Goal: Task Accomplishment & Management: Contribute content

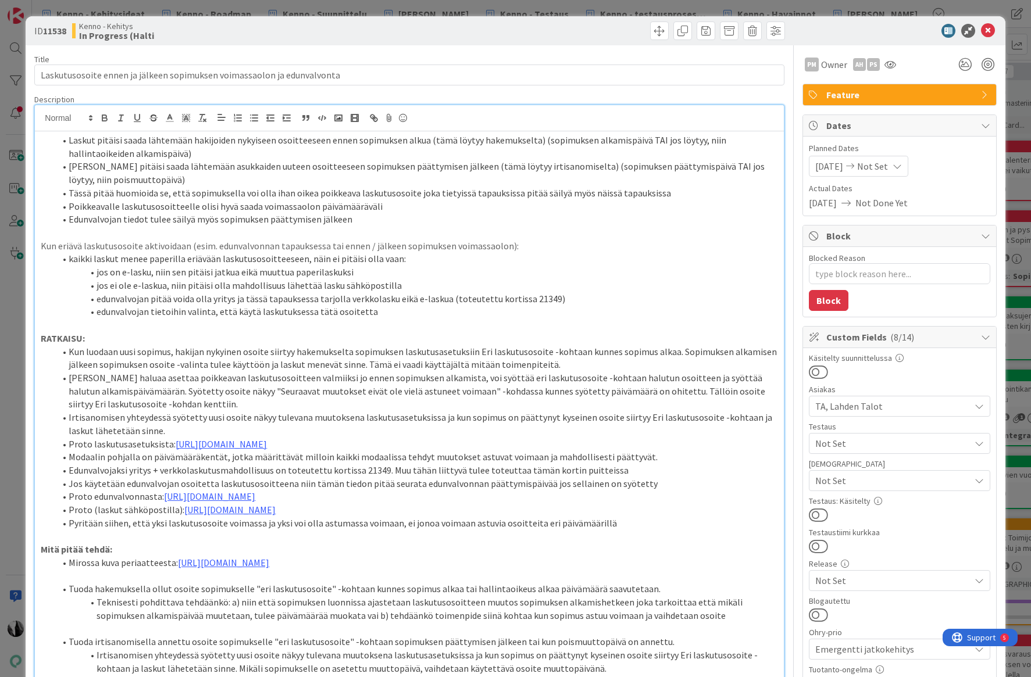
scroll to position [94, 0]
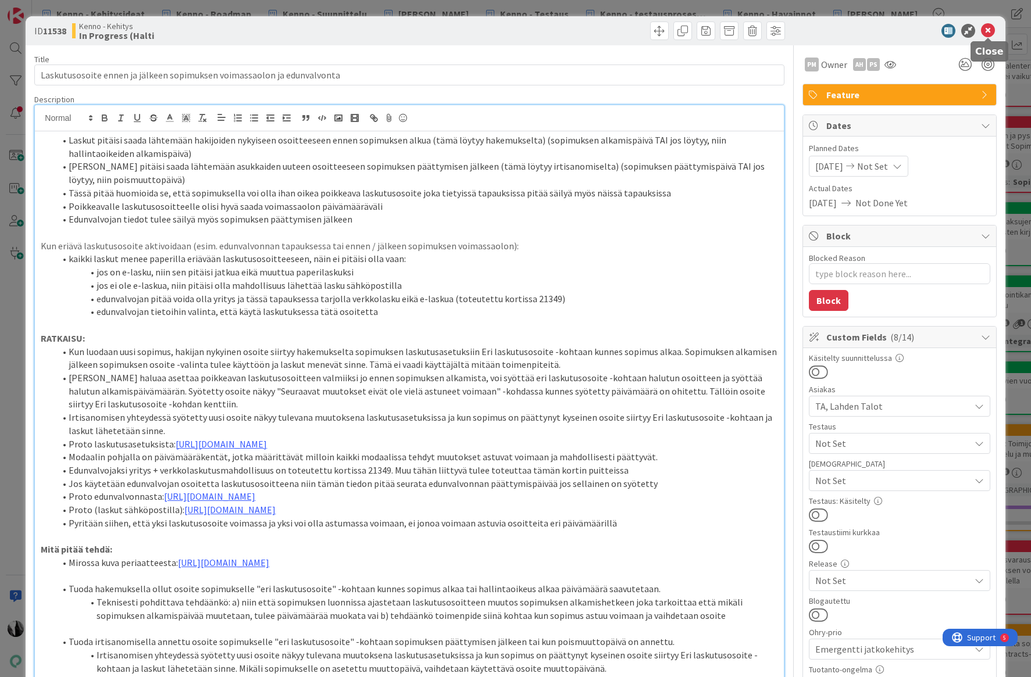
click at [984, 29] on icon at bounding box center [988, 31] width 14 height 14
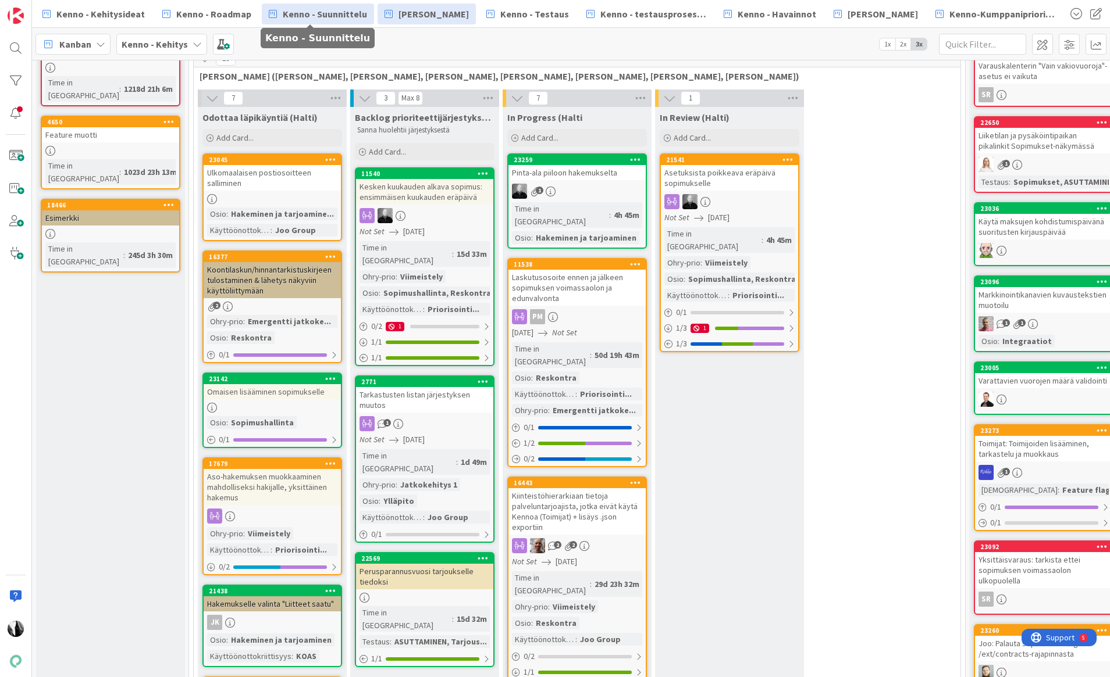
click at [292, 19] on span "Kenno - Suunnittelu" at bounding box center [325, 14] width 84 height 14
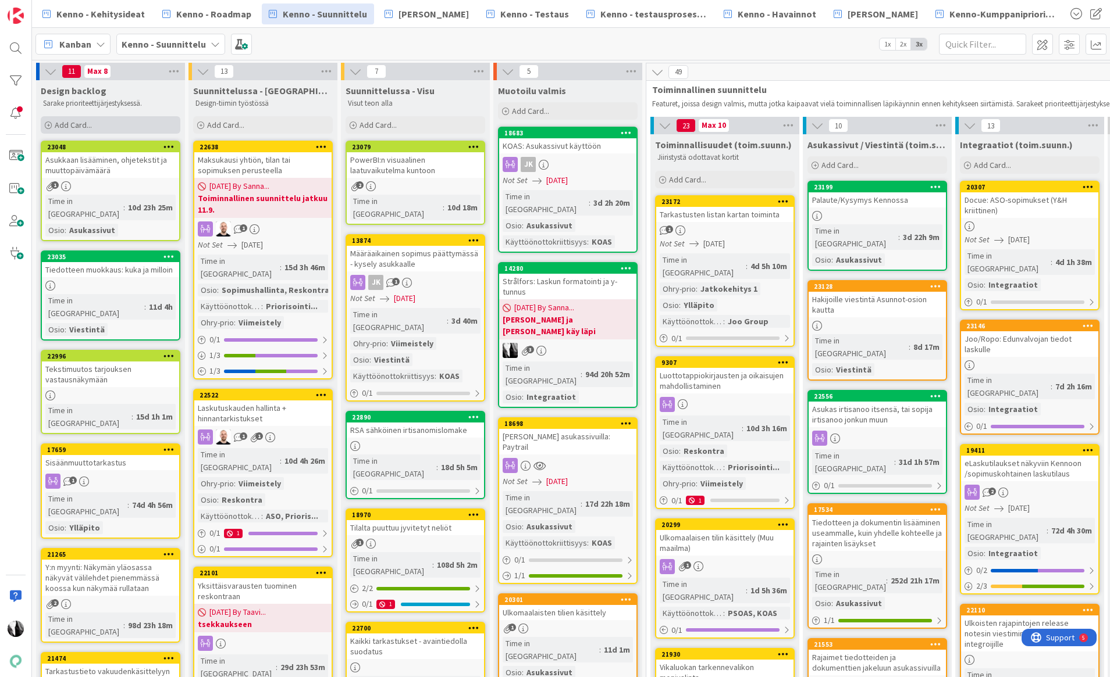
click at [82, 124] on span "Add Card..." at bounding box center [73, 125] width 37 height 10
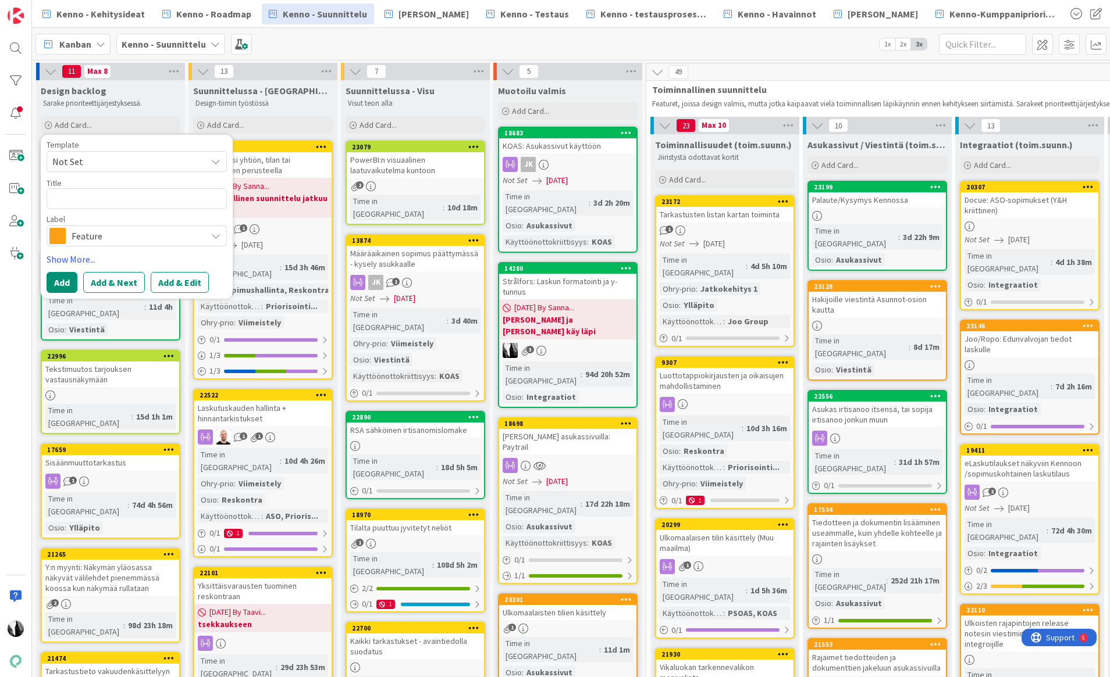
type textarea "x"
type textarea "P"
type textarea "x"
type textarea "Py"
type textarea "x"
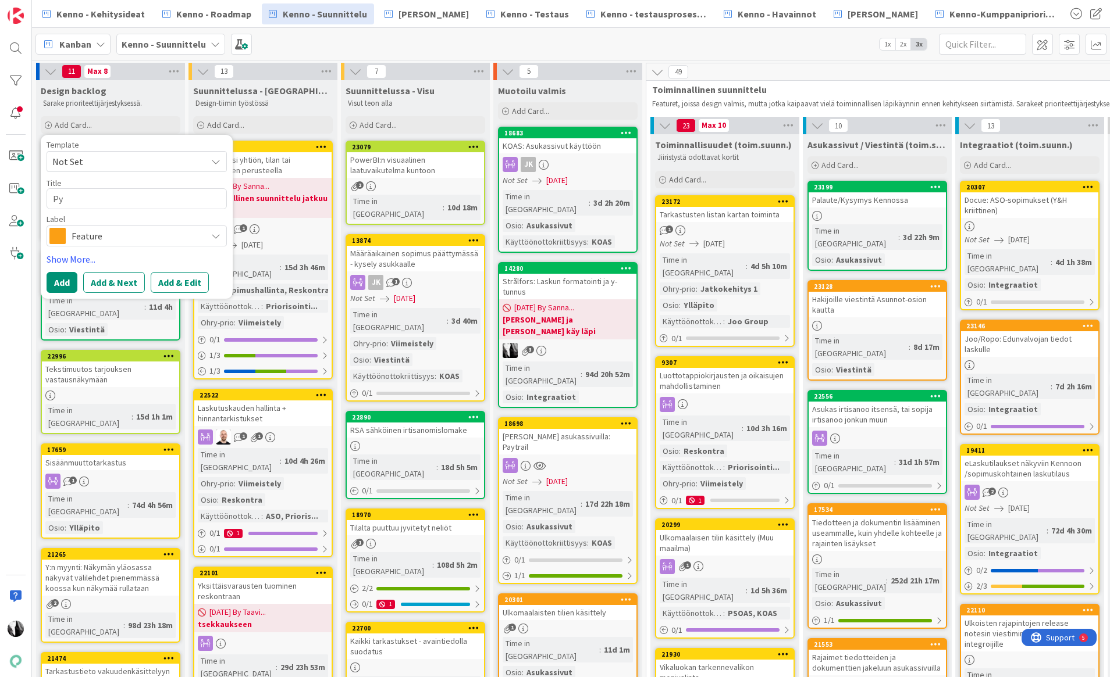
type textarea "Pys"
type textarea "x"
type textarea "Pysä"
type textarea "x"
type textarea "Pysäkö"
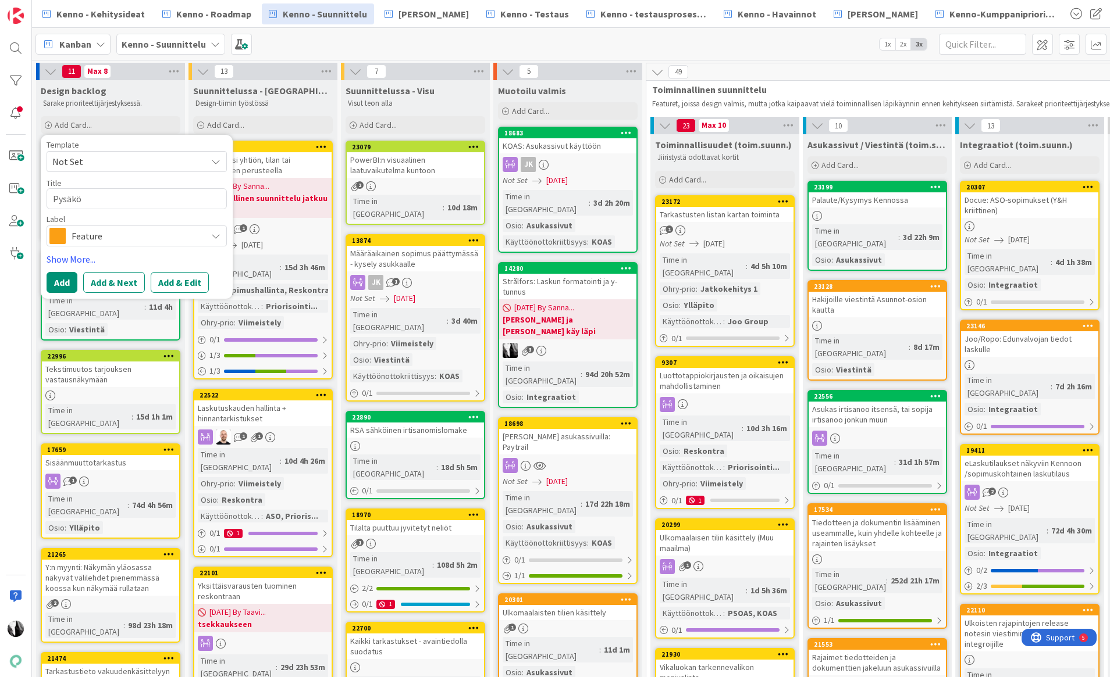
type textarea "x"
type textarea "Pysäkön"
type textarea "x"
type textarea "Pysäkönt"
type textarea "x"
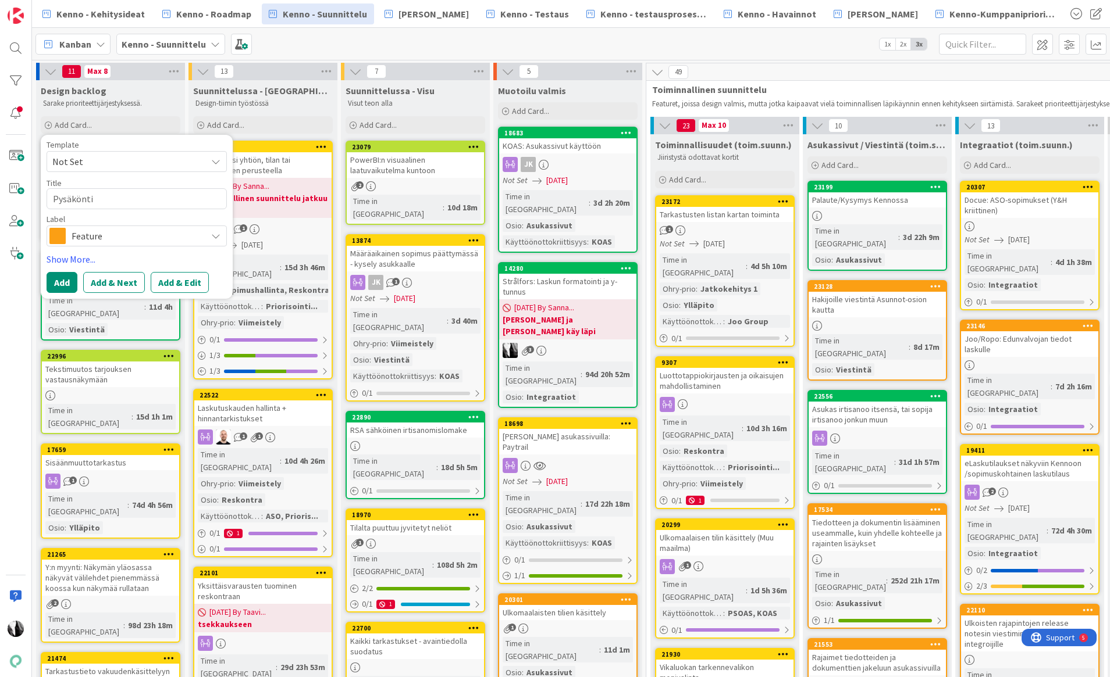
type textarea "Pysäköntip"
type textarea "x"
type textarea "Pysäköntipa"
type textarea "x"
type textarea "Pysäköntipai"
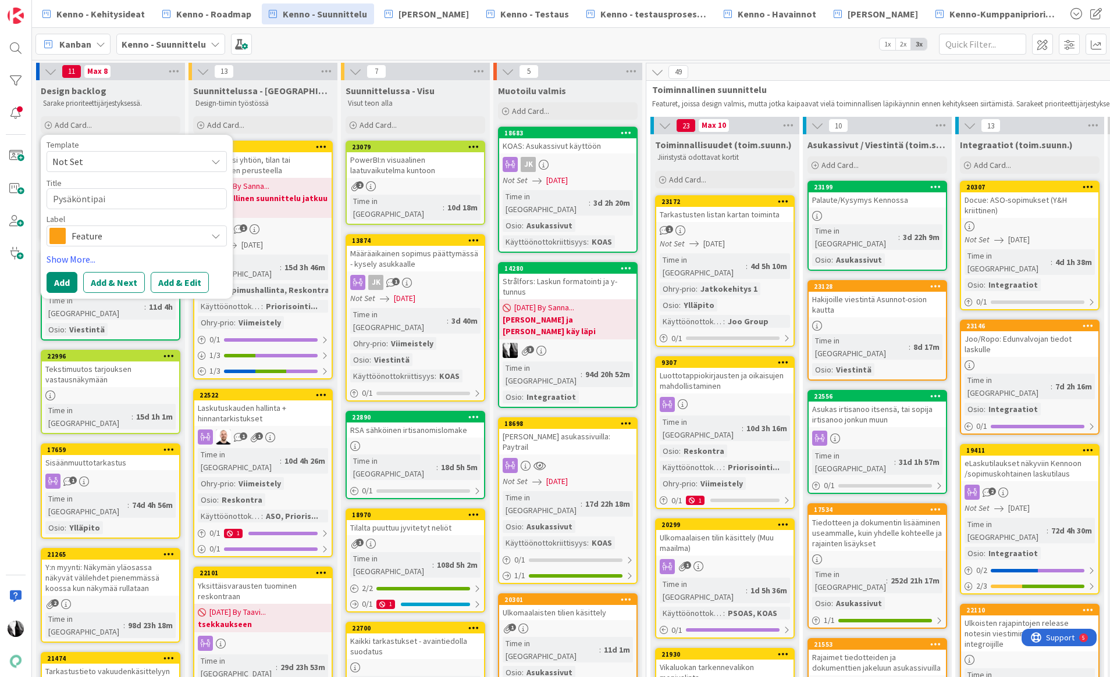
type textarea "x"
type textarea "Pysäköntipaik"
type textarea "x"
type textarea "Pysäköntipaikk"
type textarea "x"
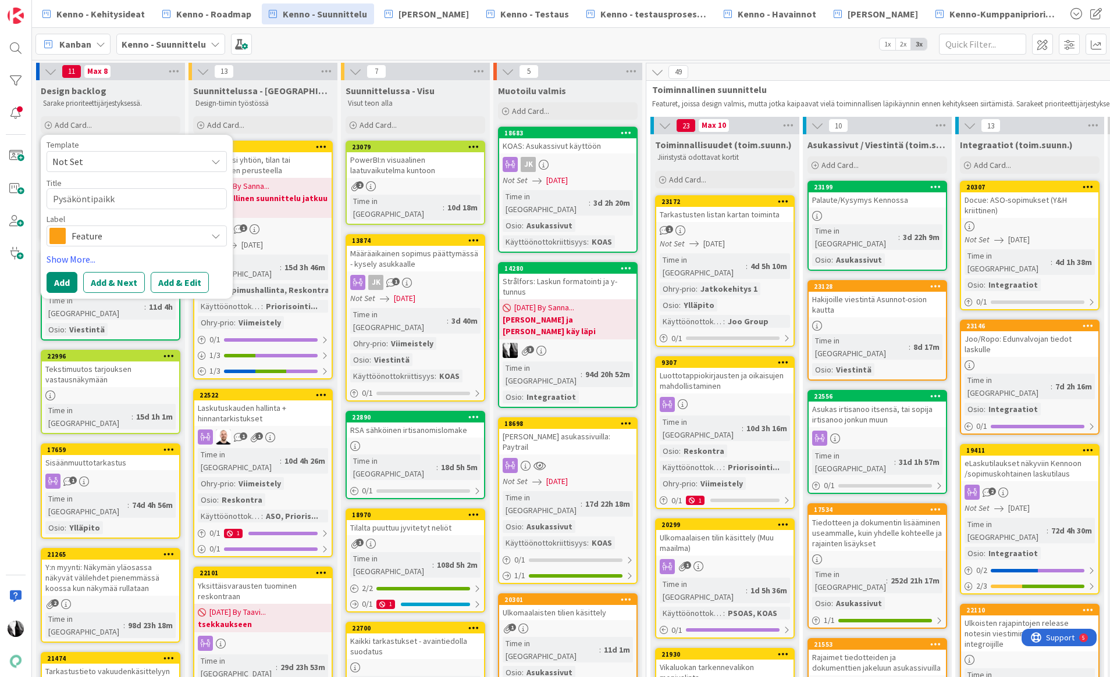
type textarea "Pysäköntipaikko"
type textarea "x"
type textarea "Pysäköntipaikkoj"
type textarea "x"
type textarea "Pysäköntipaikkoja"
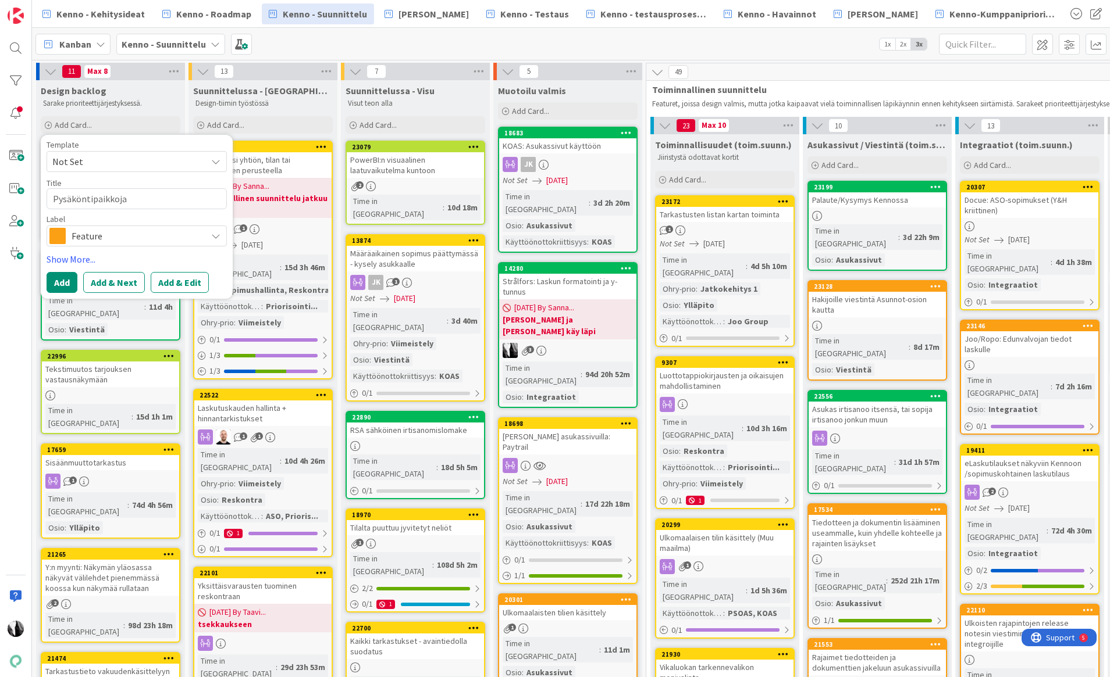
type textarea "x"
type textarea "Pysäköntipaikkoj"
type textarea "x"
type textarea "Pysäköntipaikkoje"
type textarea "x"
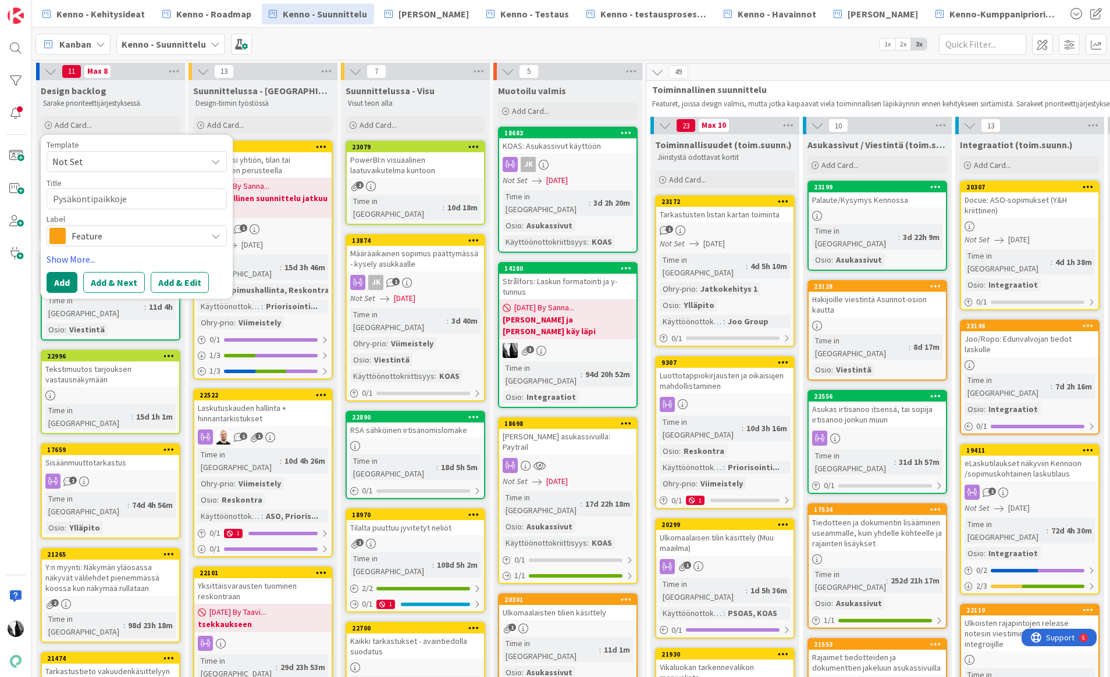
type textarea "Pysäköntipaikkojen"
type textarea "x"
type textarea "Pysäköntipaikkojen"
type textarea "x"
type textarea "Pysäköntipaikkojen v"
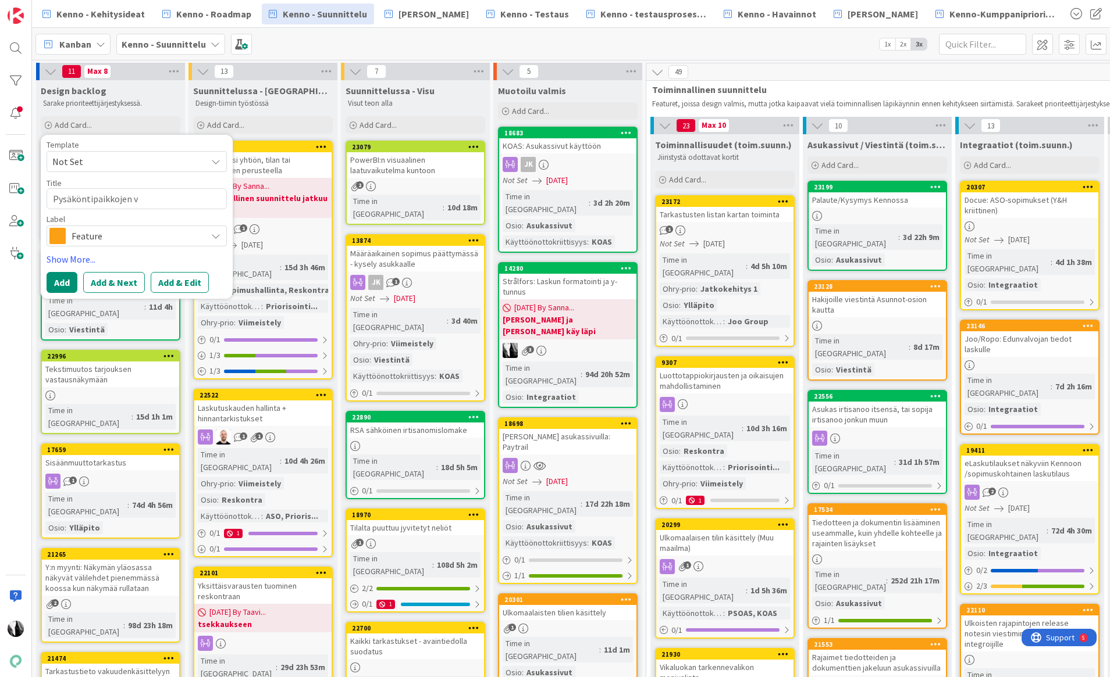
type textarea "x"
type textarea "Pysäköntipaikkojen va"
type textarea "x"
type textarea "Pysäköntipaikkojen var"
type textarea "x"
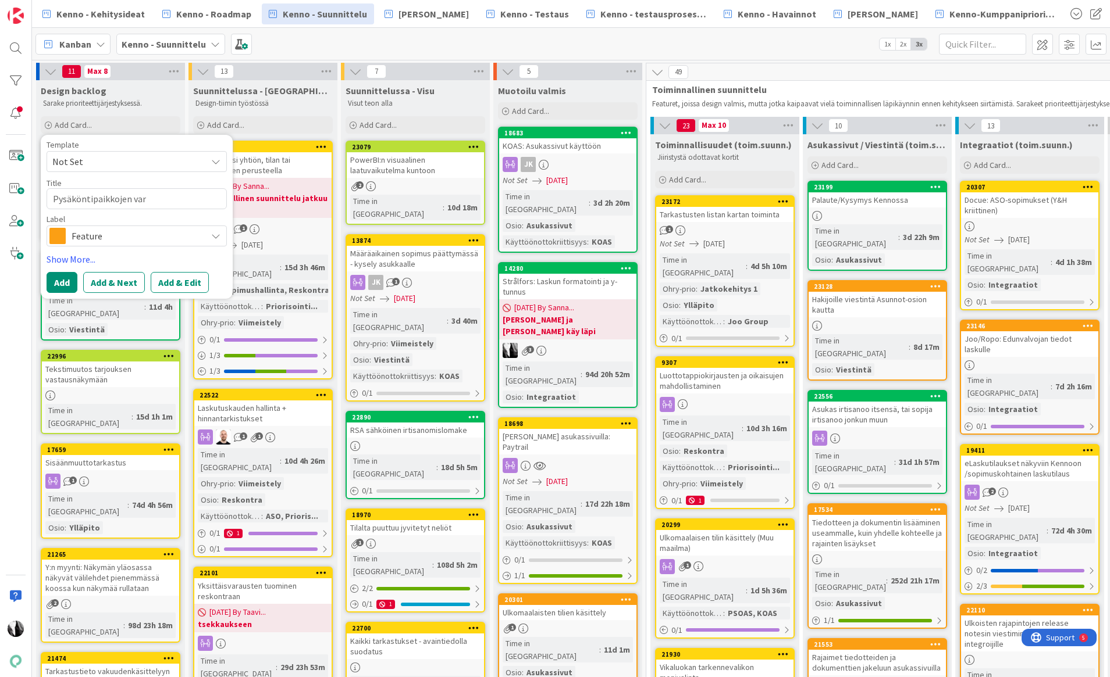
type textarea "Pysäköntipaikkojen vara"
type textarea "x"
type textarea "Pysäköntipaikkojen varaus"
type textarea "x"
type textarea "Pysäköntipaikkojen varausa"
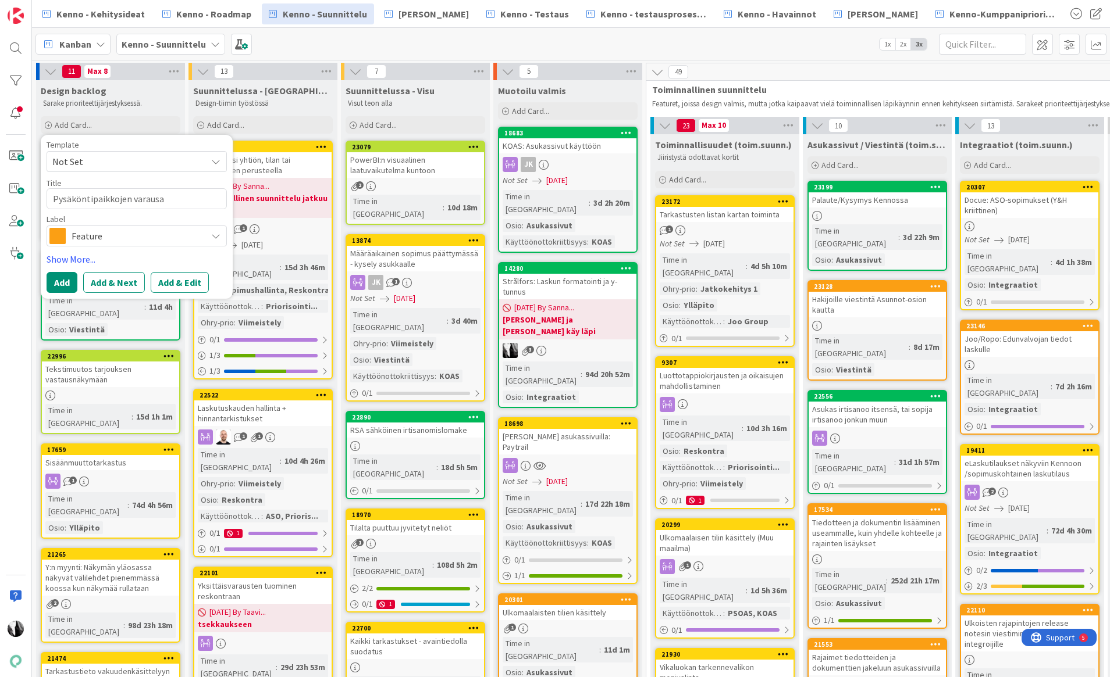
type textarea "x"
type textarea "Pysäköntipaikkojen varausas"
type textarea "x"
type textarea "Pysäköntipaikkojen varausase"
type textarea "x"
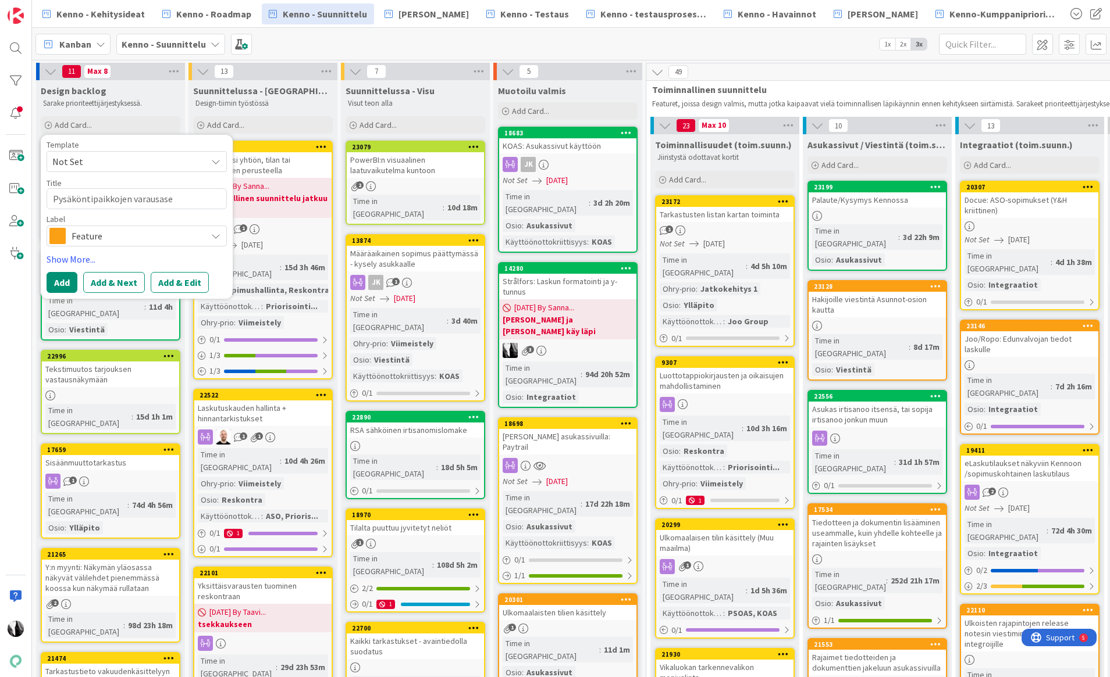
type textarea "Pysäköntipaikkojen varausaset"
type textarea "x"
type textarea "Pysäköntipaikkojen varausasetu"
type textarea "x"
type textarea "Pysäköntipaikkojen varausasetuk"
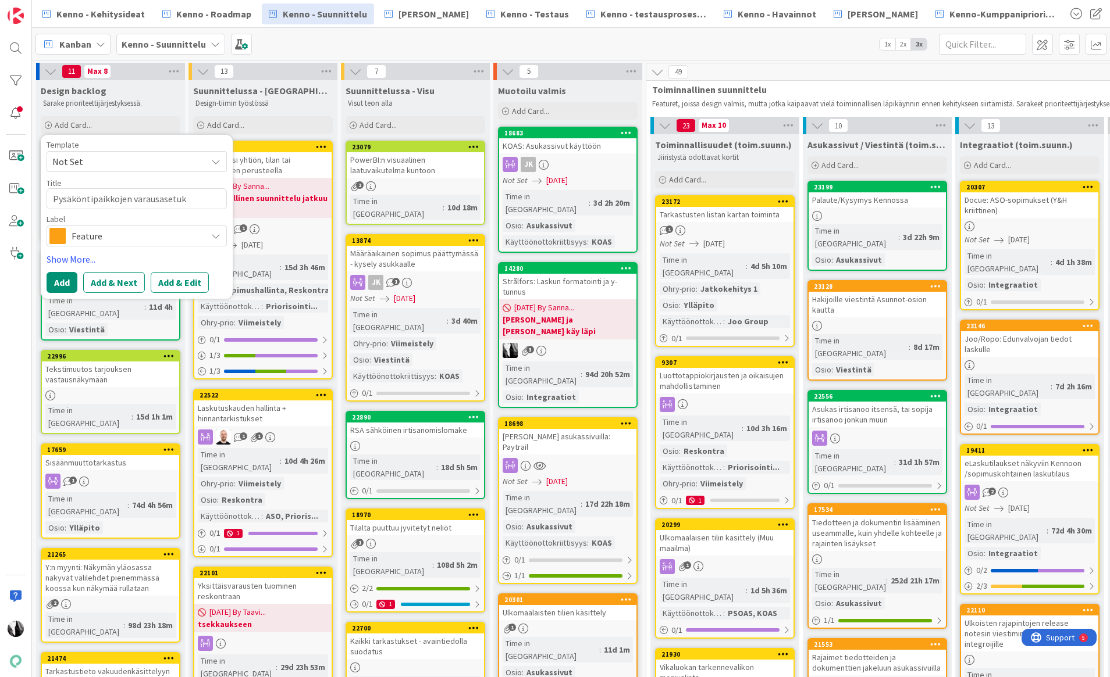
type textarea "x"
type textarea "Pysäköntipaikkojen varausasetuks"
type textarea "x"
type textarea "Pysäköntipaikkojen varausasetukset"
type textarea "x"
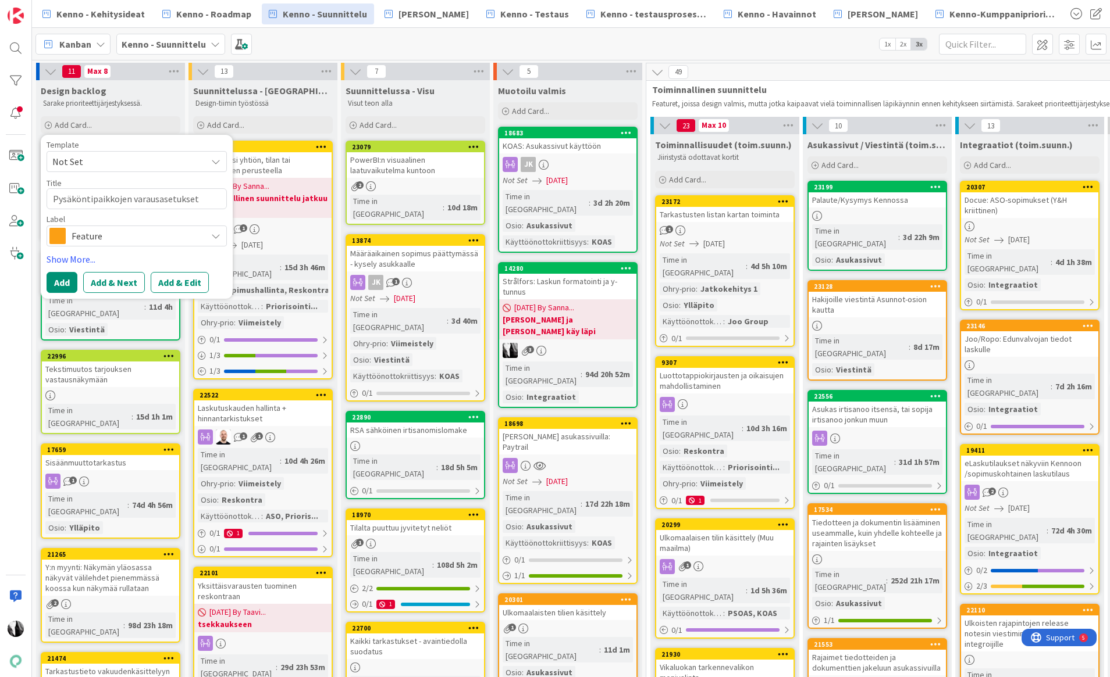
type textarea "Pysäköntipaikkojen varausasetukset"
click at [127, 235] on span "Feature" at bounding box center [136, 236] width 129 height 16
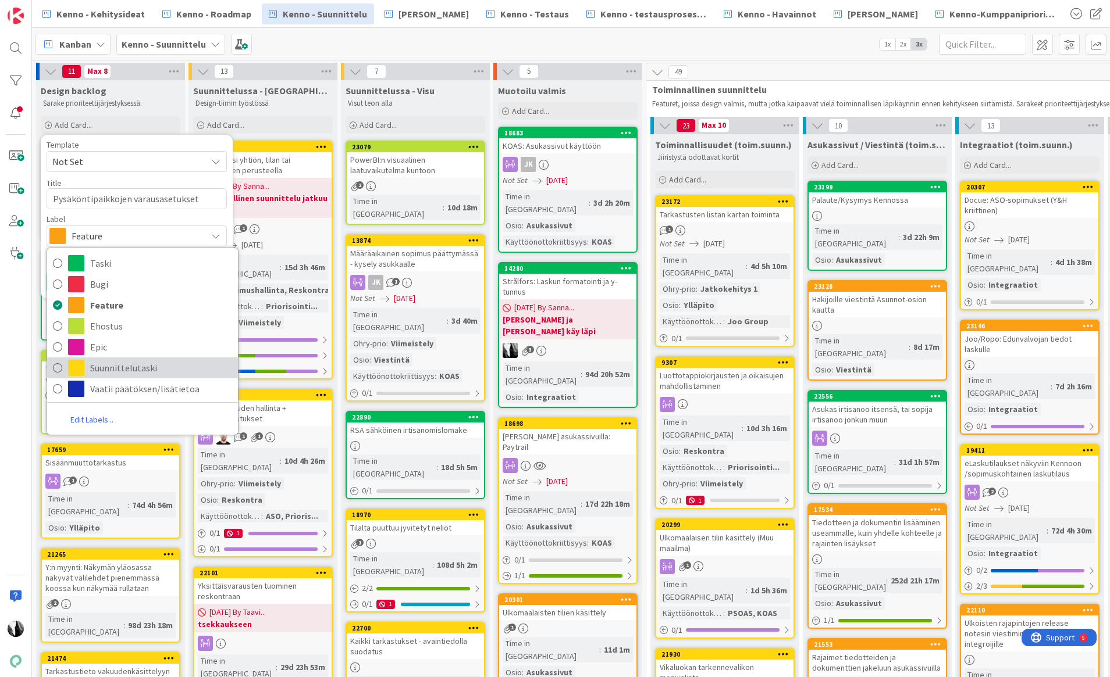
click at [127, 365] on span "Suunnittelutaski" at bounding box center [161, 367] width 142 height 17
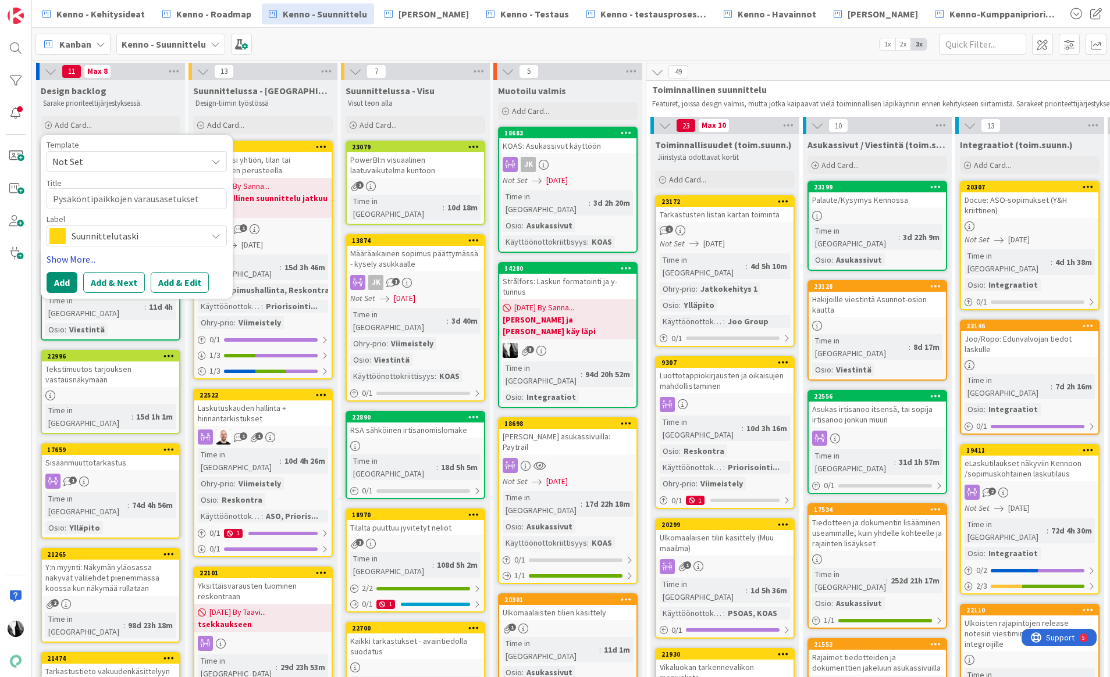
click at [83, 256] on link "Show More..." at bounding box center [137, 259] width 180 height 14
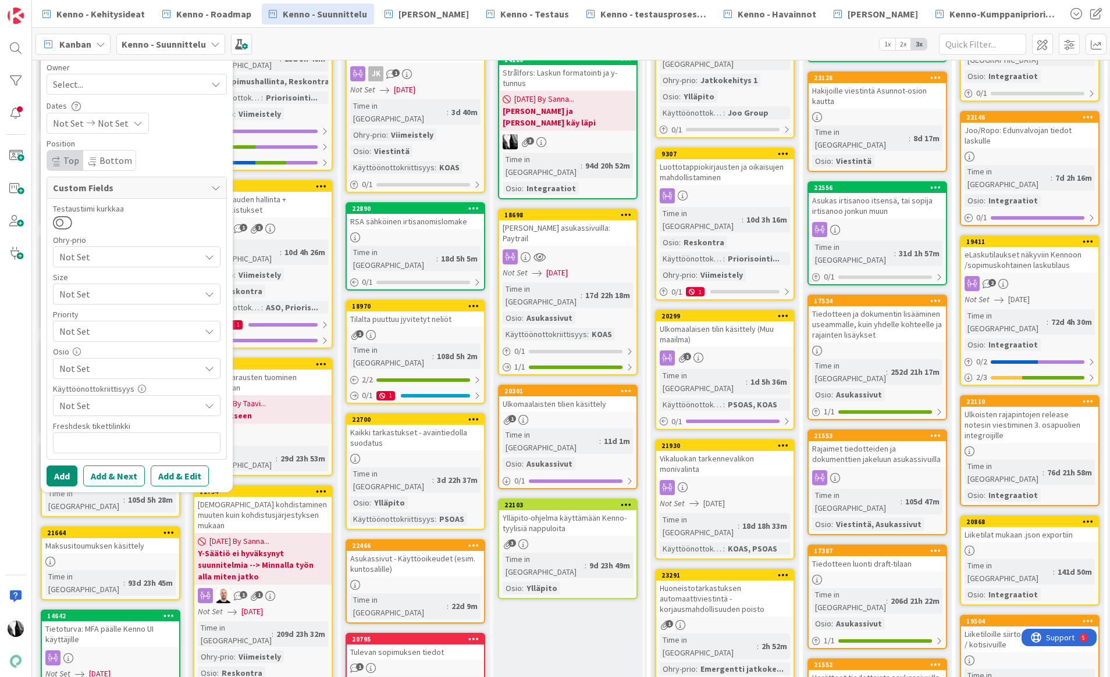
scroll to position [216, 0]
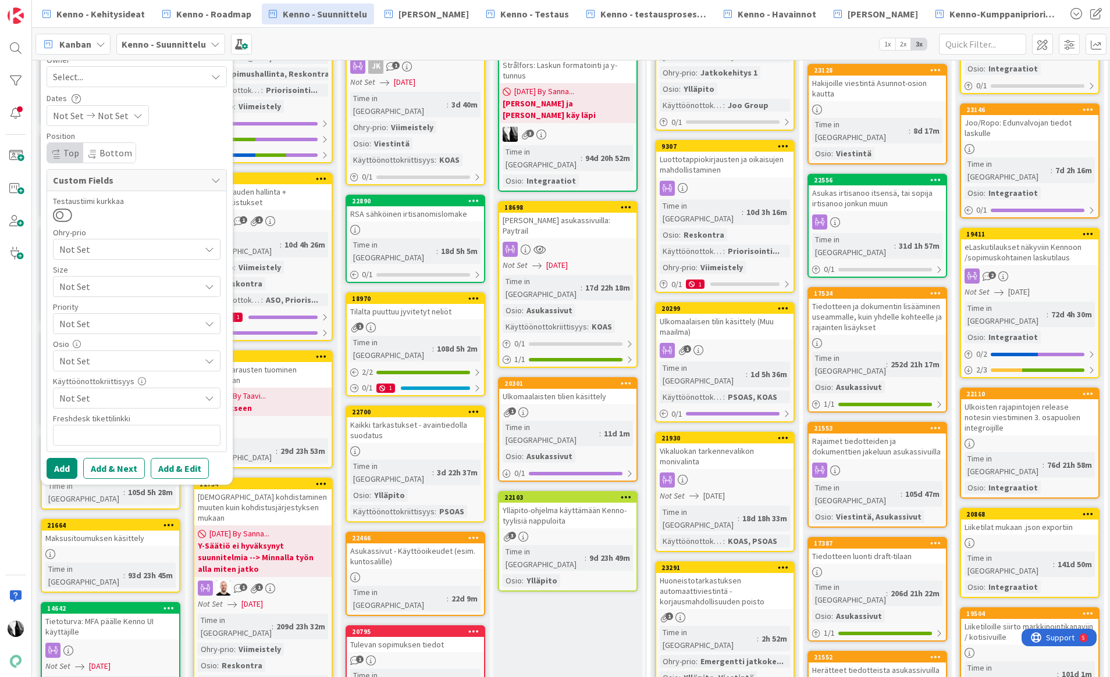
click at [156, 362] on span "Not Set" at bounding box center [129, 361] width 141 height 14
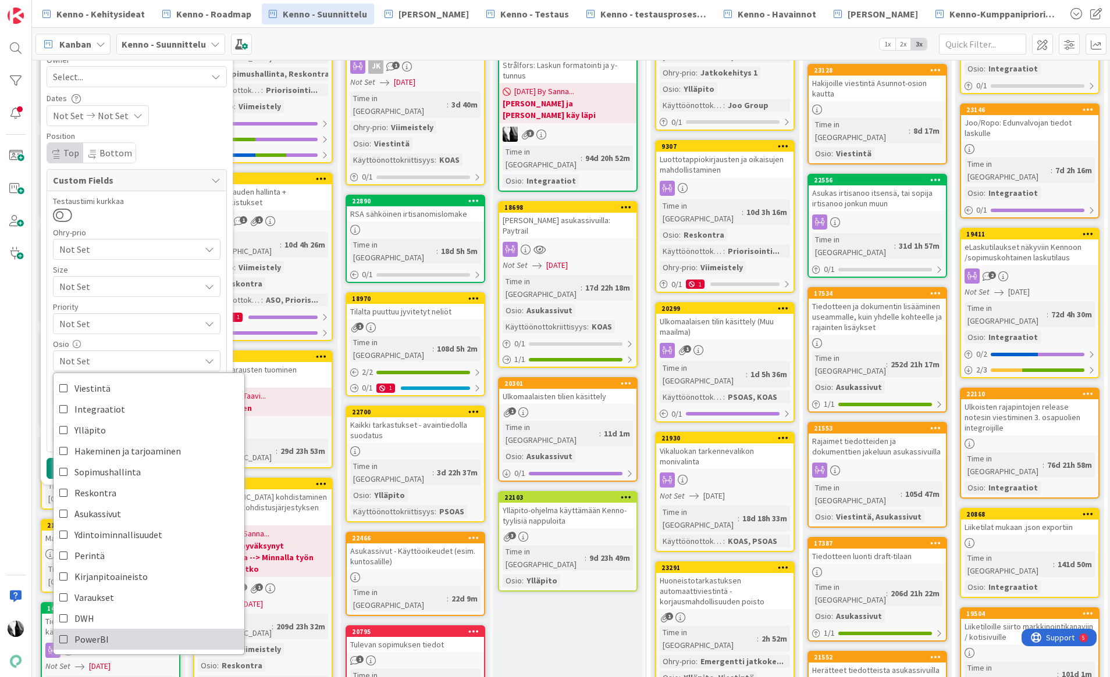
scroll to position [217, 3]
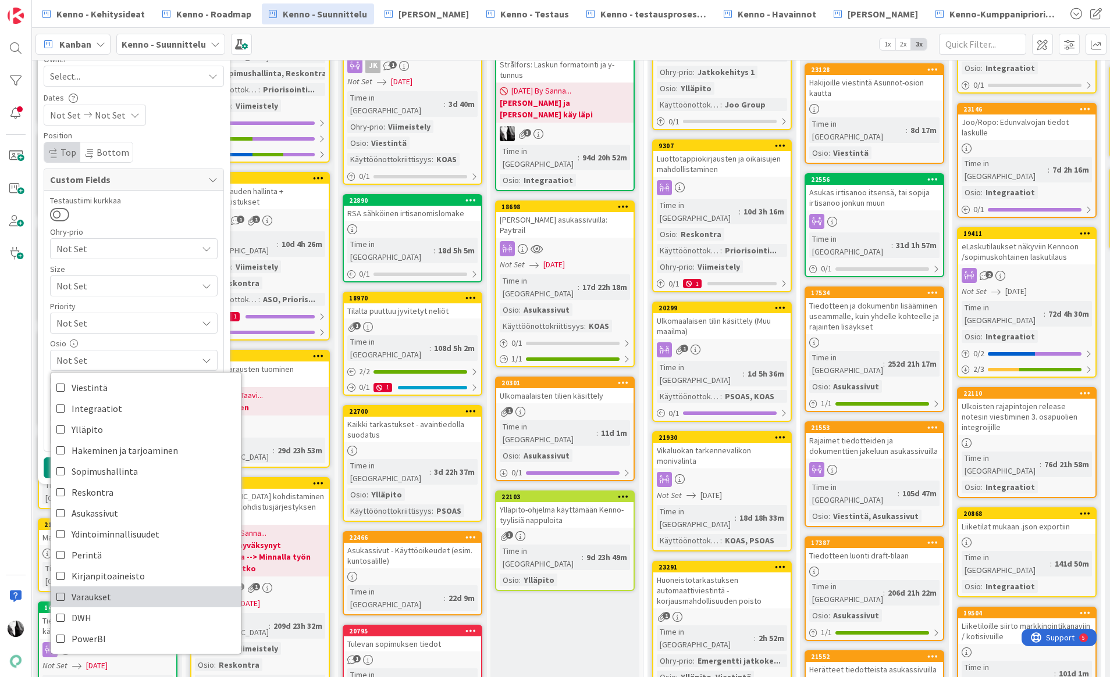
click at [134, 597] on link "Varaukset" at bounding box center [146, 597] width 191 height 21
click at [225, 346] on div "Template Not Set Title 34 / 128 Pysäköntipaikkojen varausasetukset Label Suunni…" at bounding box center [134, 201] width 192 height 566
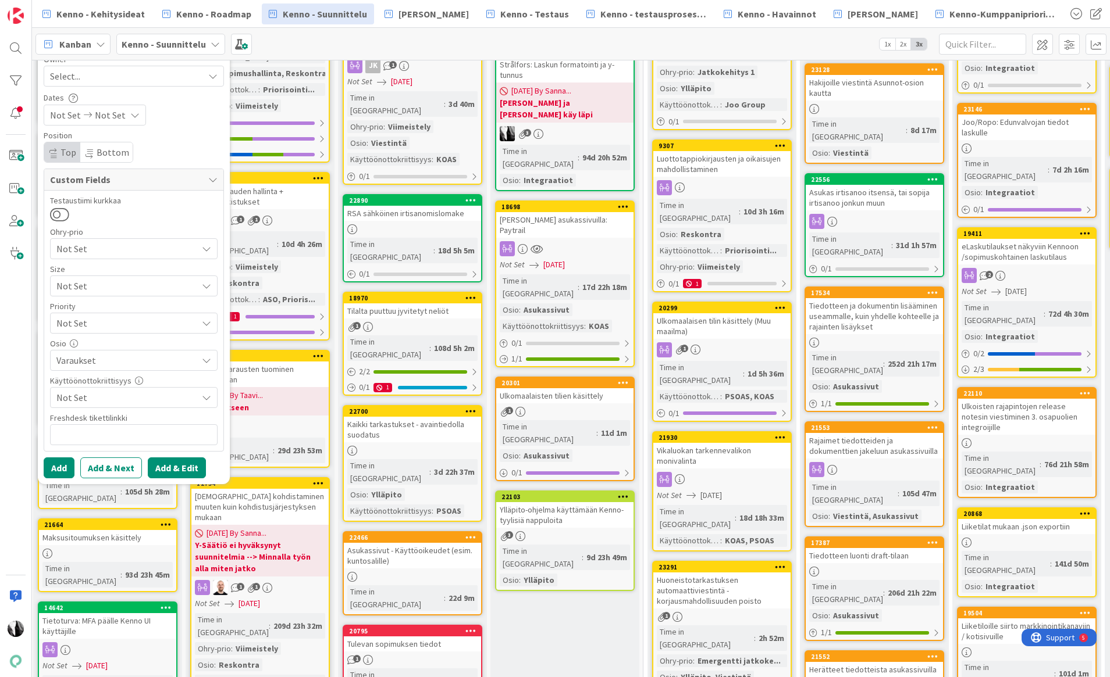
click at [188, 466] on button "Add & Edit" at bounding box center [177, 468] width 58 height 21
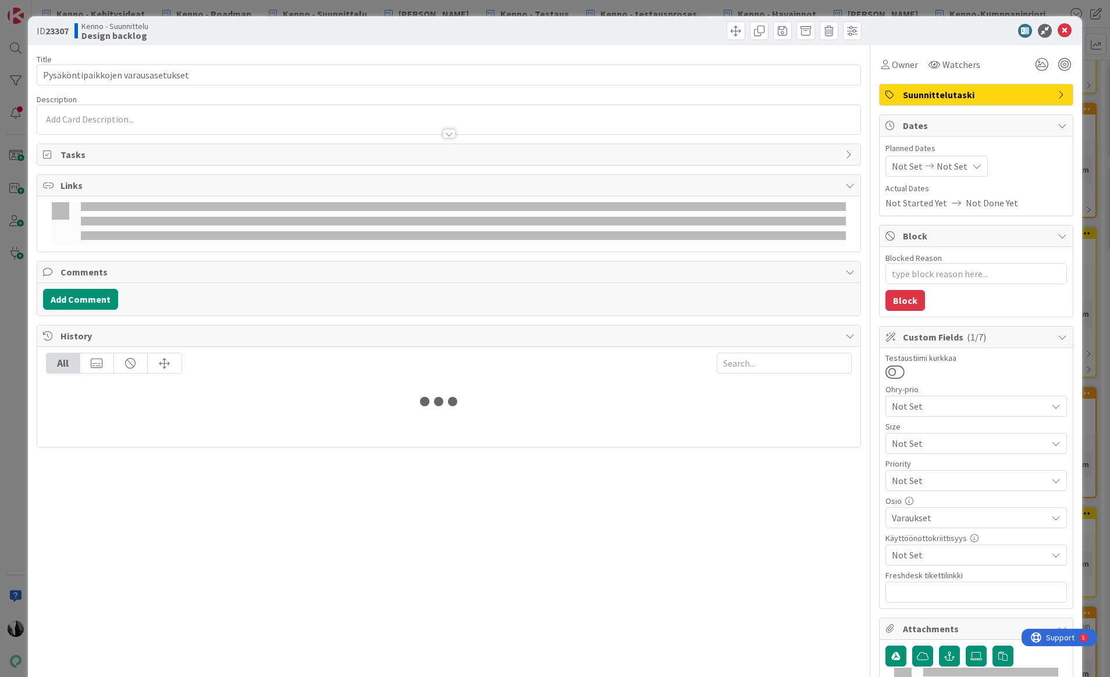
type textarea "x"
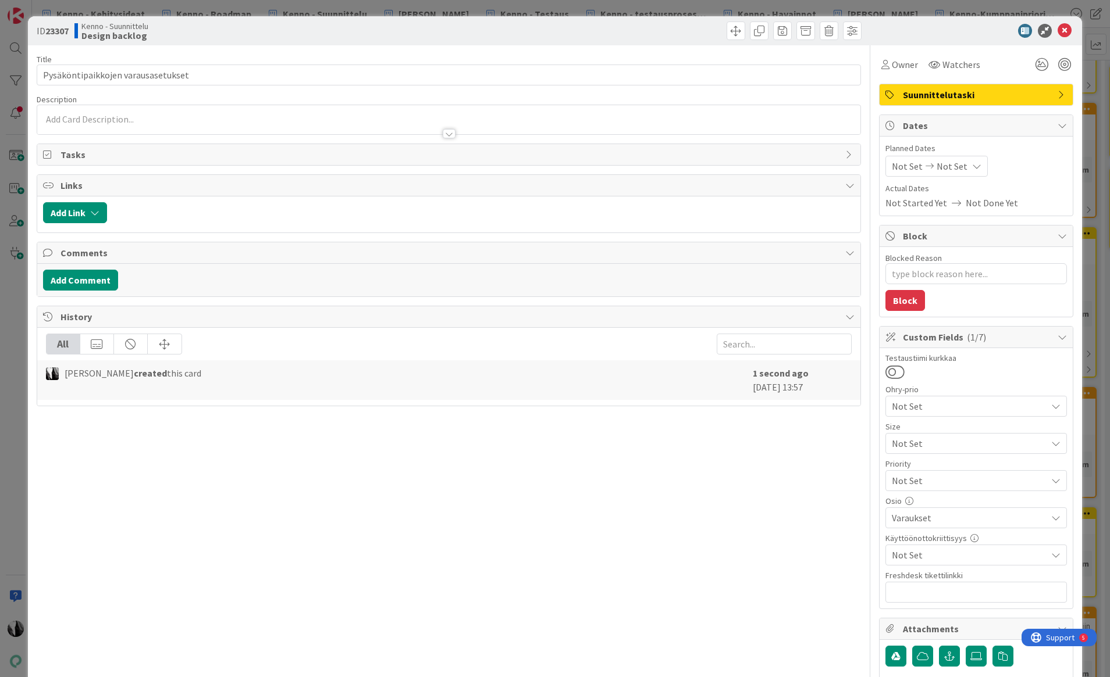
click at [155, 118] on div at bounding box center [448, 119] width 823 height 29
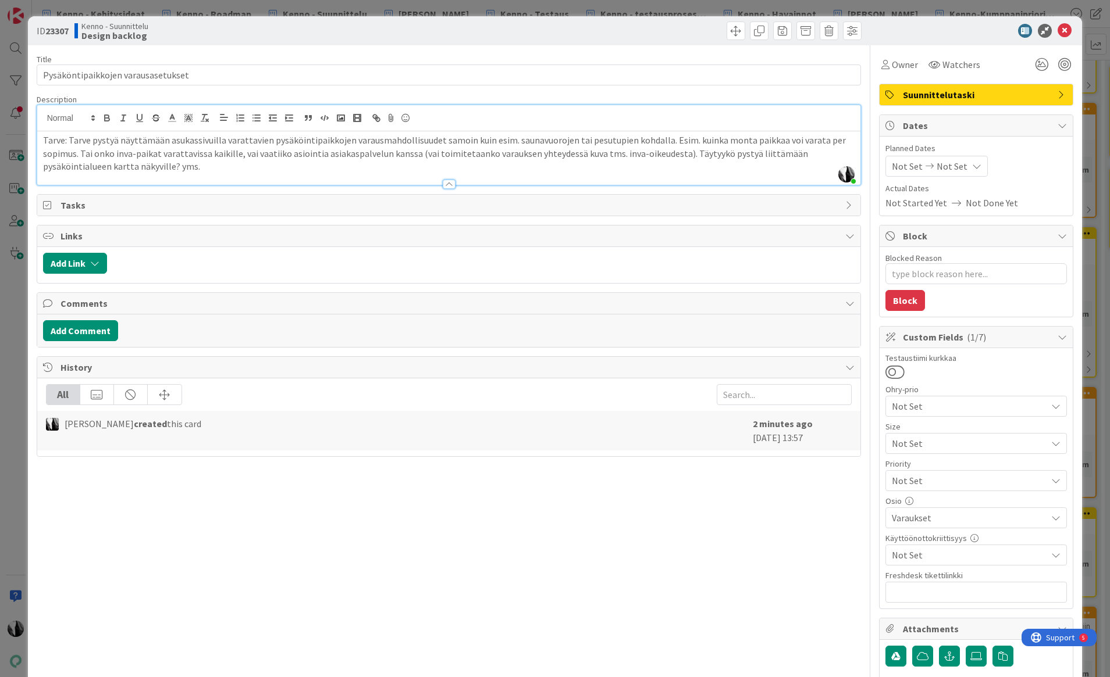
click at [665, 138] on p "Tarve: Tarve pystyä näyttämään asukassivuilla varattavien pysäköintipaikkojen v…" at bounding box center [449, 154] width 812 height 40
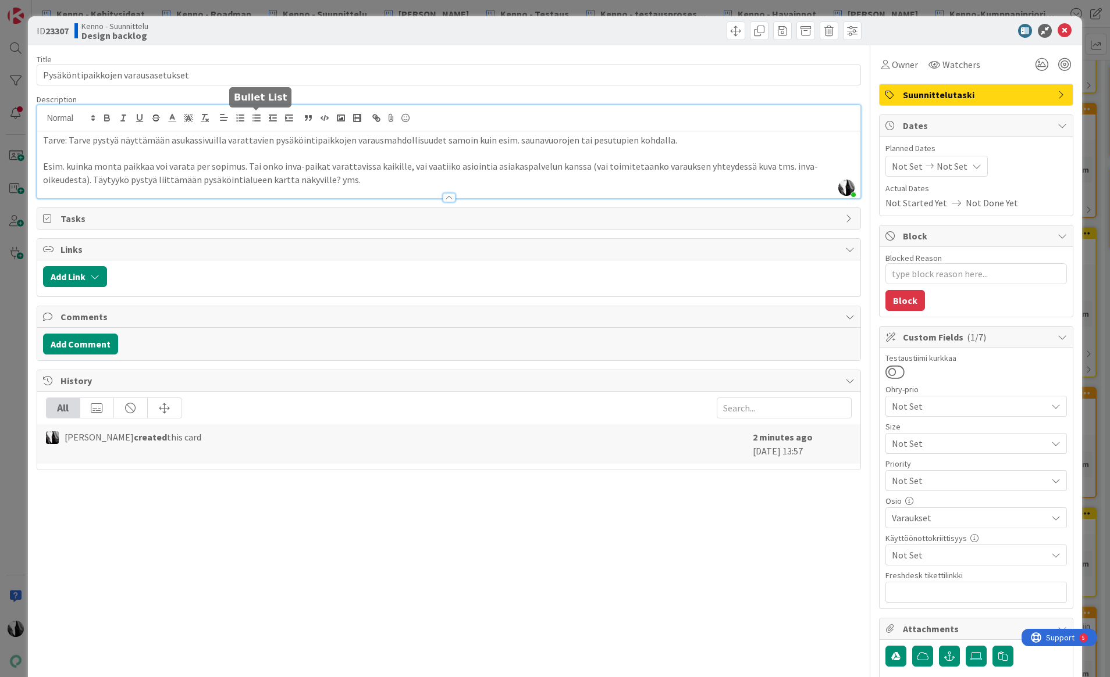
click at [254, 117] on icon "button" at bounding box center [256, 118] width 10 height 10
drag, startPoint x: 273, startPoint y: 166, endPoint x: 390, endPoint y: 143, distance: 119.2
click at [277, 166] on li "Esim. kuinka monta paikkaa voi varata per sopimus. Tai onko inva-paikat varatta…" at bounding box center [456, 173] width 798 height 26
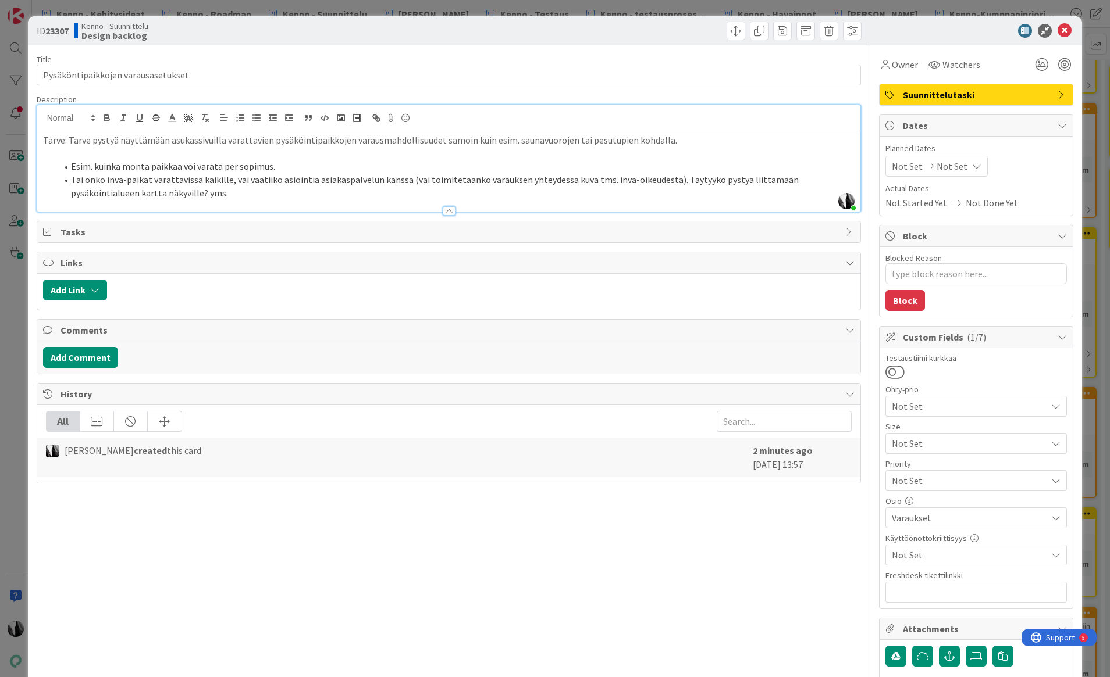
click at [672, 177] on li "Tai onko inva-paikat varattavissa kaikille, vai vaatiiko asiointia asiakaspalve…" at bounding box center [456, 186] width 798 height 26
click at [896, 40] on div "ID 23307 Kenno - Suunnittelu Design backlog" at bounding box center [555, 30] width 1054 height 29
click at [926, 30] on div at bounding box center [970, 31] width 206 height 14
click at [1030, 30] on icon at bounding box center [1064, 31] width 14 height 14
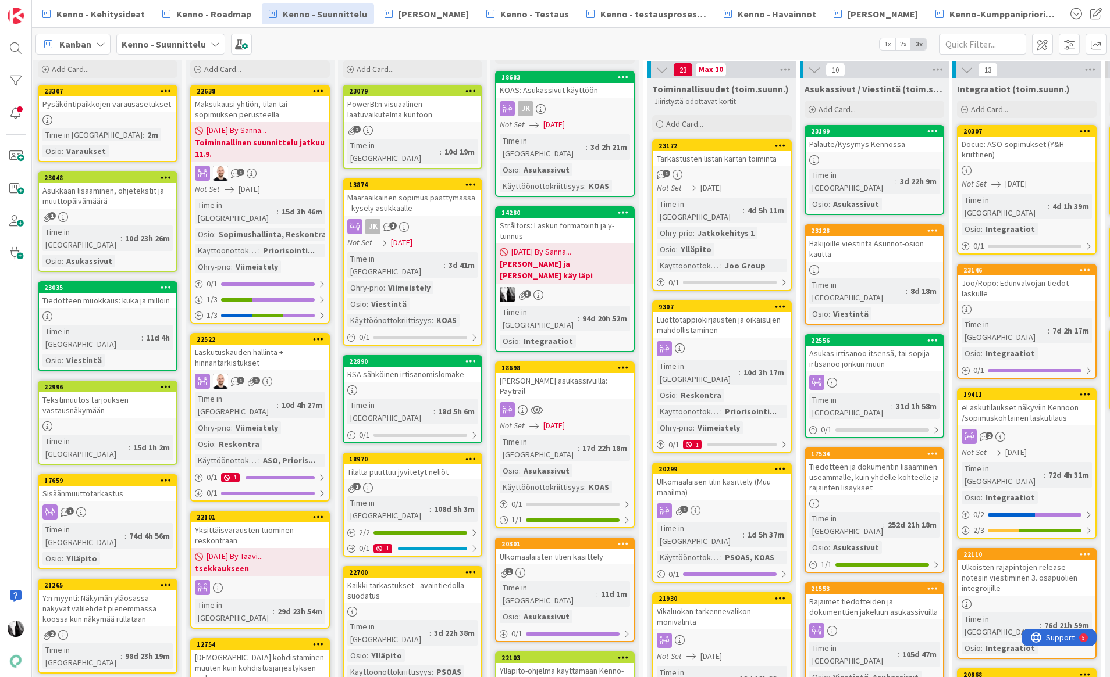
scroll to position [0, 3]
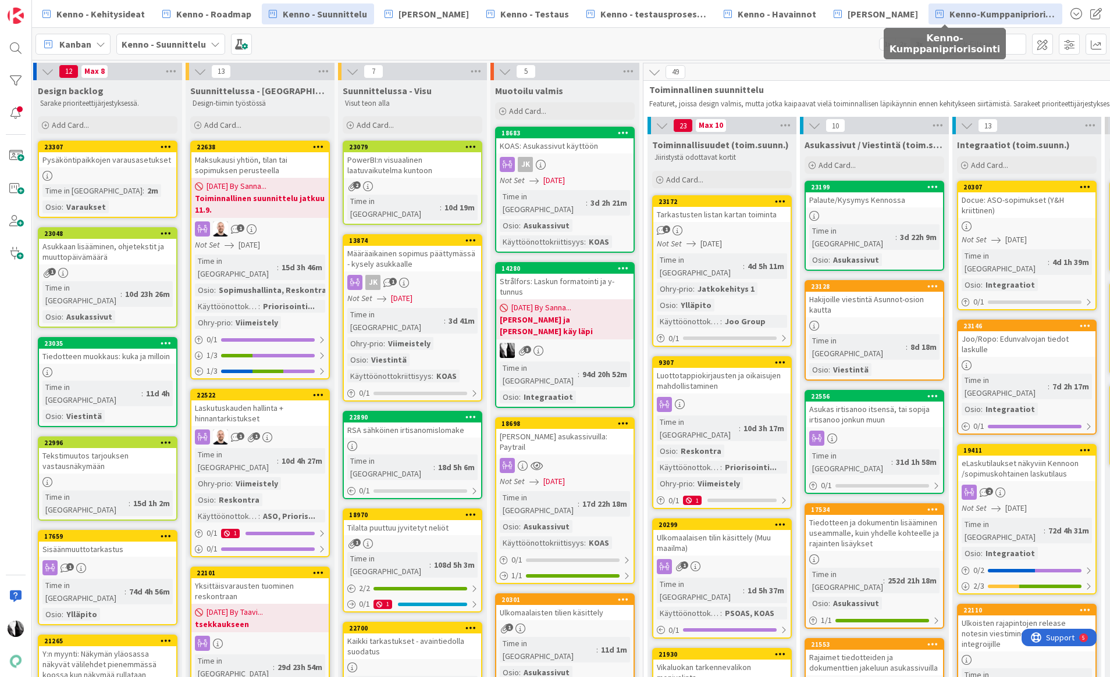
click at [962, 17] on span "Kenno-Kumppanipriorisointi" at bounding box center [1002, 14] width 106 height 14
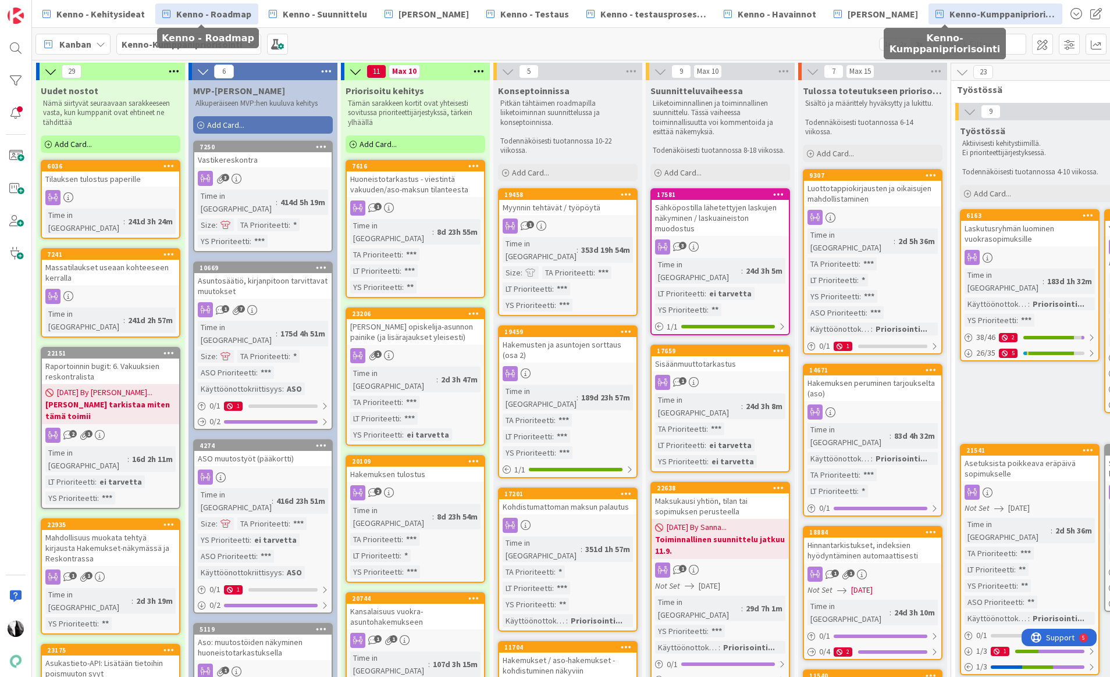
click at [221, 12] on span "Kenno - Roadmap" at bounding box center [213, 14] width 75 height 14
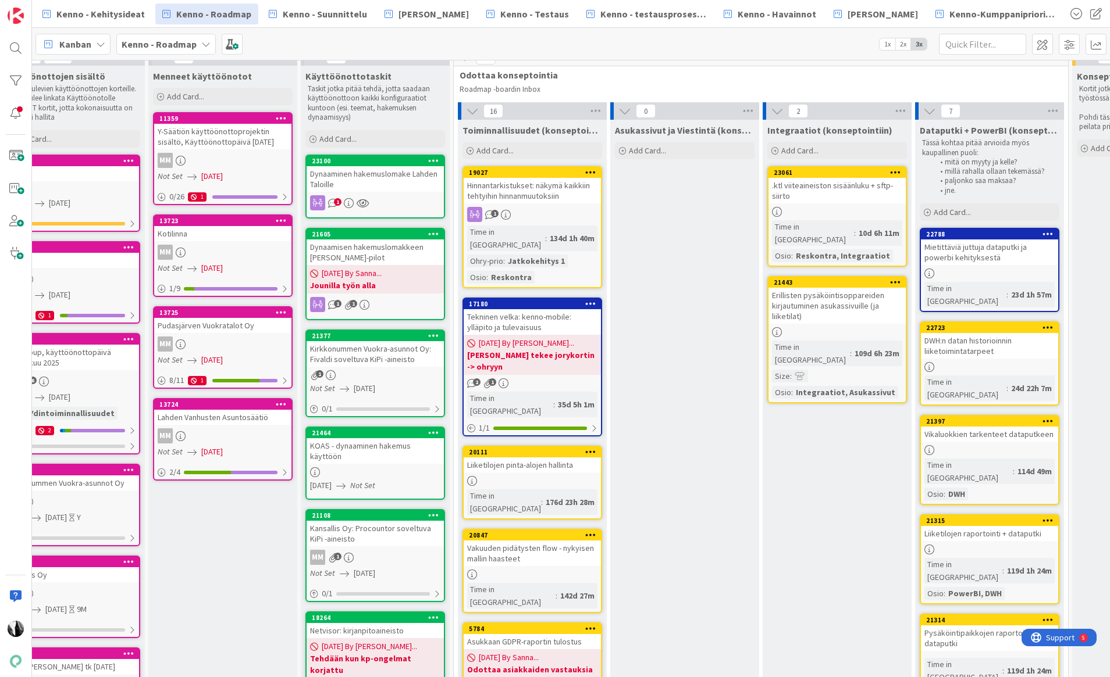
scroll to position [12, 40]
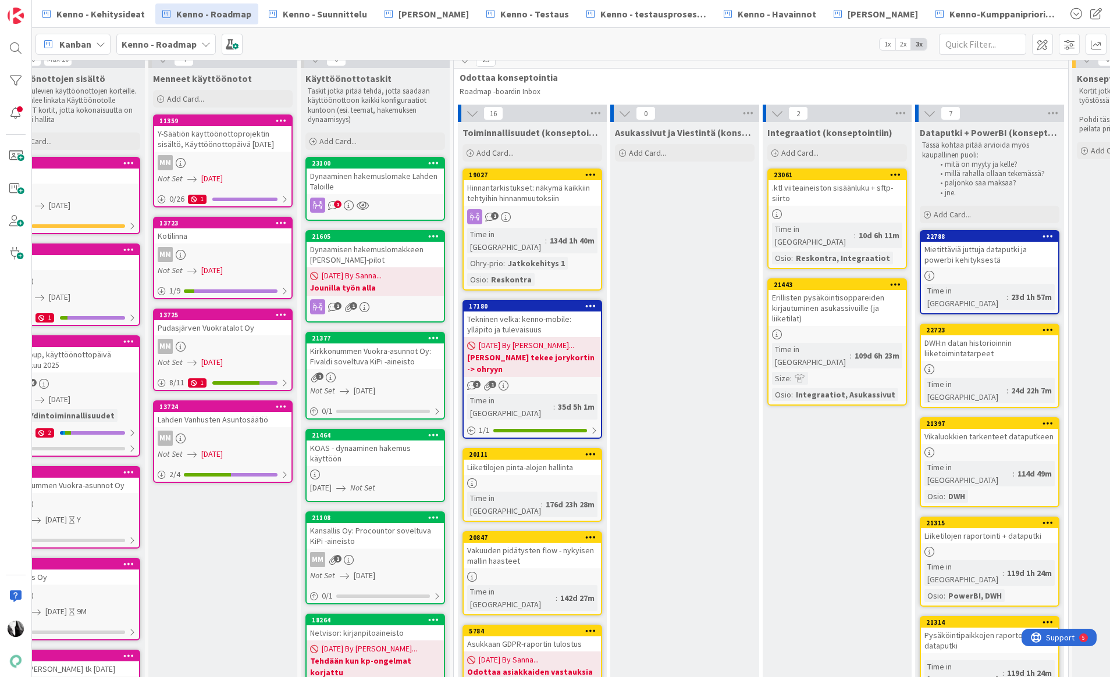
click at [377, 177] on div "Dynaaminen hakemuslomake Lahden Taloille" at bounding box center [374, 182] width 137 height 26
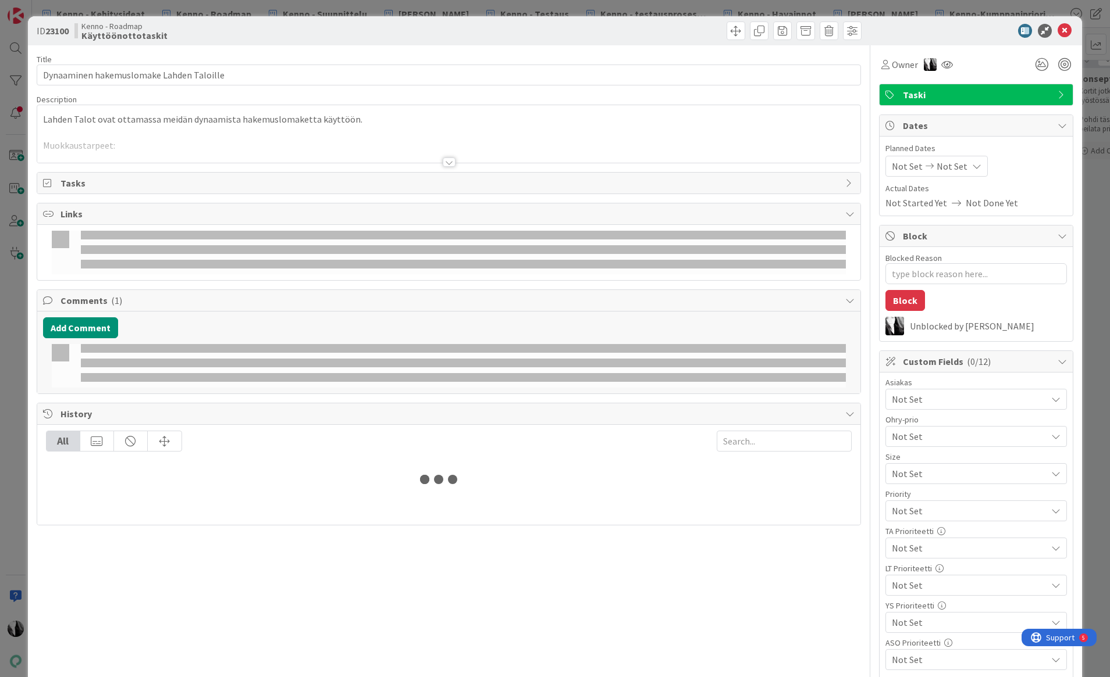
type textarea "x"
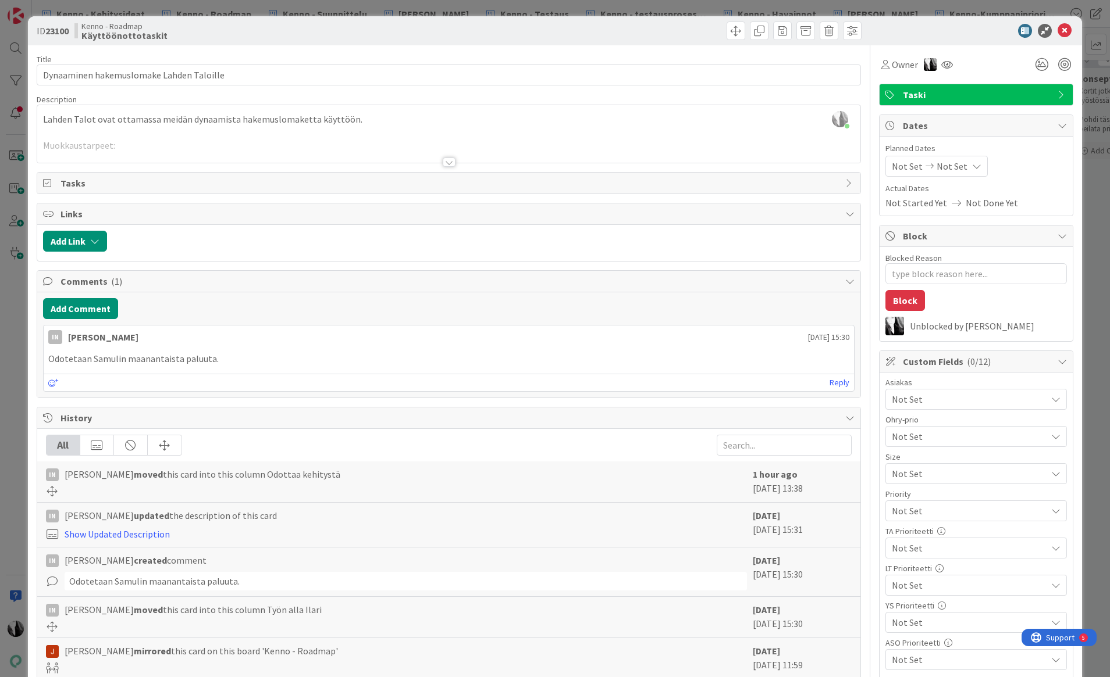
click at [452, 162] on div at bounding box center [449, 162] width 13 height 9
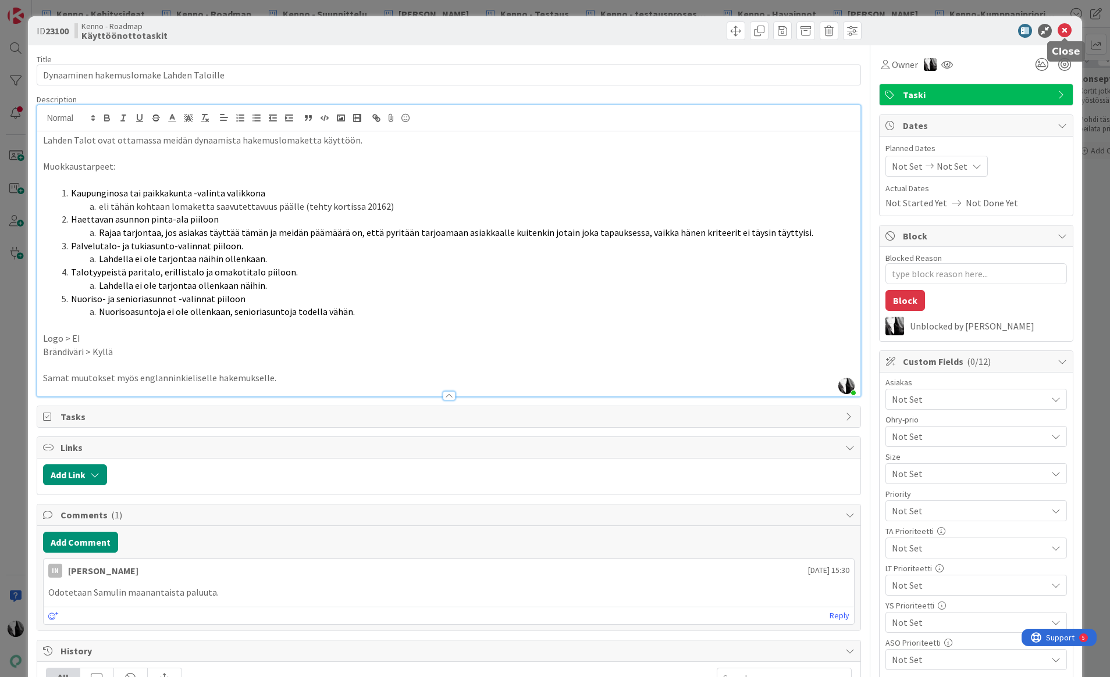
drag, startPoint x: 1065, startPoint y: 29, endPoint x: 1030, endPoint y: 27, distance: 34.9
click at [1030, 29] on icon at bounding box center [1064, 31] width 14 height 14
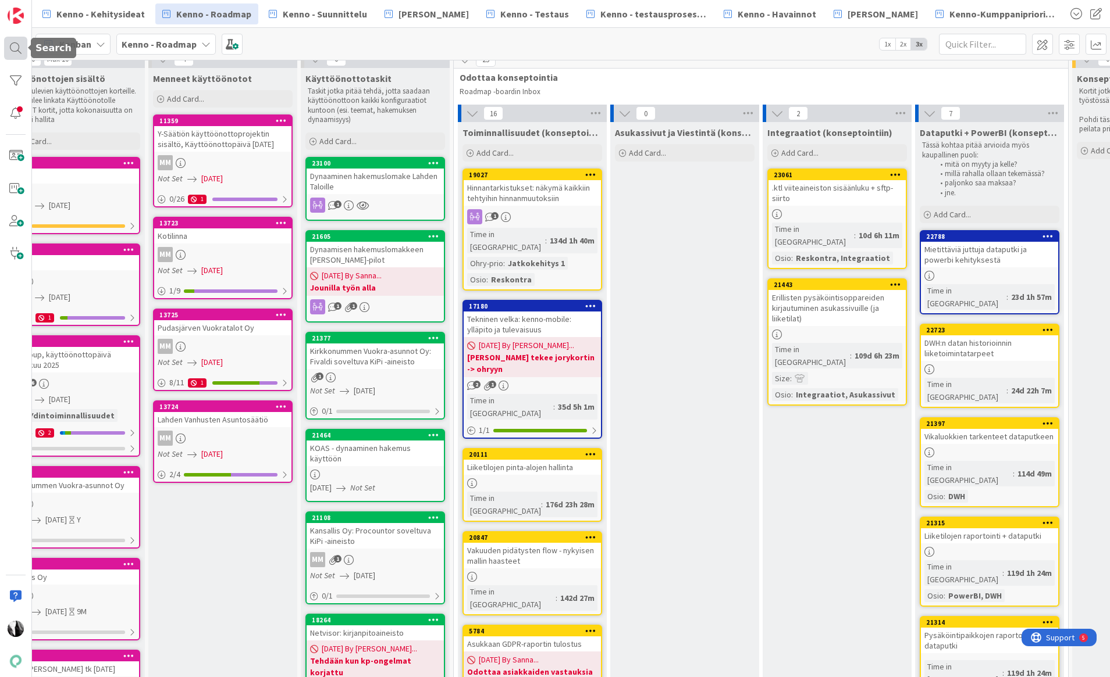
click at [16, 46] on div at bounding box center [15, 48] width 23 height 23
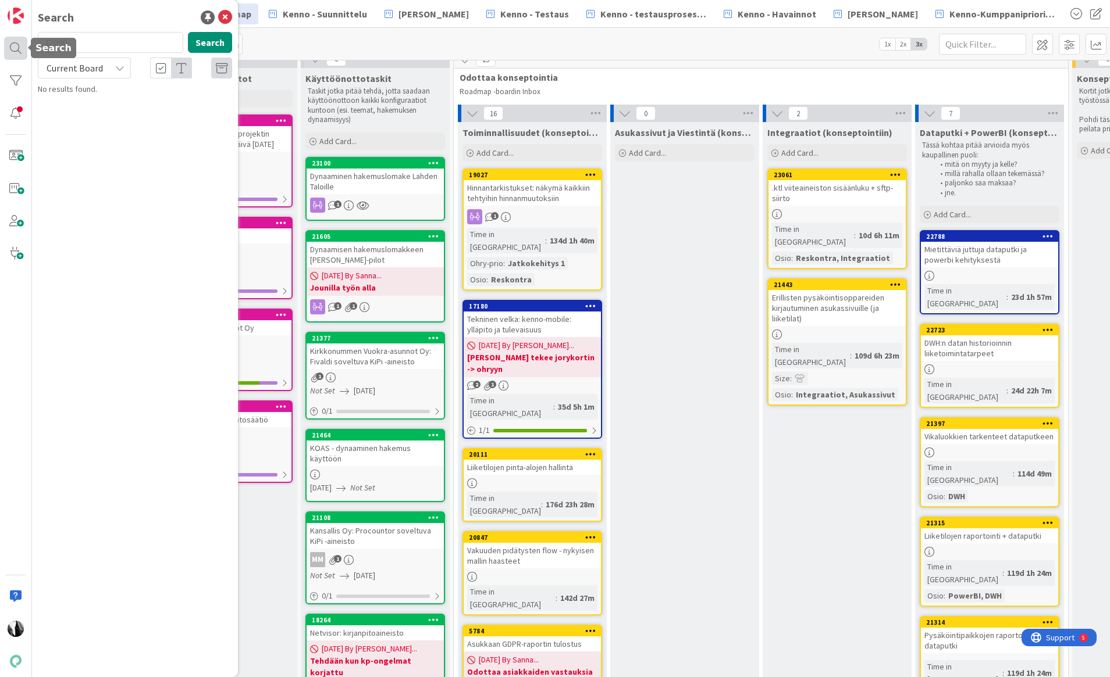
drag, startPoint x: 119, startPoint y: 45, endPoint x: 20, endPoint y: 44, distance: 98.9
click at [20, 44] on div "Search 22090 Search Current Board No results found." at bounding box center [16, 338] width 32 height 677
click at [101, 73] on span "Current Board" at bounding box center [74, 68] width 60 height 16
click at [95, 117] on span "All Boards" at bounding box center [104, 116] width 121 height 17
click at [209, 42] on button "Search" at bounding box center [210, 42] width 44 height 21
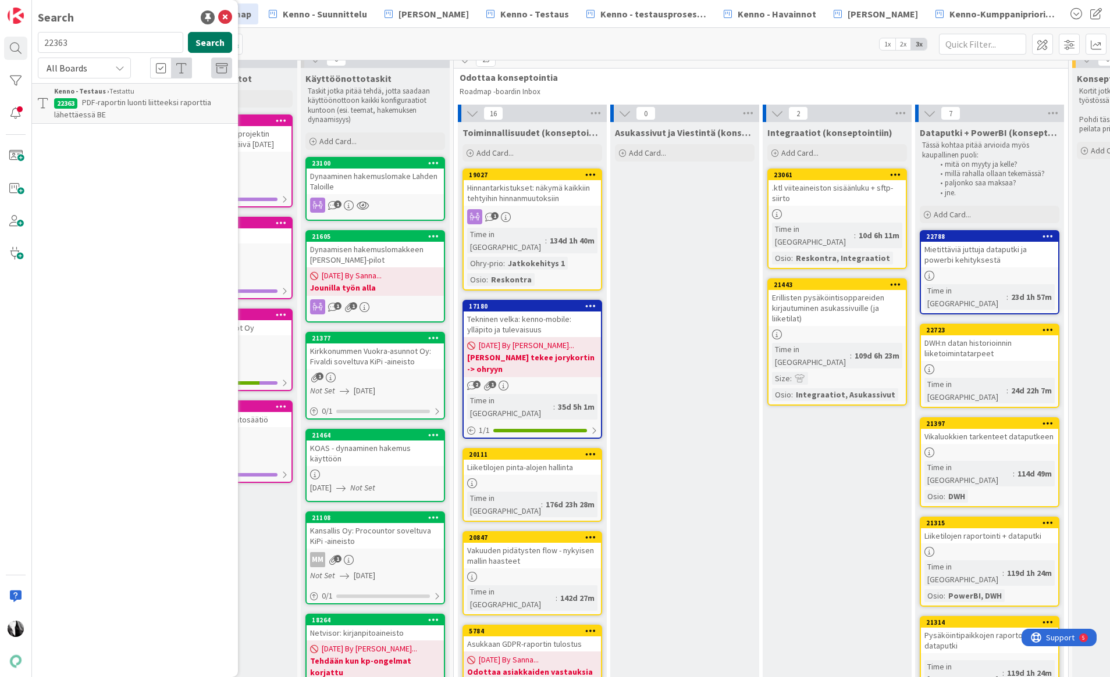
type input "22363"
click at [167, 105] on span "PDF-raportin luonti liitteeksi raporttia lähettäessä BE" at bounding box center [132, 108] width 157 height 23
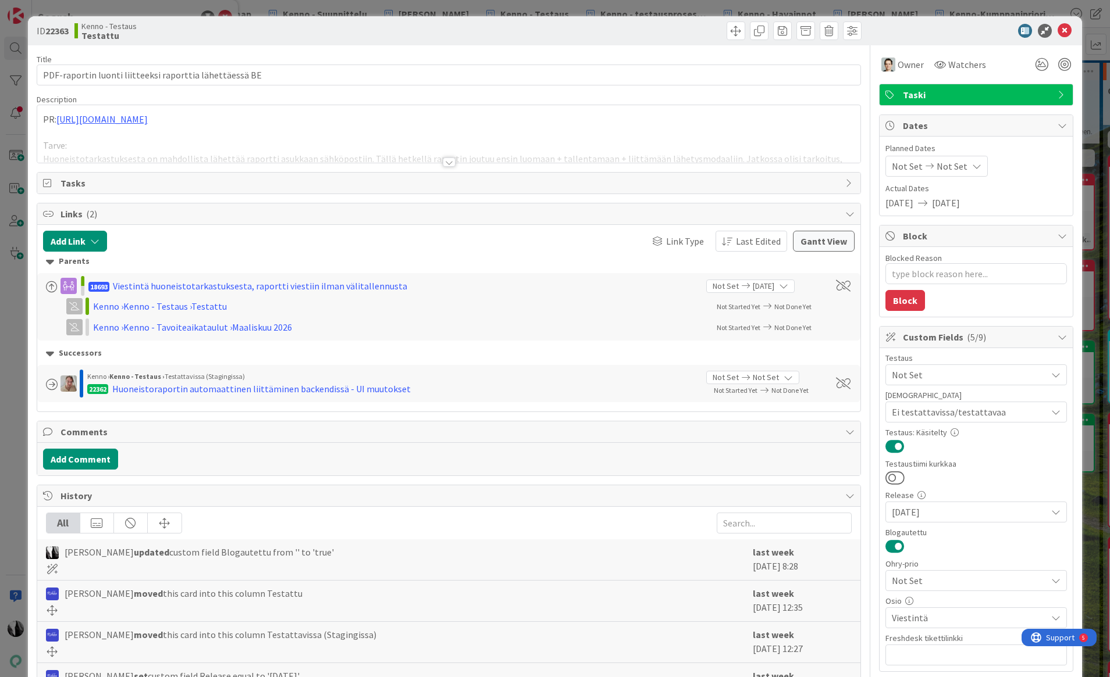
type textarea "x"
click at [447, 161] on div at bounding box center [449, 162] width 13 height 9
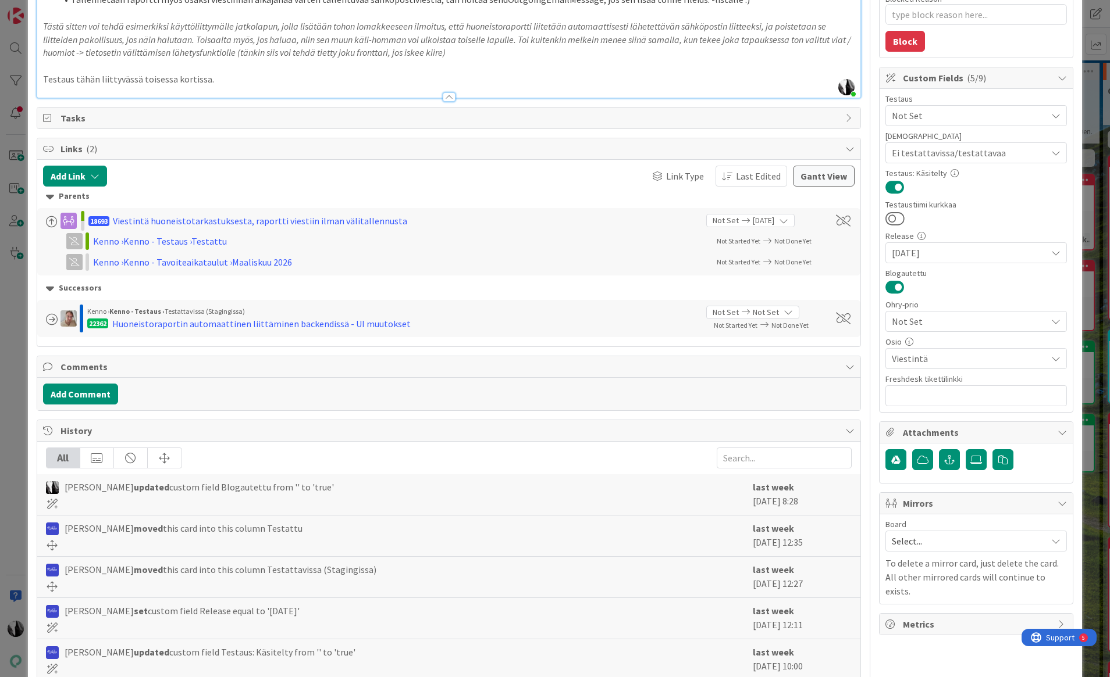
scroll to position [313, 0]
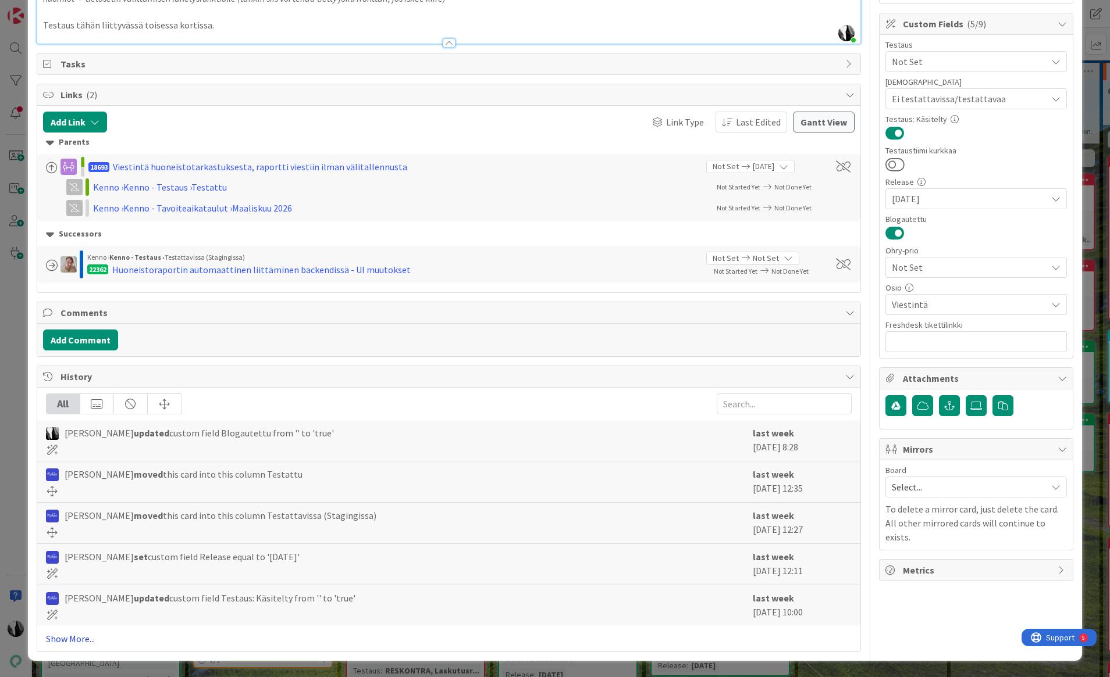
click at [80, 642] on link "Show More..." at bounding box center [449, 639] width 806 height 14
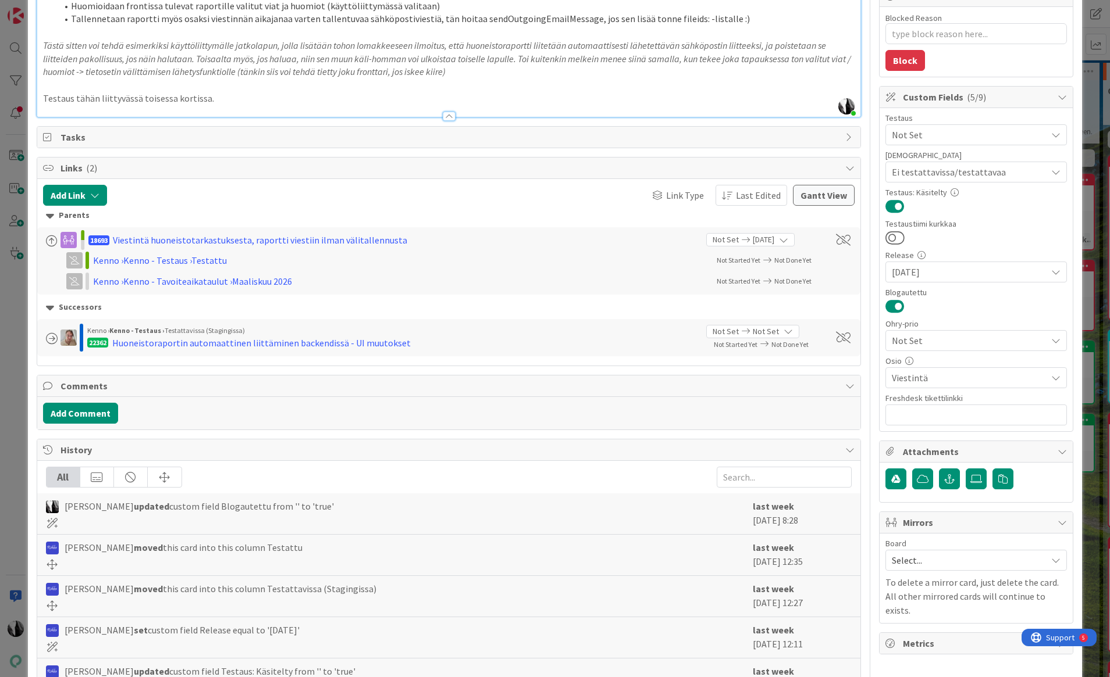
scroll to position [0, 0]
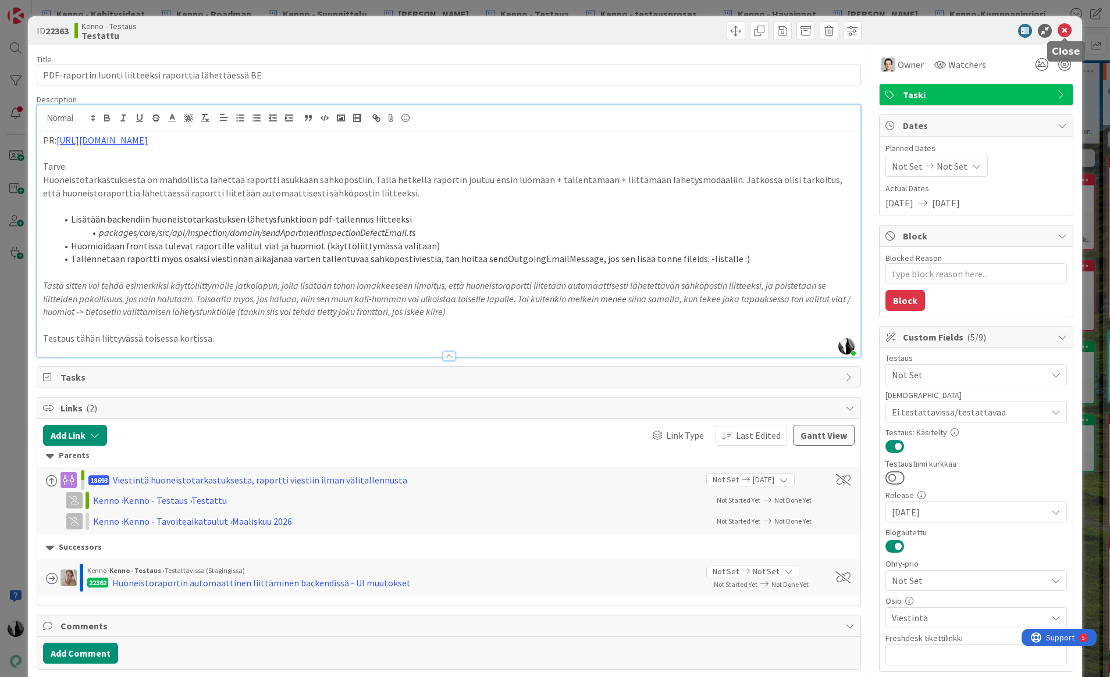
click at [1030, 28] on icon at bounding box center [1064, 31] width 14 height 14
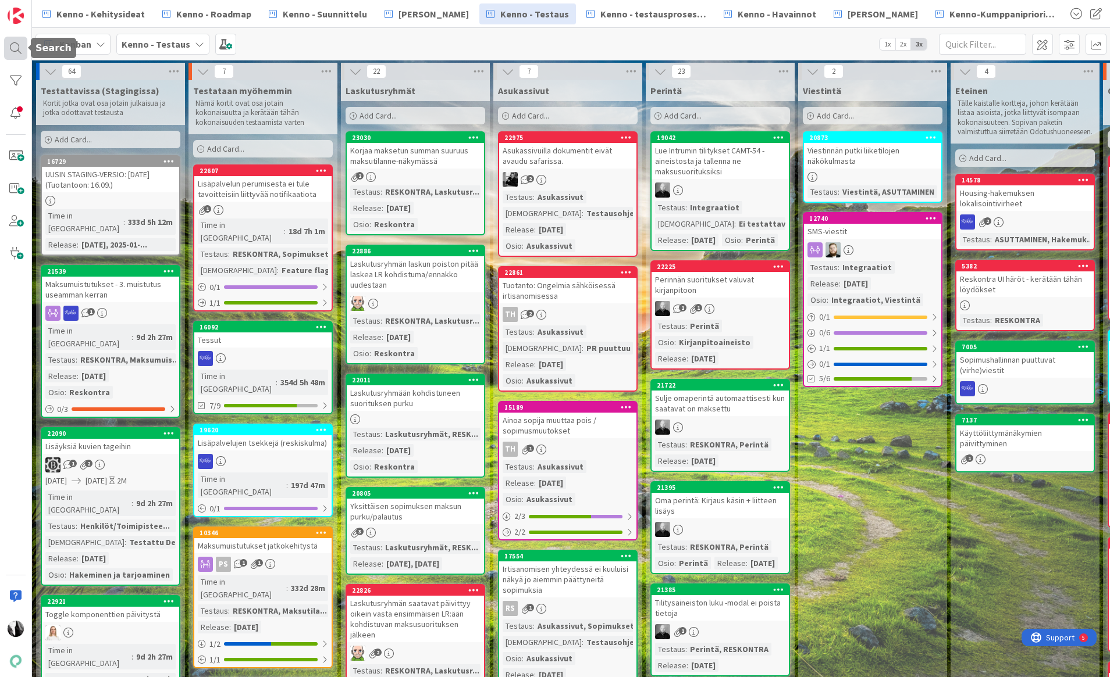
click at [15, 44] on div at bounding box center [15, 48] width 23 height 23
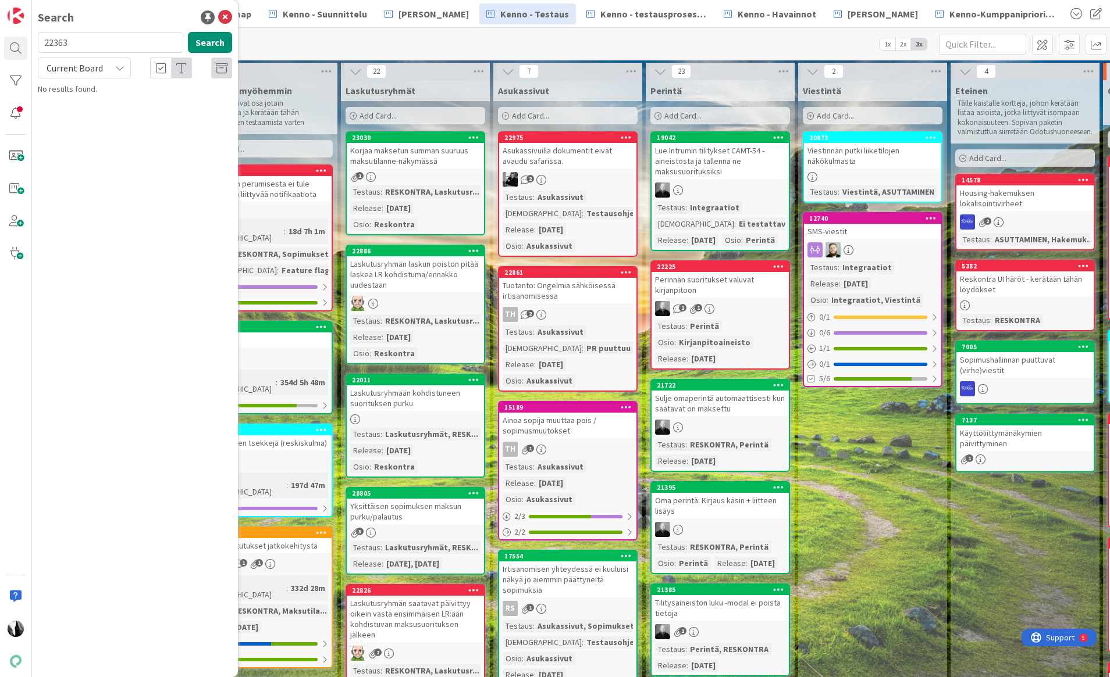
drag, startPoint x: 79, startPoint y: 43, endPoint x: 124, endPoint y: 42, distance: 45.4
click at [34, 44] on div "22363 Search" at bounding box center [135, 45] width 208 height 26
type input "22362"
click at [104, 70] on span "Current Board" at bounding box center [74, 68] width 60 height 16
drag, startPoint x: 104, startPoint y: 70, endPoint x: 104, endPoint y: 103, distance: 33.1
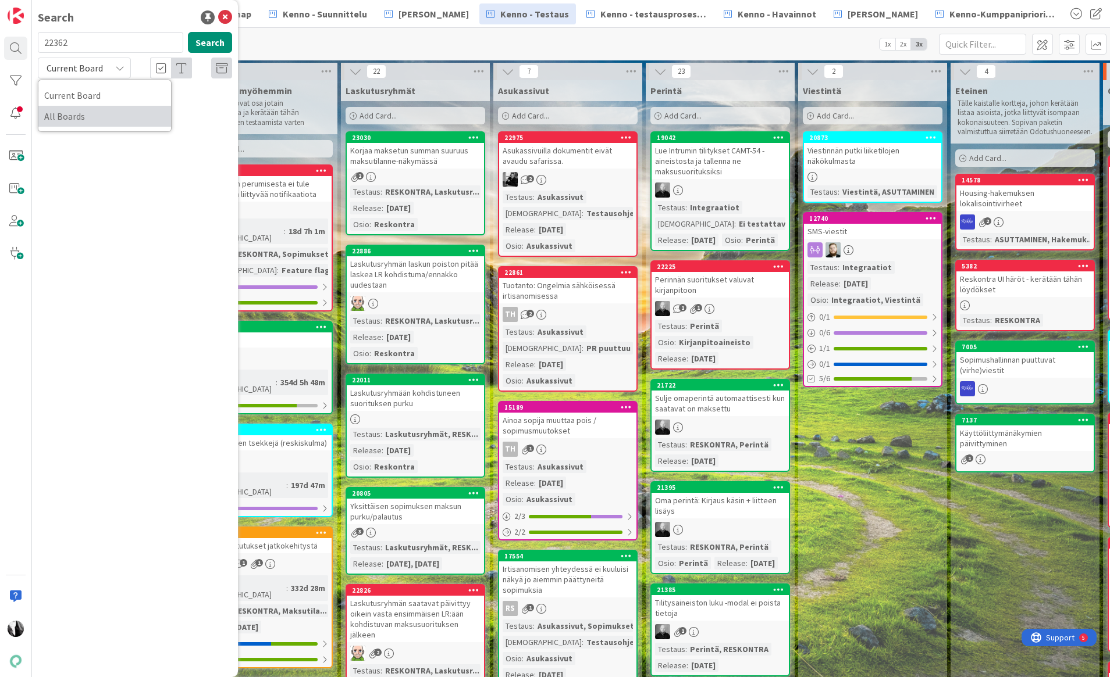
click at [97, 106] on link "All Boards" at bounding box center [104, 116] width 133 height 21
click at [173, 111] on span "Huoneistoraportin automaattinen liittäminen backendissä - UI muutokset" at bounding box center [126, 108] width 144 height 23
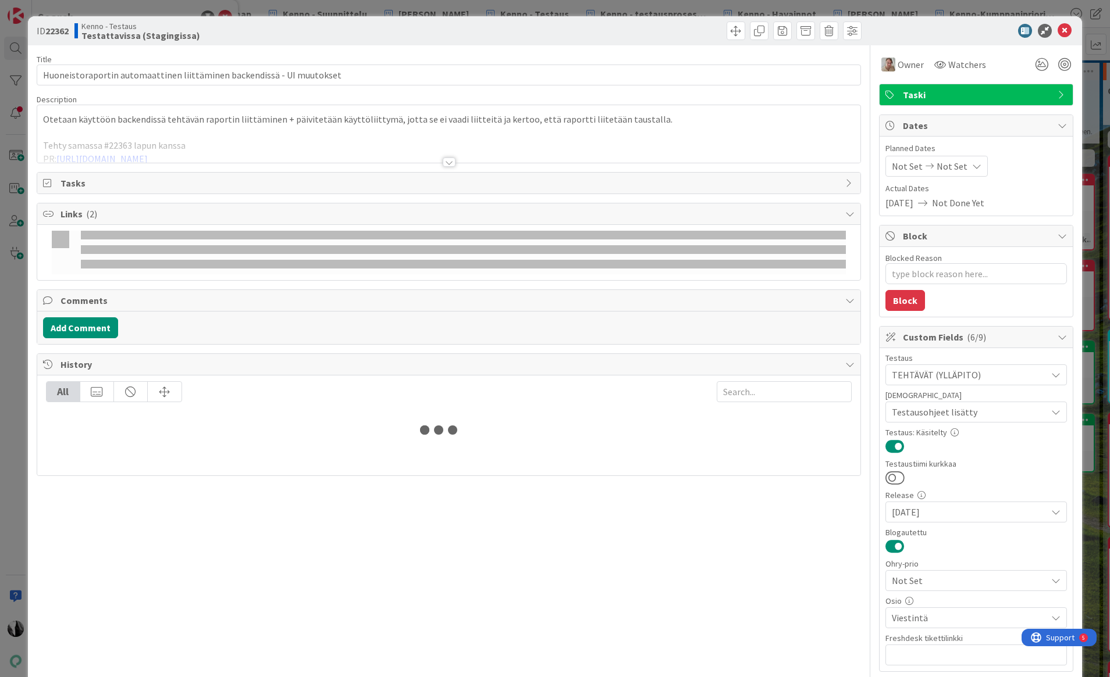
type textarea "x"
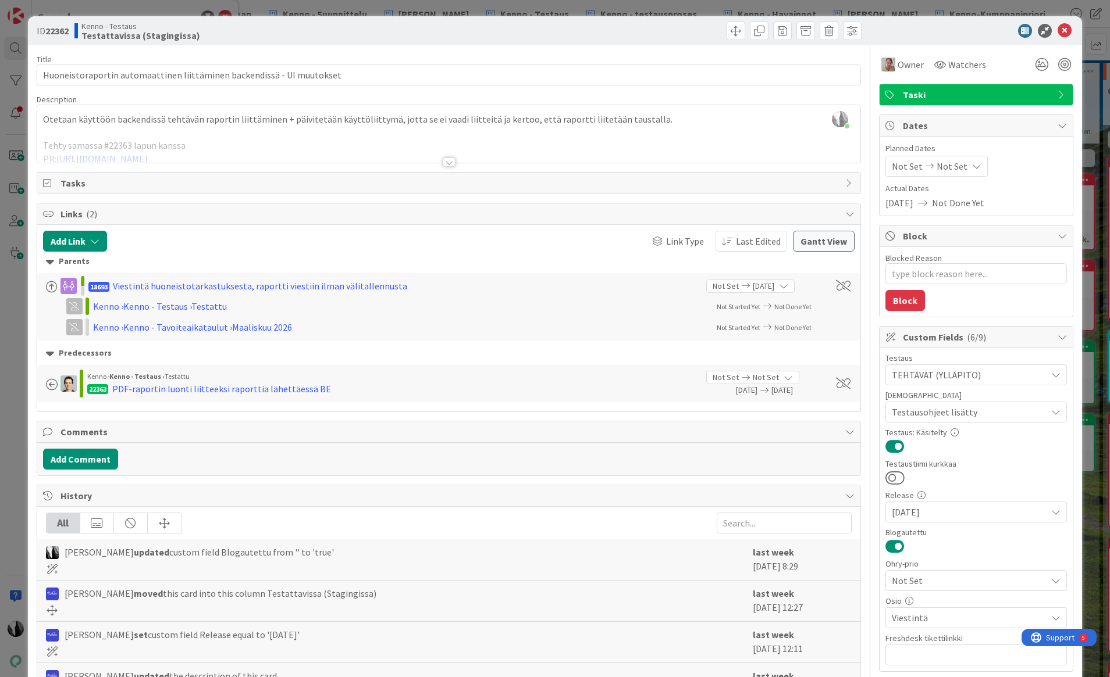
click at [449, 163] on div at bounding box center [449, 162] width 13 height 9
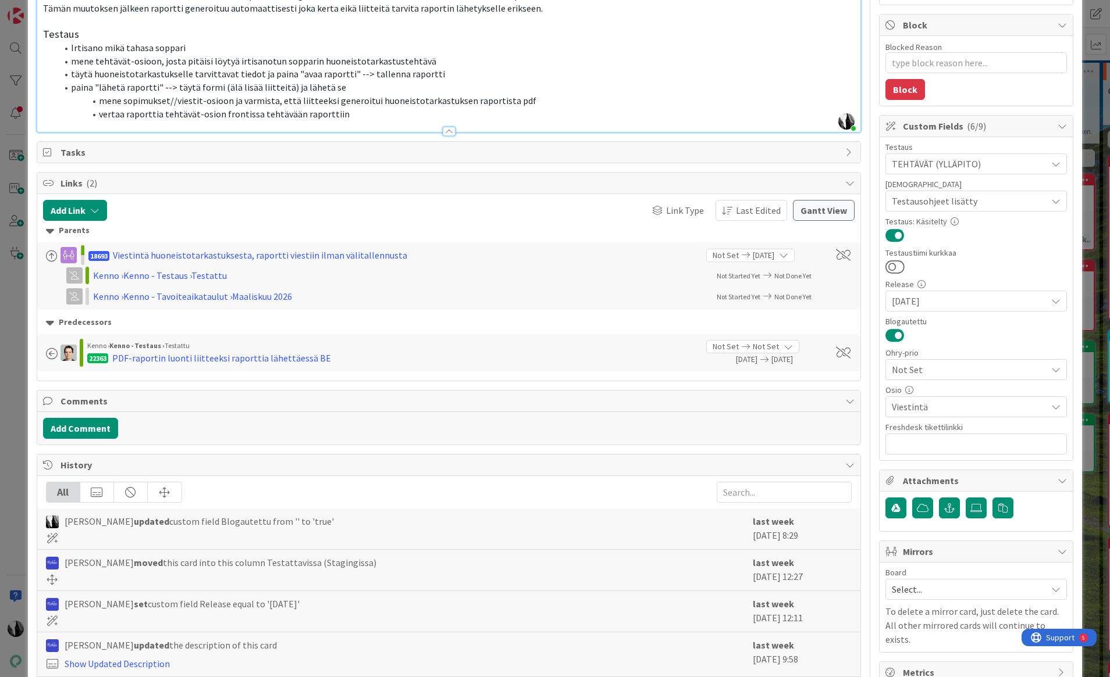
scroll to position [306, 0]
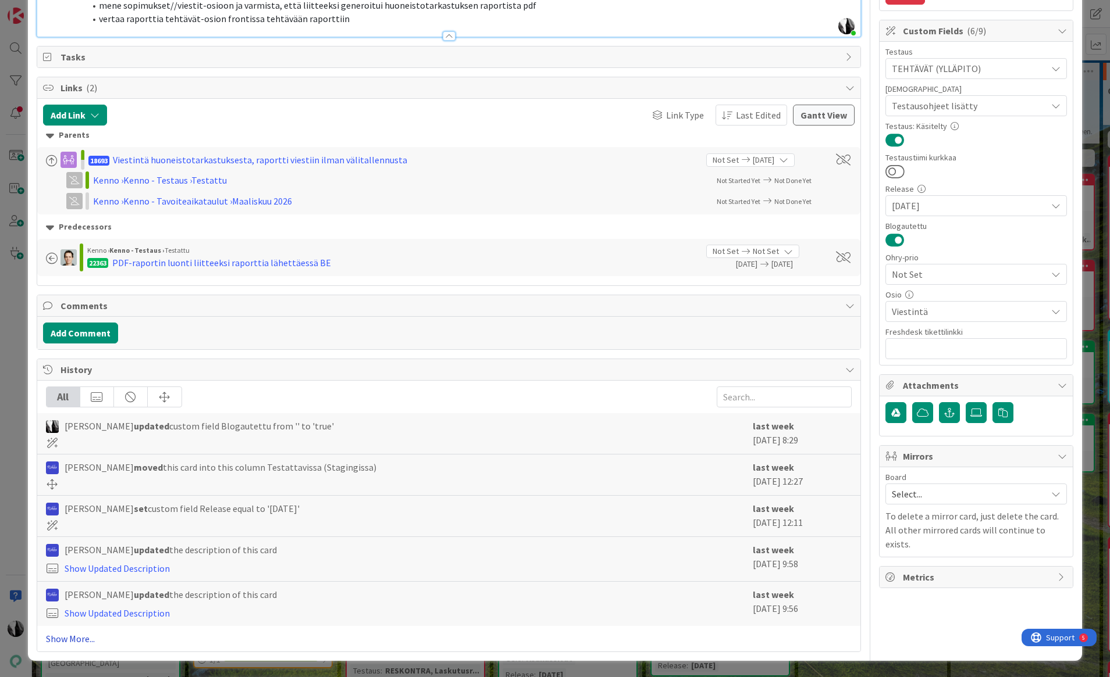
click at [81, 636] on link "Show More..." at bounding box center [449, 639] width 806 height 14
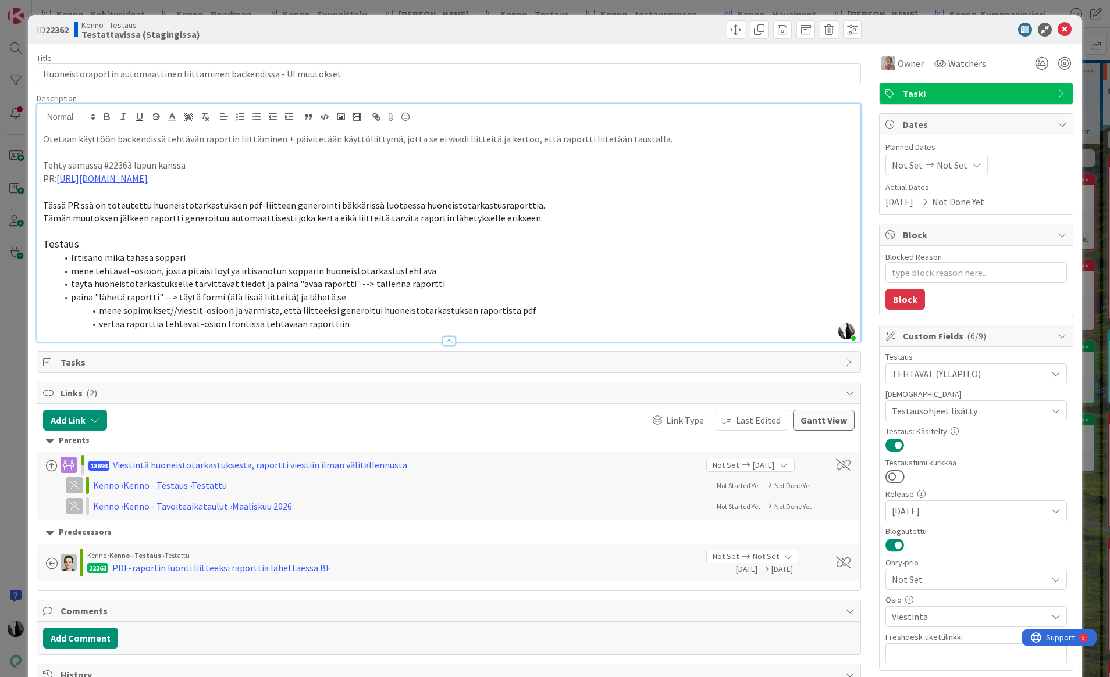
scroll to position [0, 0]
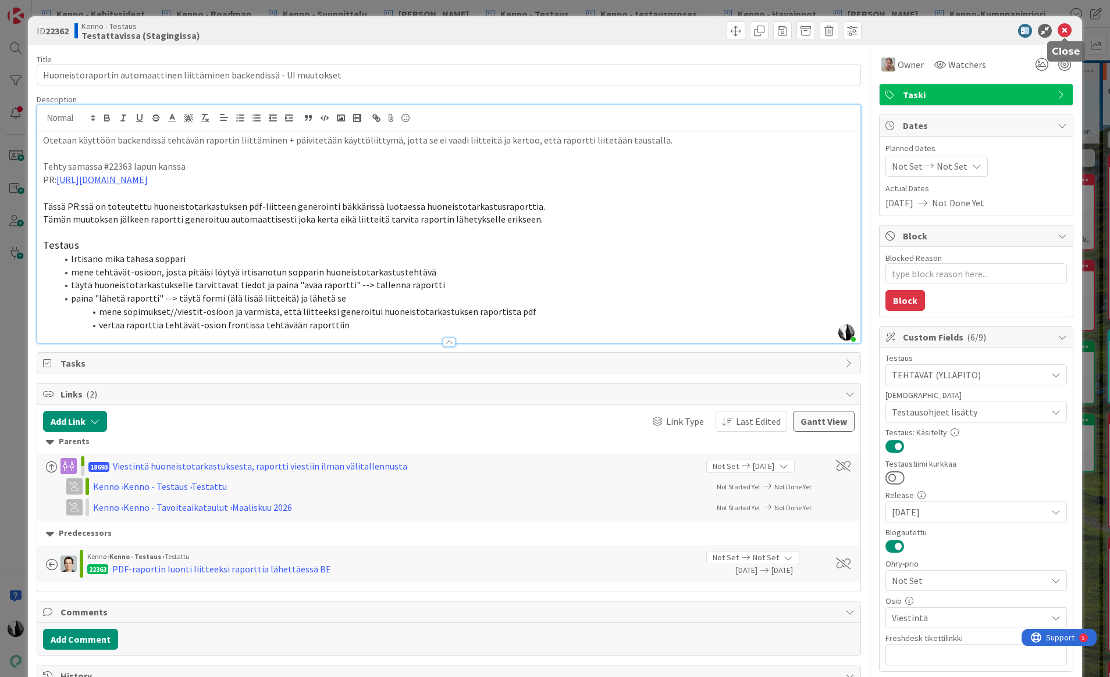
click at [1030, 29] on icon at bounding box center [1064, 31] width 14 height 14
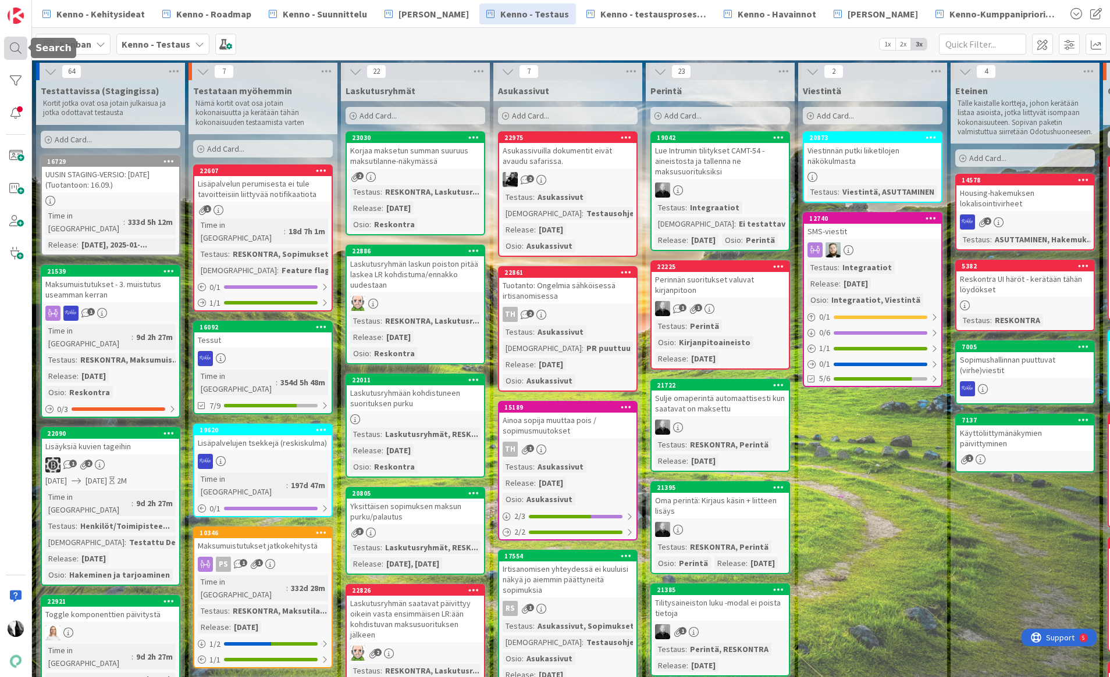
click at [12, 48] on div at bounding box center [15, 48] width 23 height 23
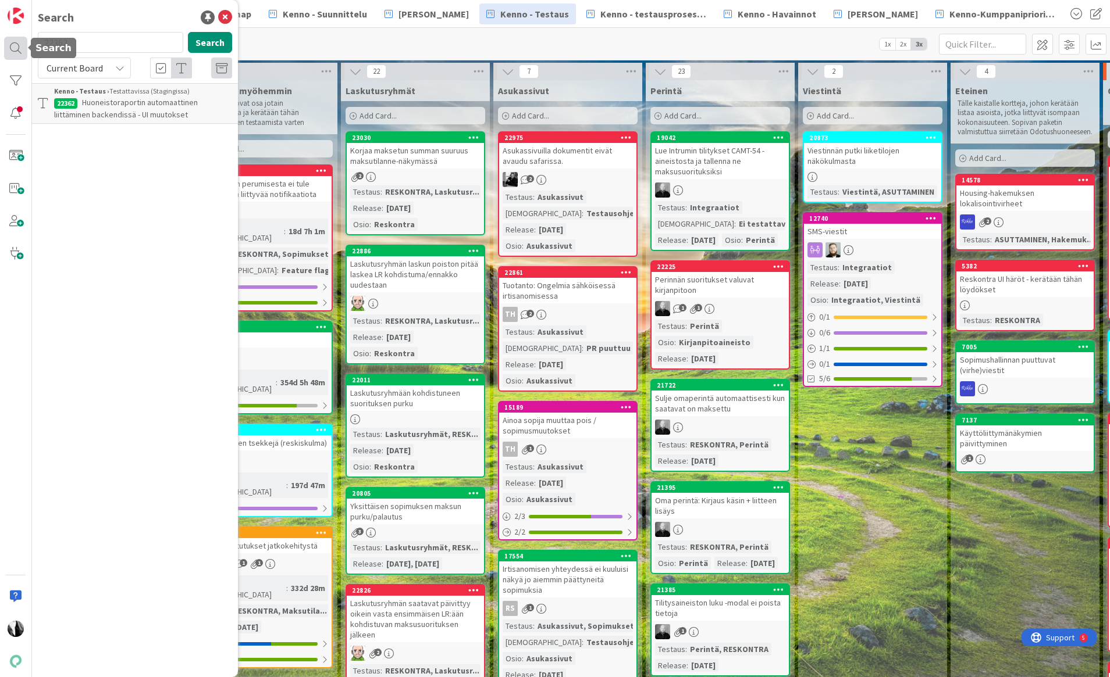
drag, startPoint x: 73, startPoint y: 41, endPoint x: 20, endPoint y: 44, distance: 53.0
click at [20, 44] on div "Search 22362 Search Current Board Kenno - Testaus › Testattavissa (Stagingissa)…" at bounding box center [16, 338] width 32 height 677
type input "18693"
click at [111, 69] on div "Current Board" at bounding box center [84, 68] width 93 height 21
click at [99, 120] on span "All Boards" at bounding box center [104, 116] width 121 height 17
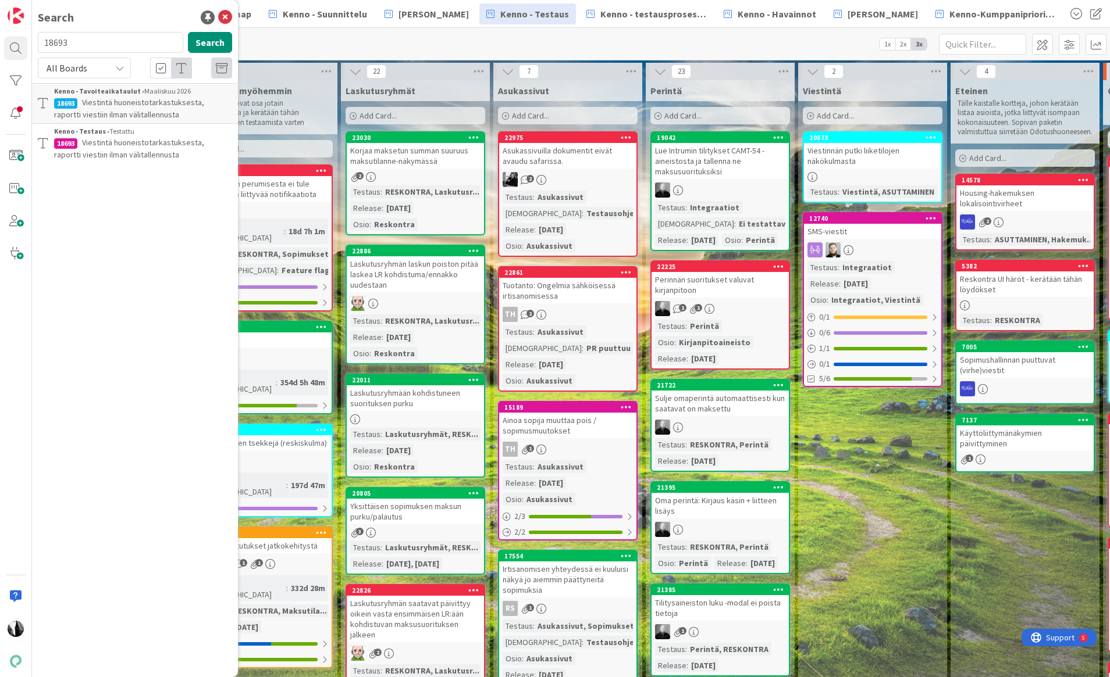
click at [137, 142] on span "Viestintä huoneistotarkastuksesta, raportti viestiin ilman välitallennusta" at bounding box center [129, 148] width 150 height 23
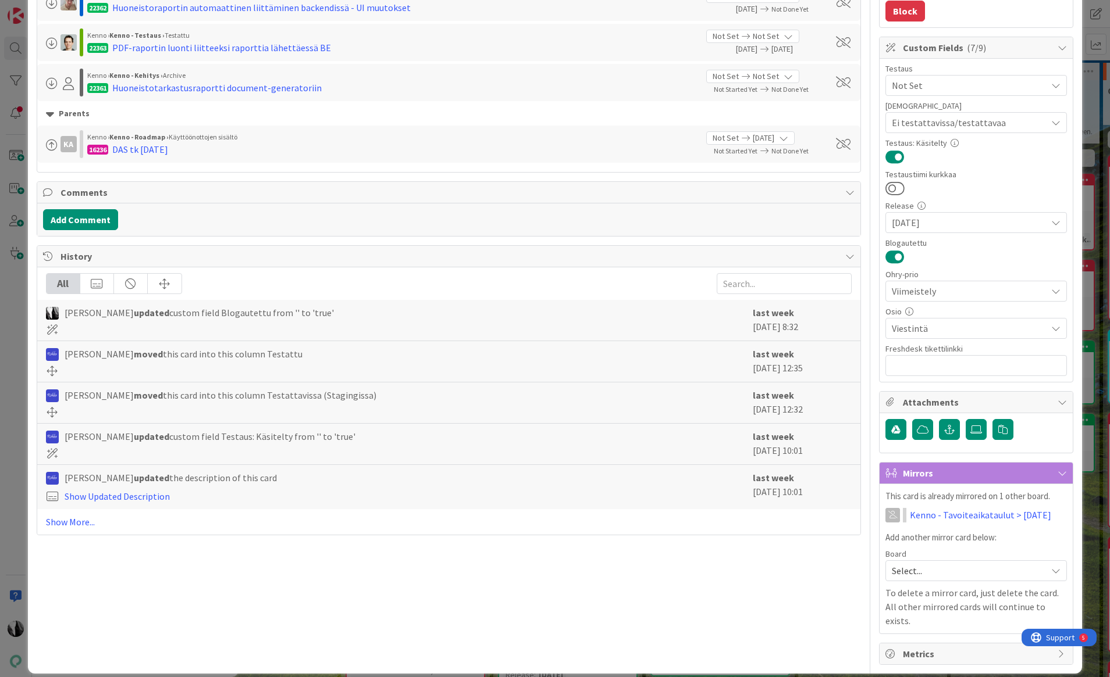
scroll to position [302, 0]
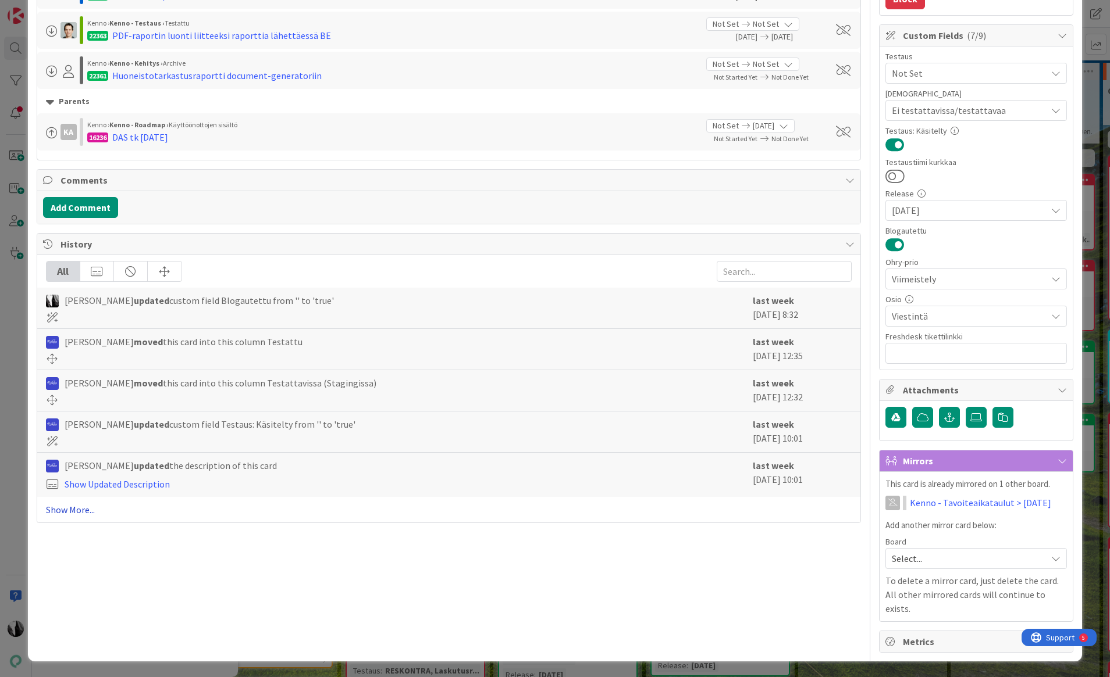
click at [79, 510] on link "Show More..." at bounding box center [449, 510] width 806 height 14
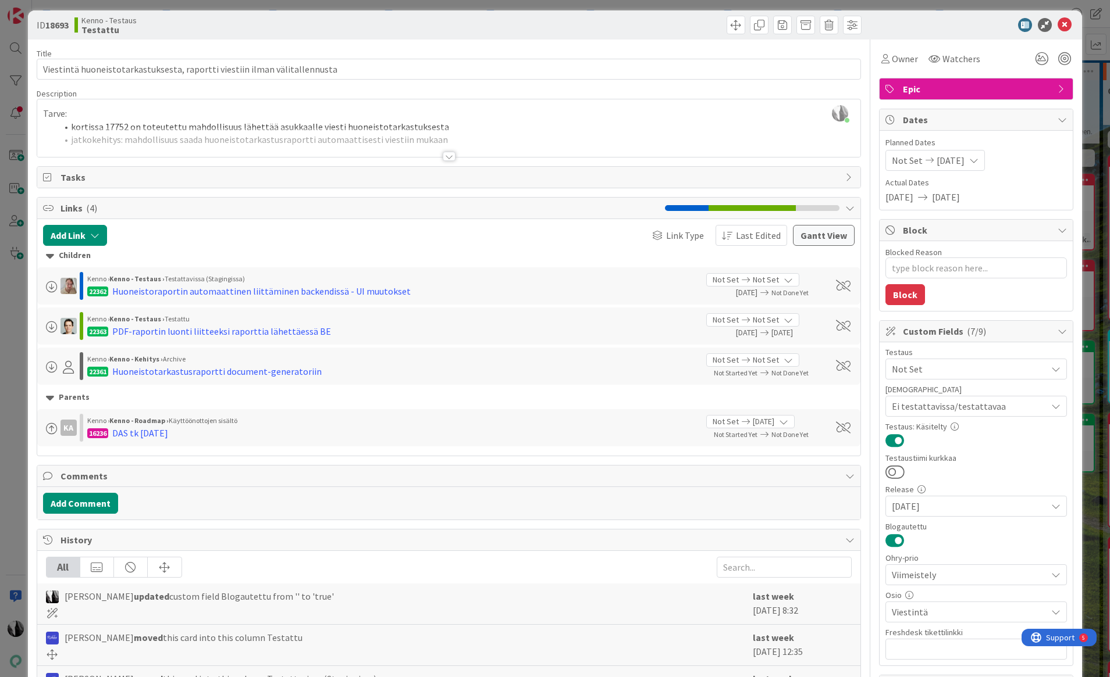
scroll to position [8, 0]
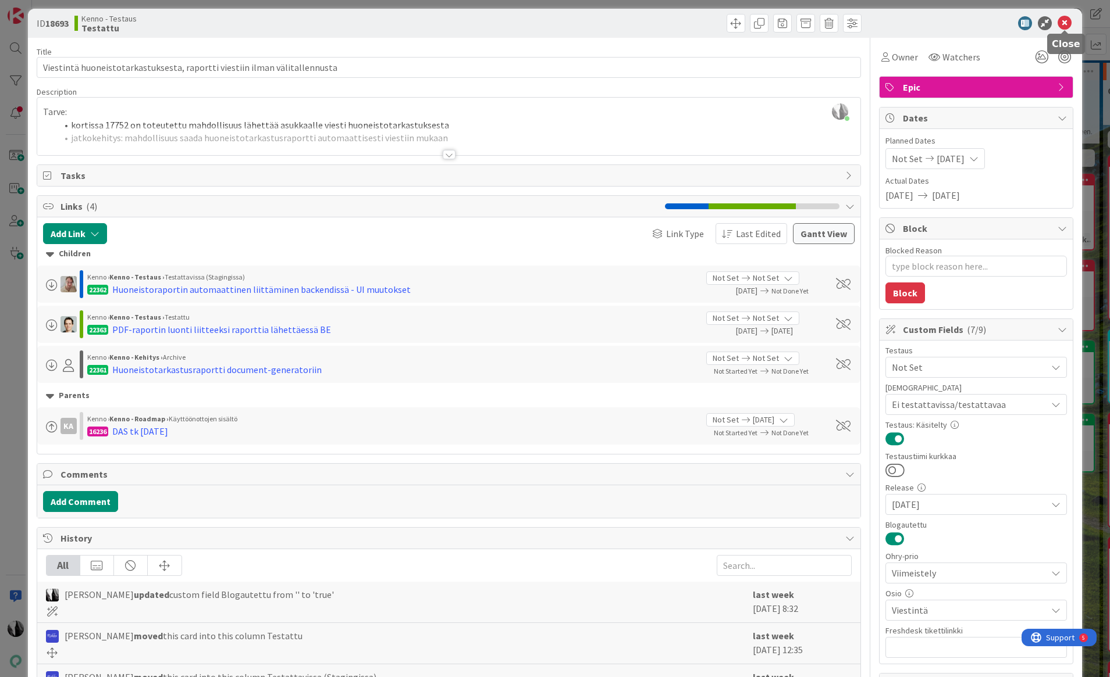
click at [1030, 21] on icon at bounding box center [1064, 23] width 14 height 14
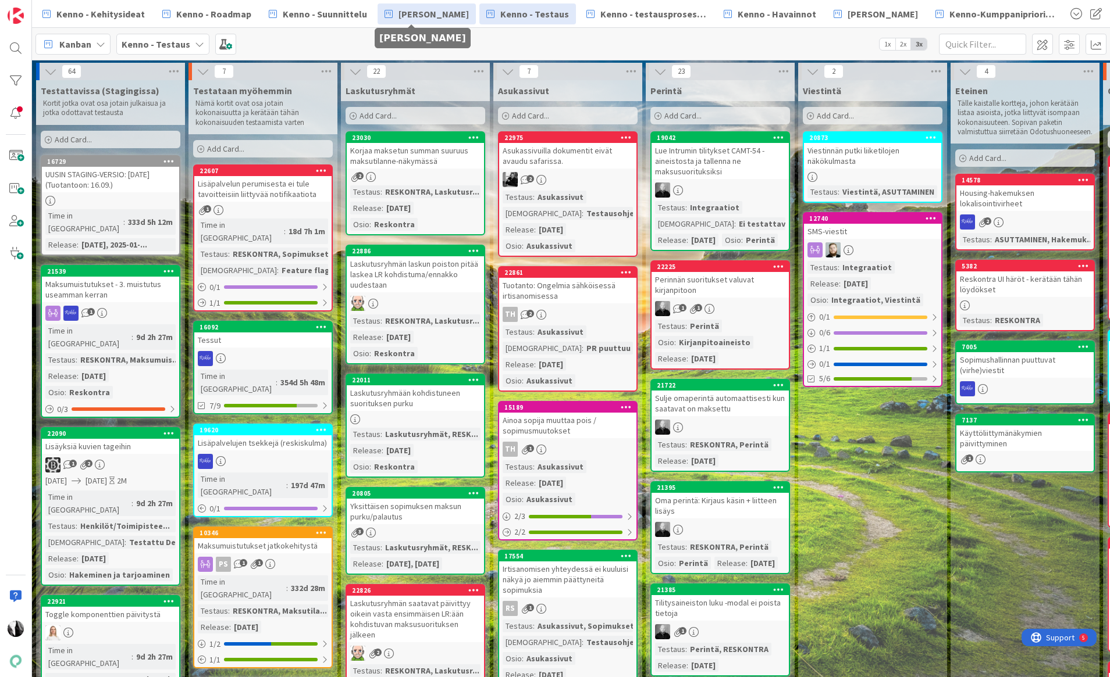
click at [410, 18] on span "[PERSON_NAME]" at bounding box center [433, 14] width 70 height 14
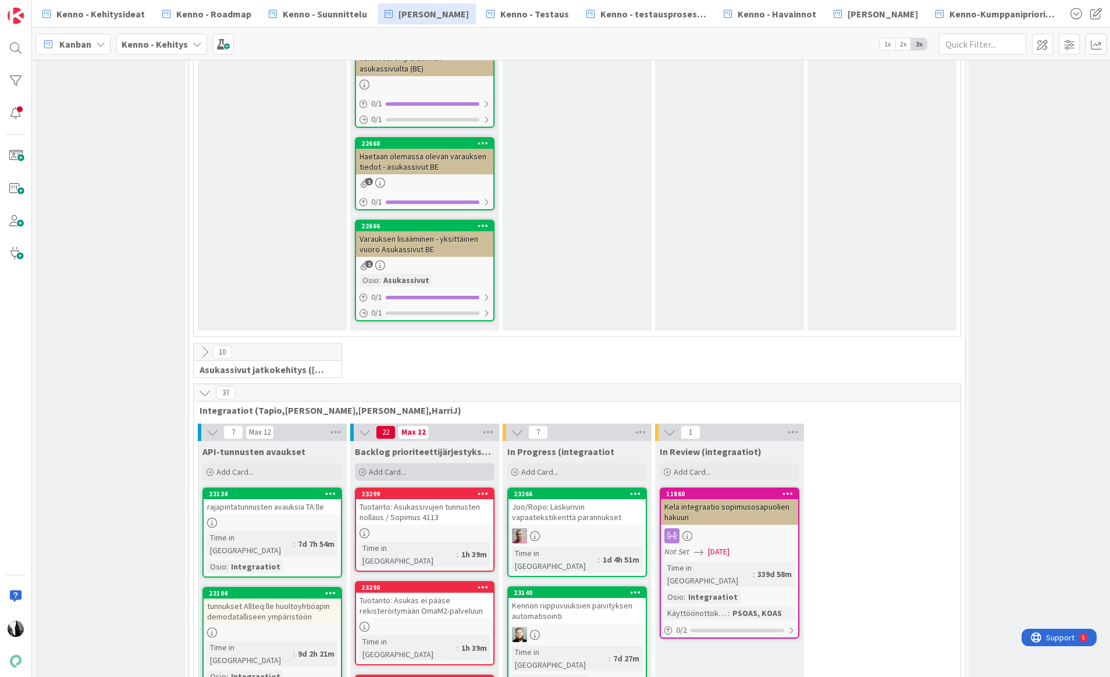
scroll to position [6526, 0]
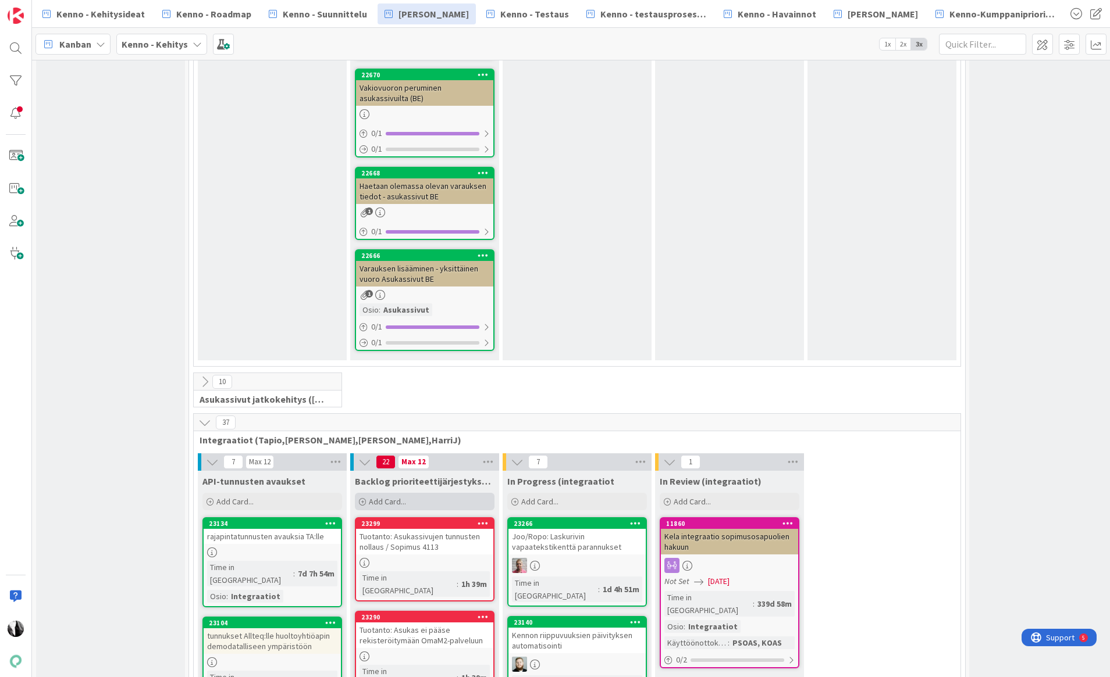
drag, startPoint x: 410, startPoint y: 258, endPoint x: 490, endPoint y: 258, distance: 79.7
click at [411, 493] on div "Add Card..." at bounding box center [425, 501] width 140 height 17
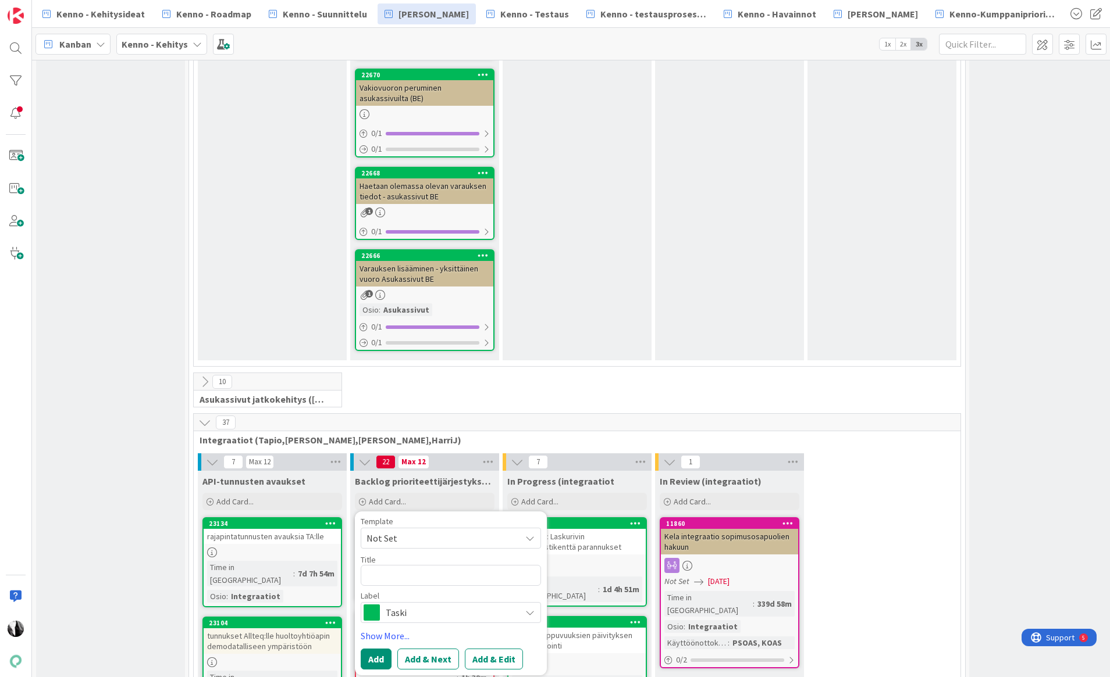
click at [494, 565] on textarea at bounding box center [451, 575] width 180 height 21
type textarea "x"
type textarea "R"
type textarea "x"
type textarea "J"
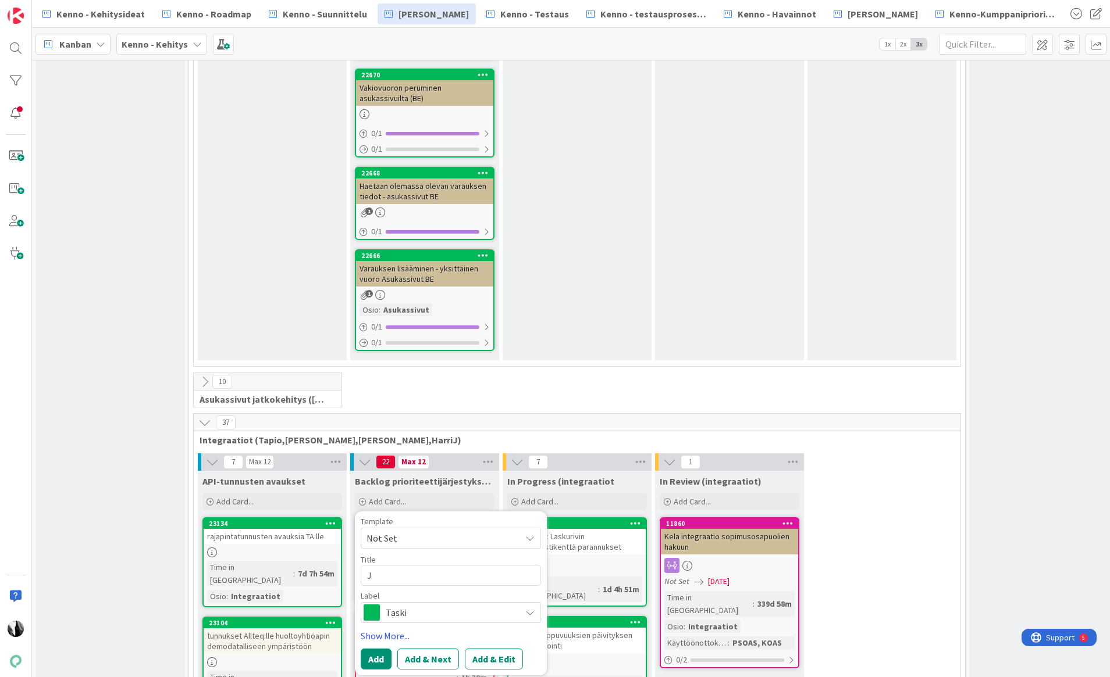
type textarea "x"
type textarea "Jo"
type textarea "x"
type textarea "Joo"
type textarea "x"
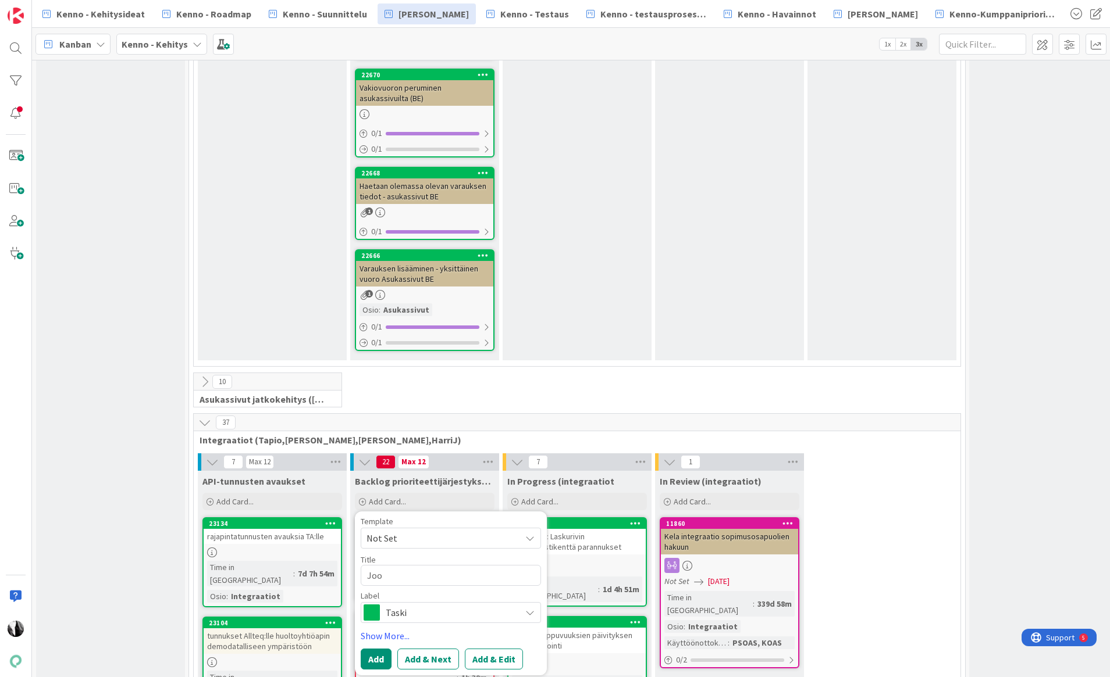
type textarea "Joo/"
type textarea "x"
type textarea "Joo/e"
type textarea "x"
type textarea "Joo/"
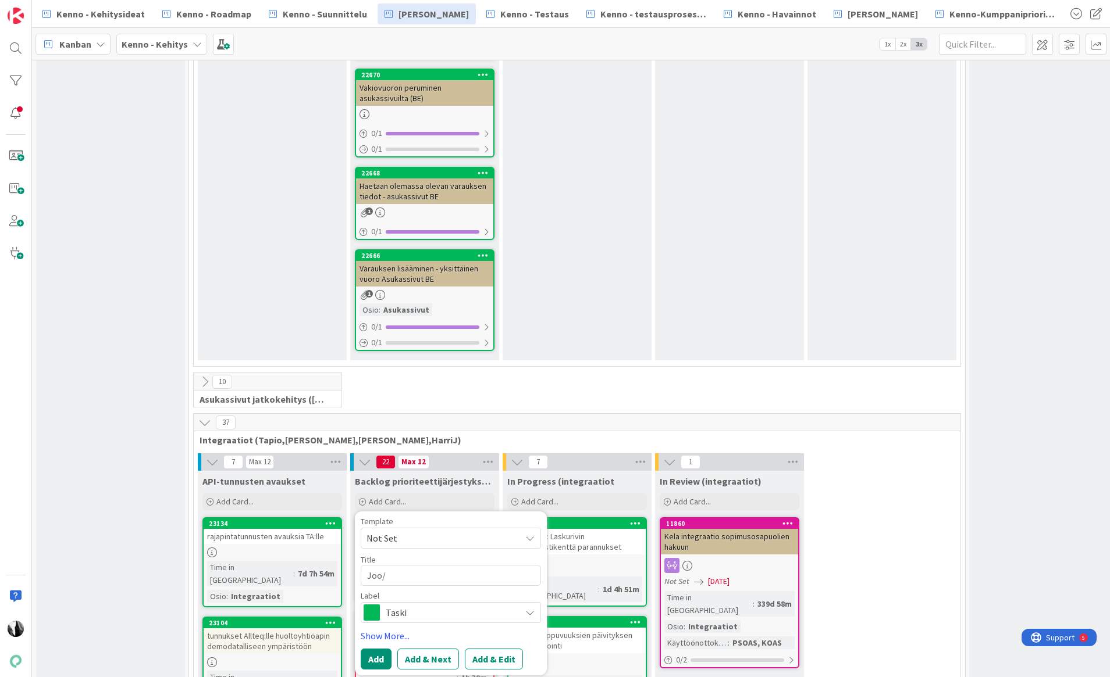
type textarea "x"
type textarea "Joo/R"
type textarea "x"
type textarea "Joo/Rp"
type textarea "x"
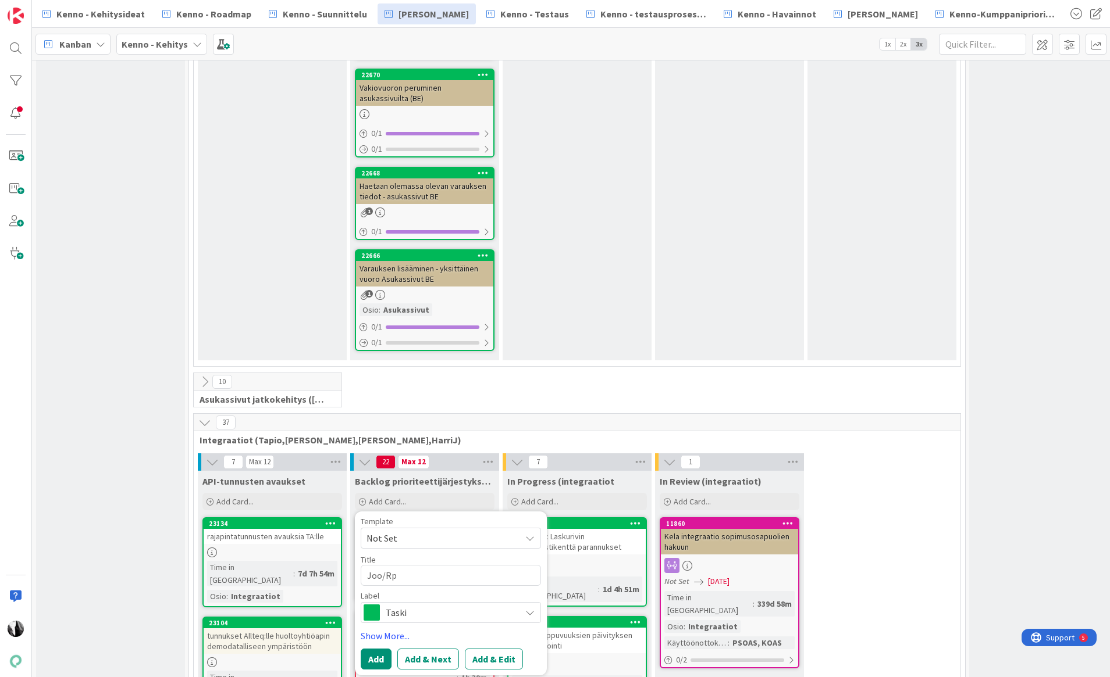
type textarea "Joo/Rpo"
type textarea "x"
type textarea "Joo/Rp"
type textarea "x"
type textarea "Joo/R"
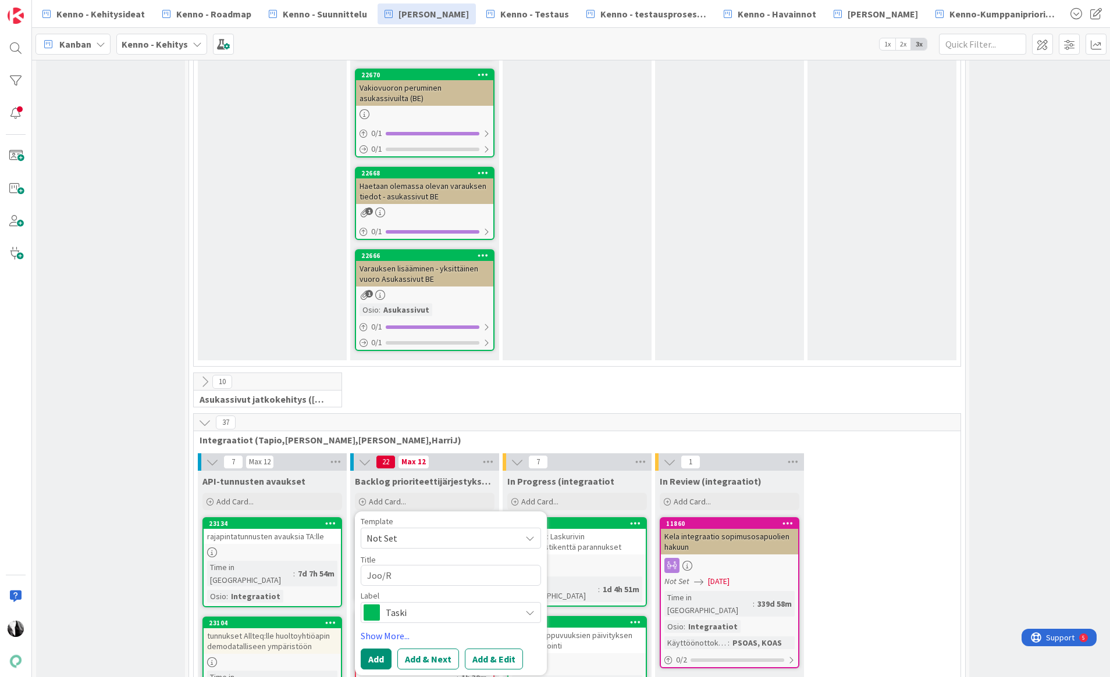
type textarea "x"
type textarea "Joo/Ro"
type textarea "x"
type textarea "Joo/Rop"
type textarea "x"
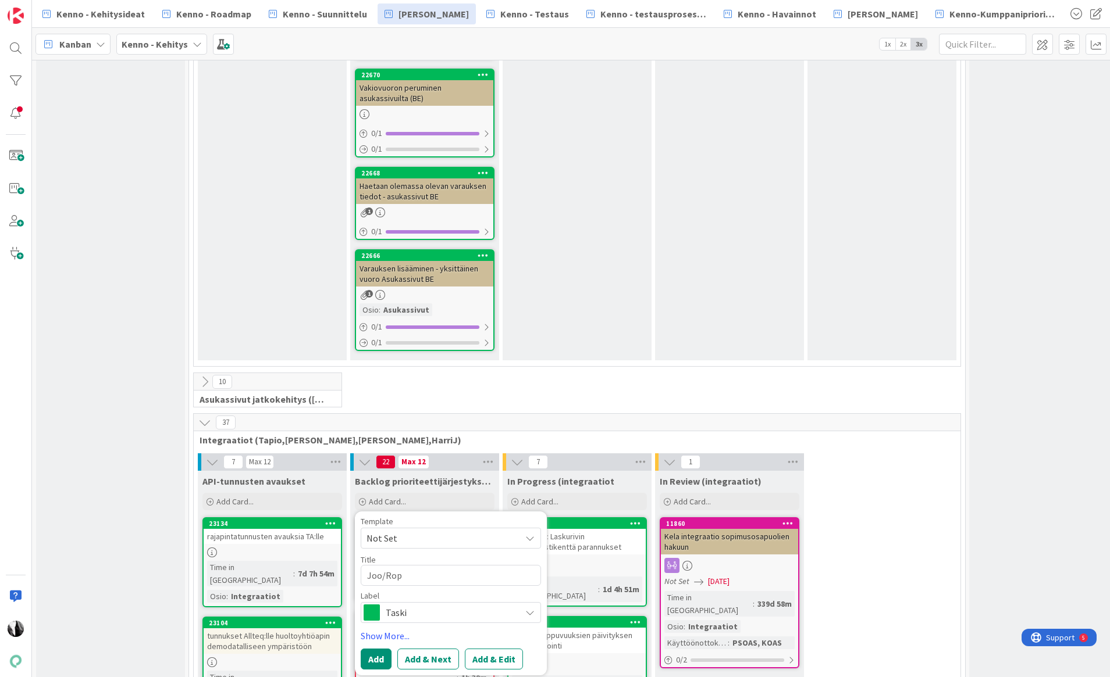
type textarea "Joo/Rop:"
type textarea "x"
type textarea "Joo/Rop"
type textarea "x"
type textarea "Joo/Ropo"
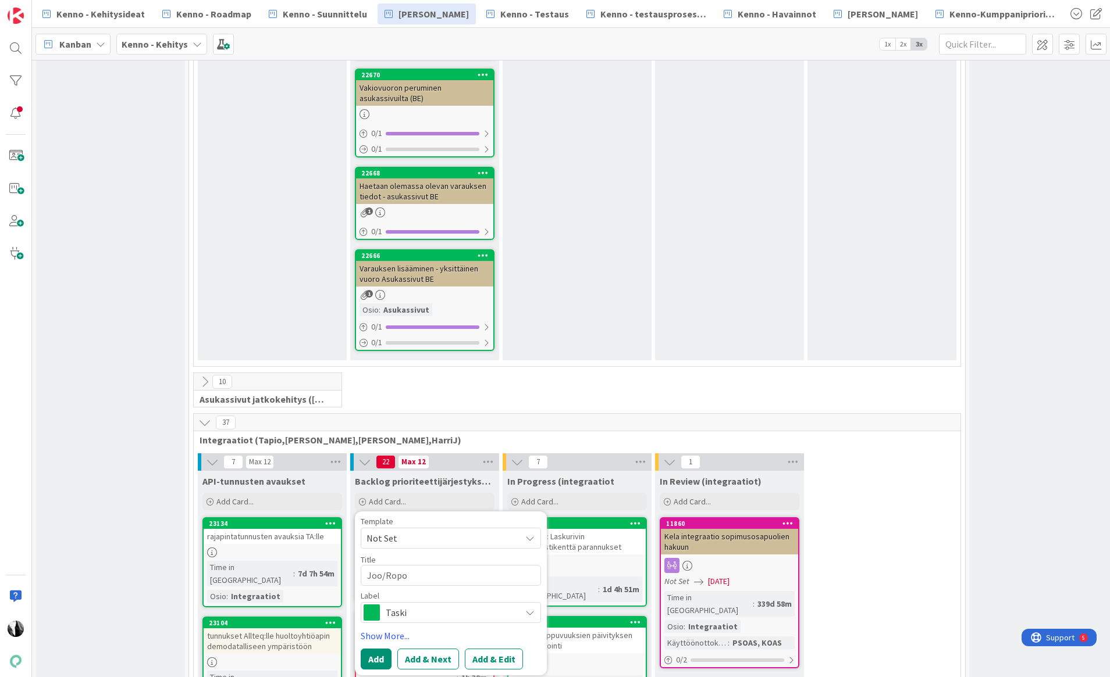
type textarea "x"
type textarea "Joo/Ropo:"
type textarea "x"
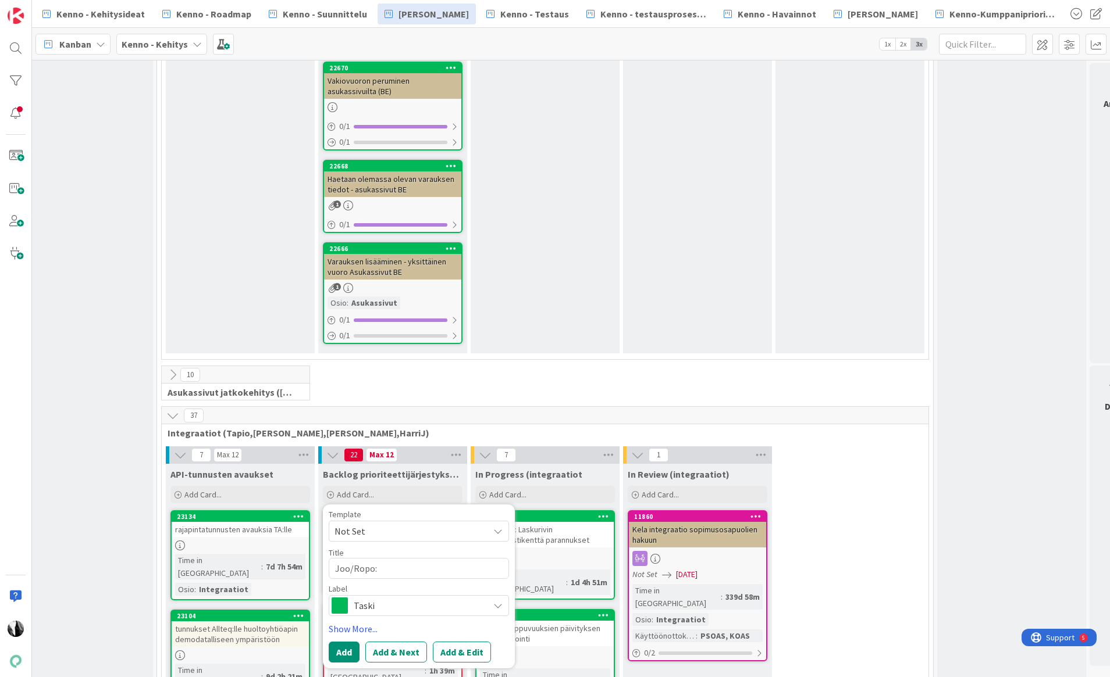
scroll to position [6533, 45]
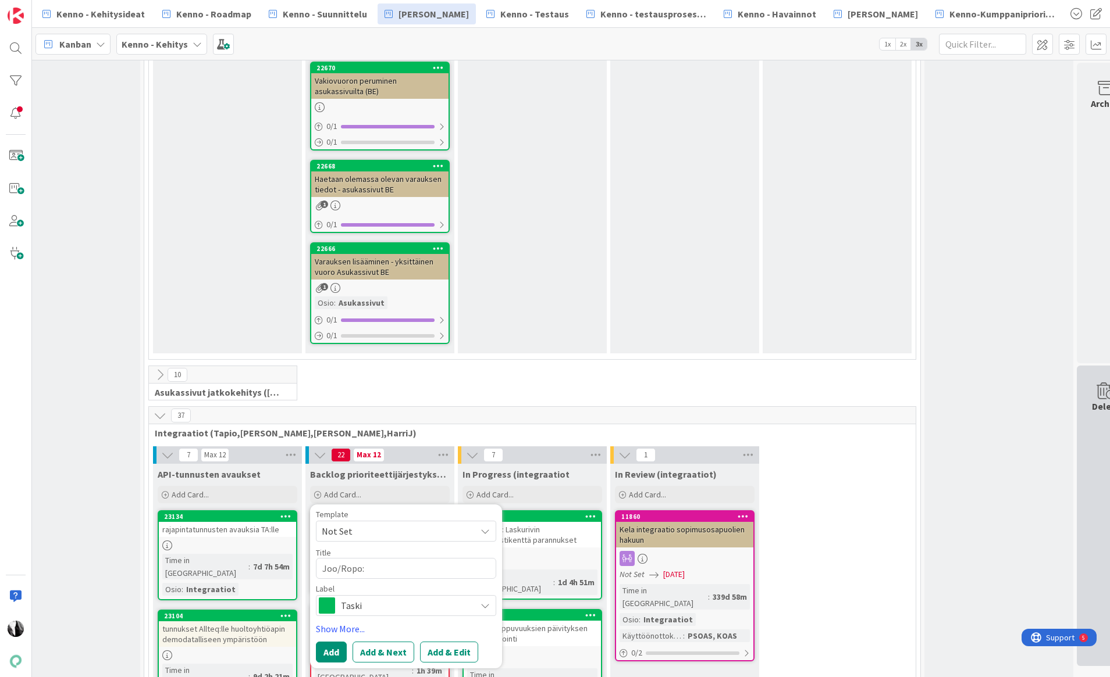
type textarea "Joo/Ropo:"
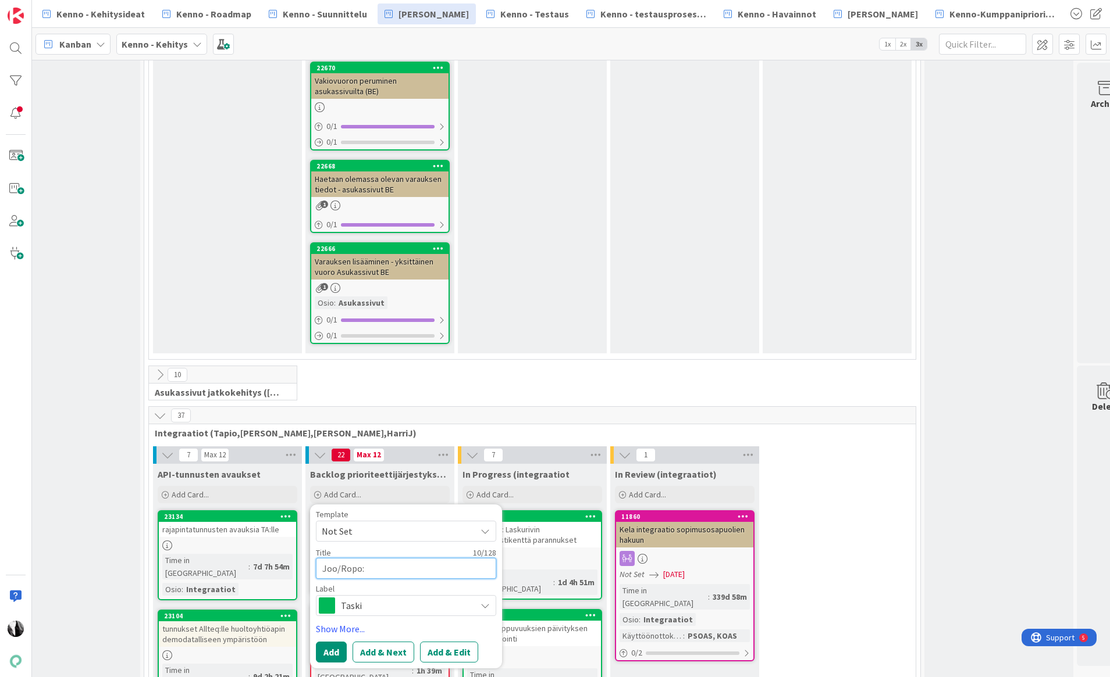
type textarea "x"
type textarea "Joo/Ropo: Ti"
type textarea "x"
type textarea "Joo/Ropo: Tie"
type textarea "x"
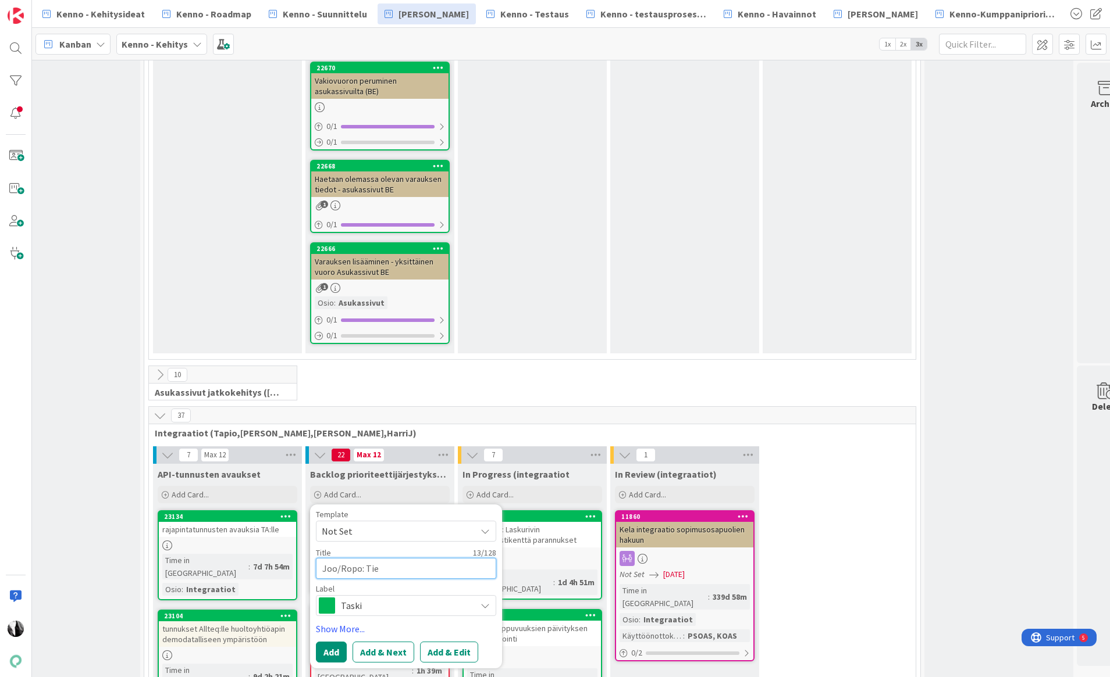
type textarea "Joo/Ropo: Tiet"
type textarea "x"
type textarea "Joo/Ropo: Tieto"
type textarea "x"
type textarea "Joo/Ropo: Tieto"
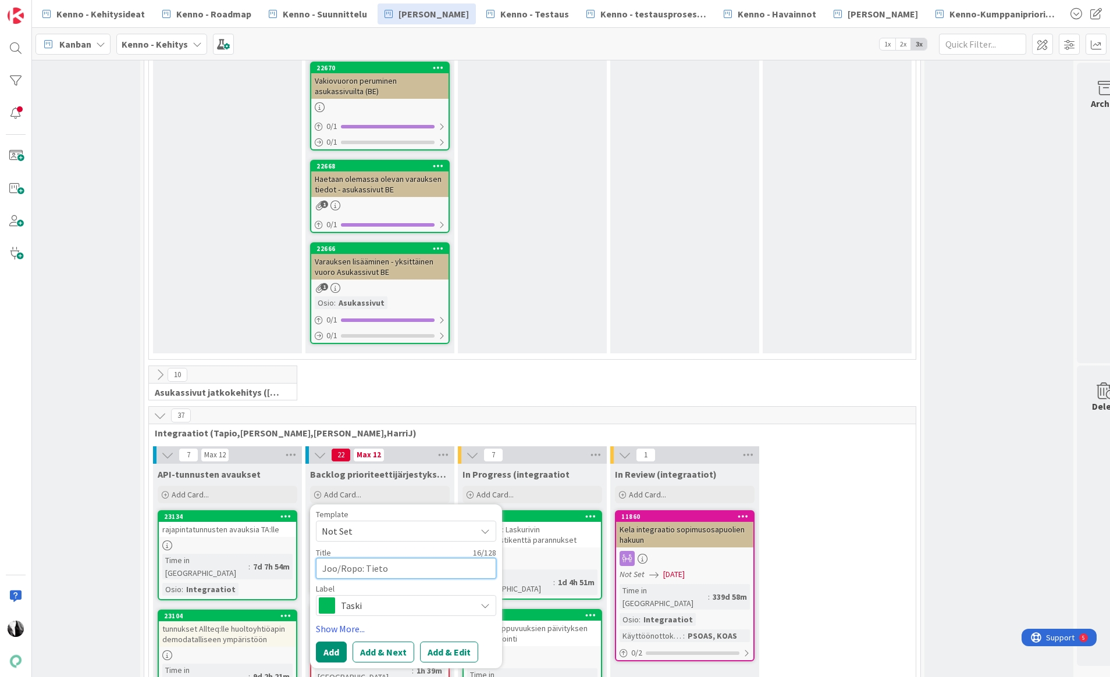
type textarea "x"
type textarea "Joo/Ropo: Tieto lu"
type textarea "x"
type textarea "Joo/Ropo: Tieto luva"
type textarea "x"
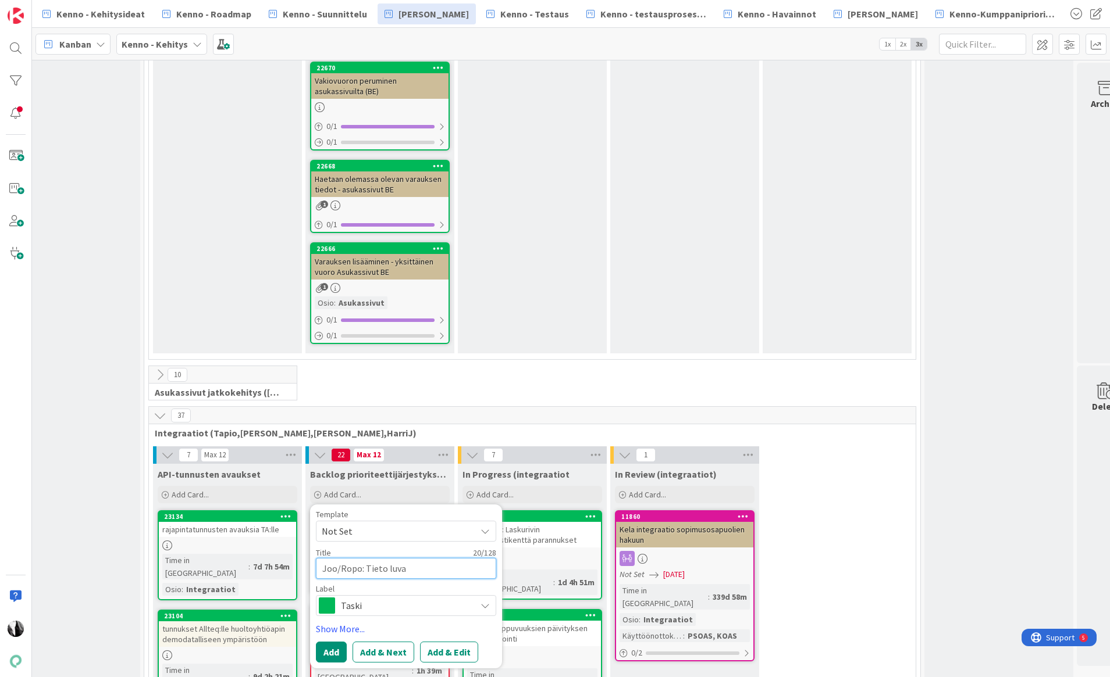
type textarea "Joo/Ropo: Tieto luvas"
type textarea "x"
type textarea "Joo/Ropo: Tieto luvasta"
type textarea "x"
type textarea "Joo/Ropo: Tieto luvasta"
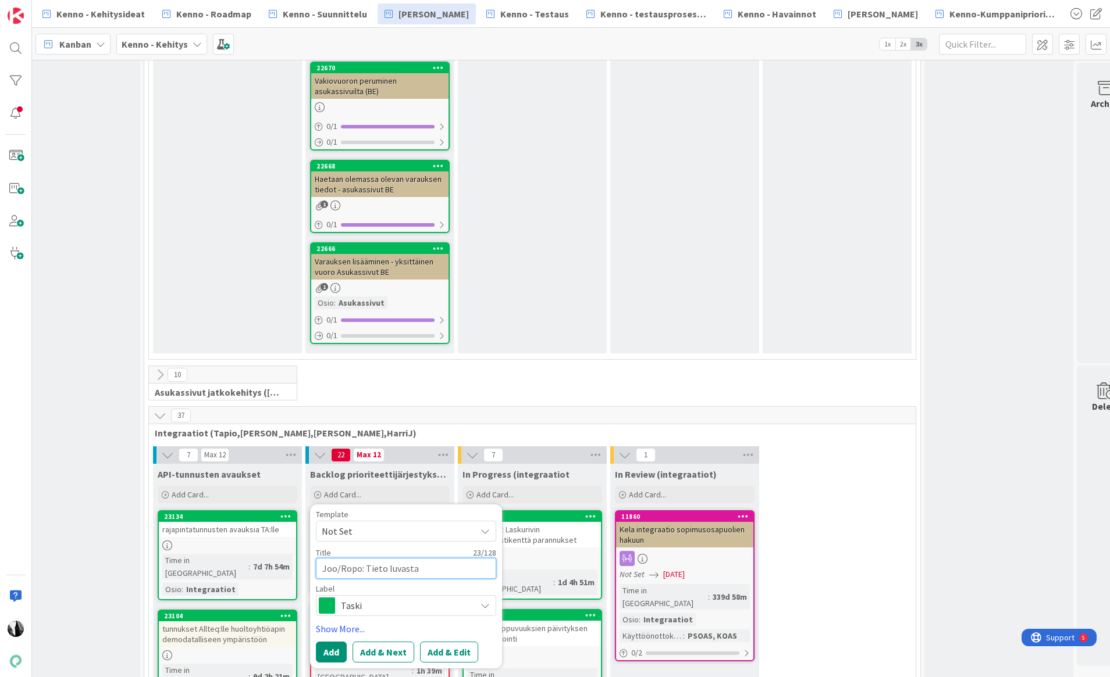
type textarea "x"
type textarea "Joo/Ropo: Tieto luvasta l"
type textarea "x"
type textarea "Joo/Ropo: Tieto luvasta lä"
type textarea "x"
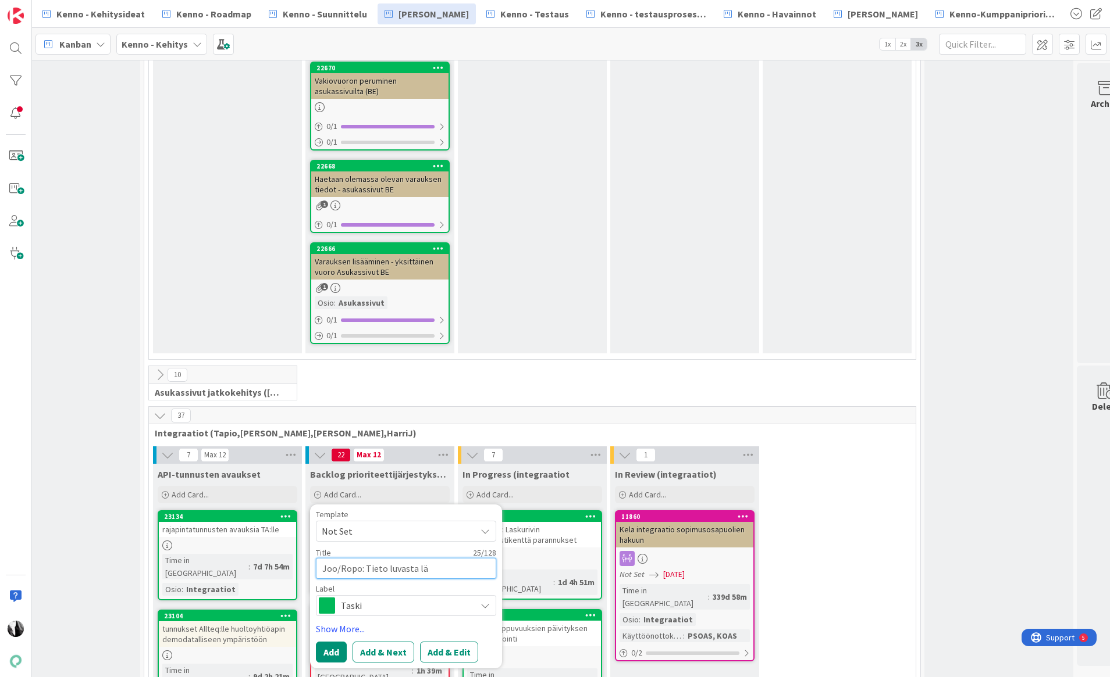
type textarea "Joo/Ropo: Tieto luvasta läh"
type textarea "x"
type textarea "Joo/Ropo: Tieto luvasta lähe"
type textarea "x"
type textarea "Joo/Ropo: Tieto luvasta lähet"
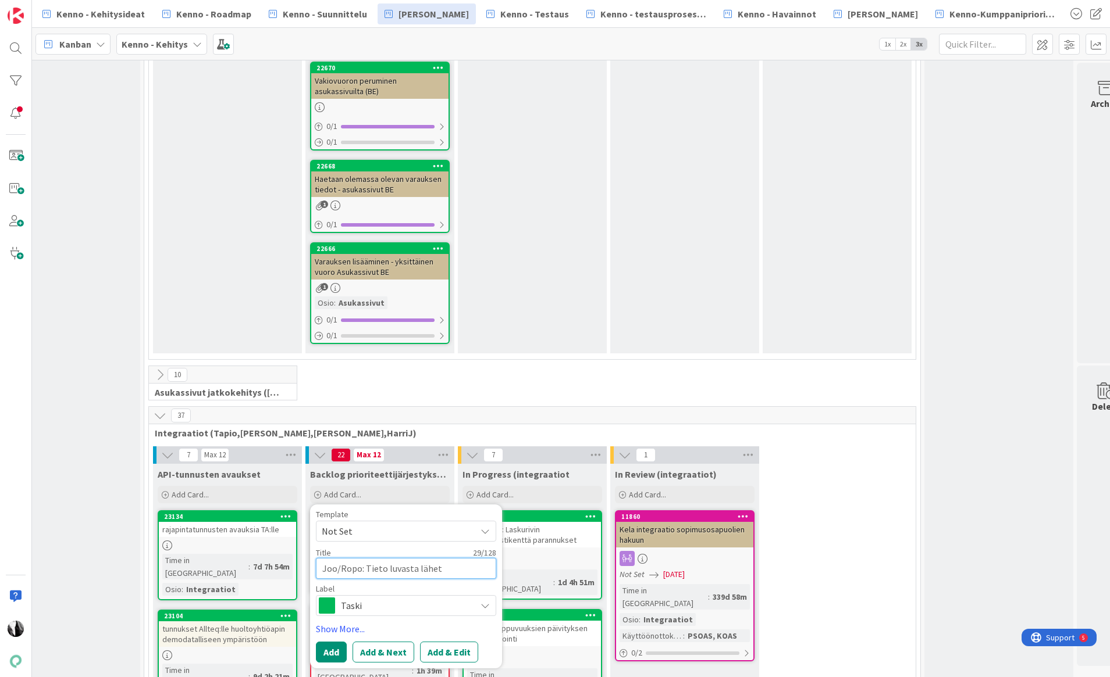
type textarea "x"
type textarea "Joo/Ropo: Tieto luvasta lähett"
type textarea "x"
type textarea "Joo/Ropo: Tieto luvasta lähettä"
type textarea "x"
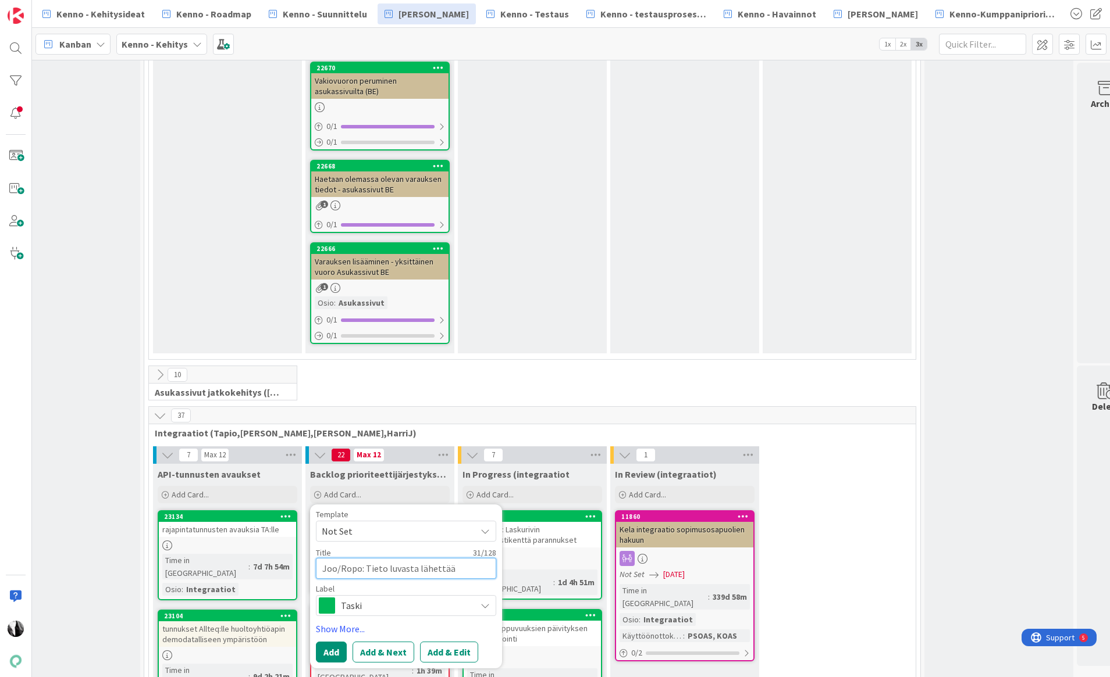
type textarea "Joo/Ropo: Tieto luvasta lähettää"
type textarea "x"
type textarea "Joo/Ropo: Tieto luvasta lähettää l"
type textarea "x"
type textarea "Joo/Ropo: Tieto luvasta lähettää la"
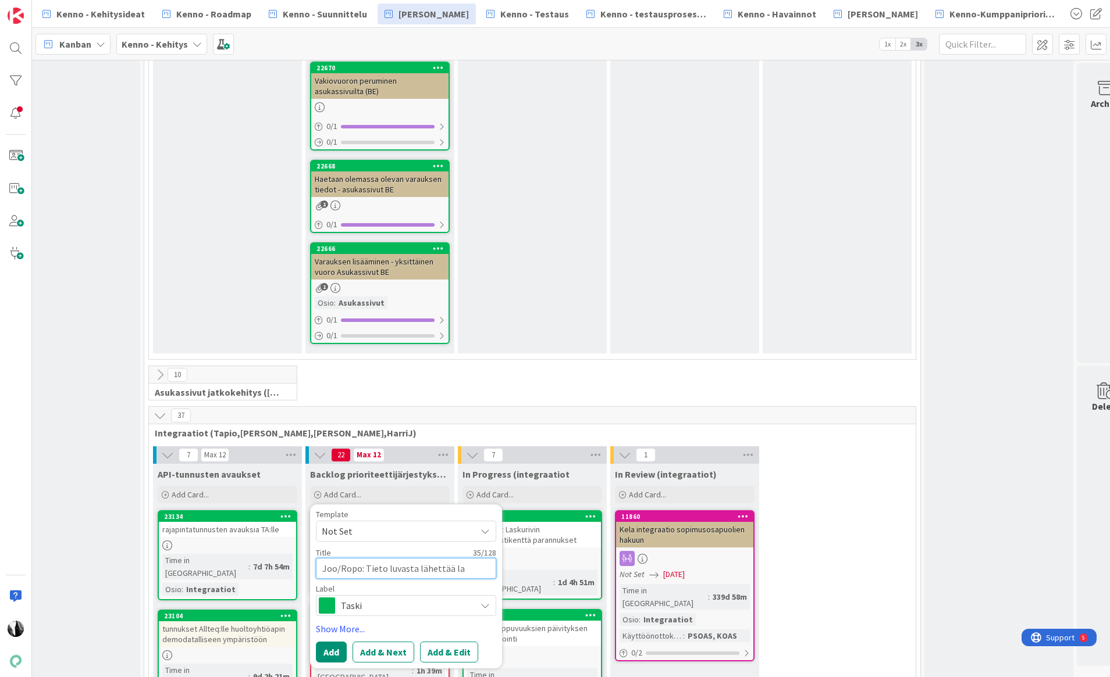
type textarea "x"
type textarea "Joo/Ropo: Tieto luvasta lähettää las"
type textarea "x"
type textarea "Joo/Ropo: Tieto luvasta lähettää lask"
type textarea "x"
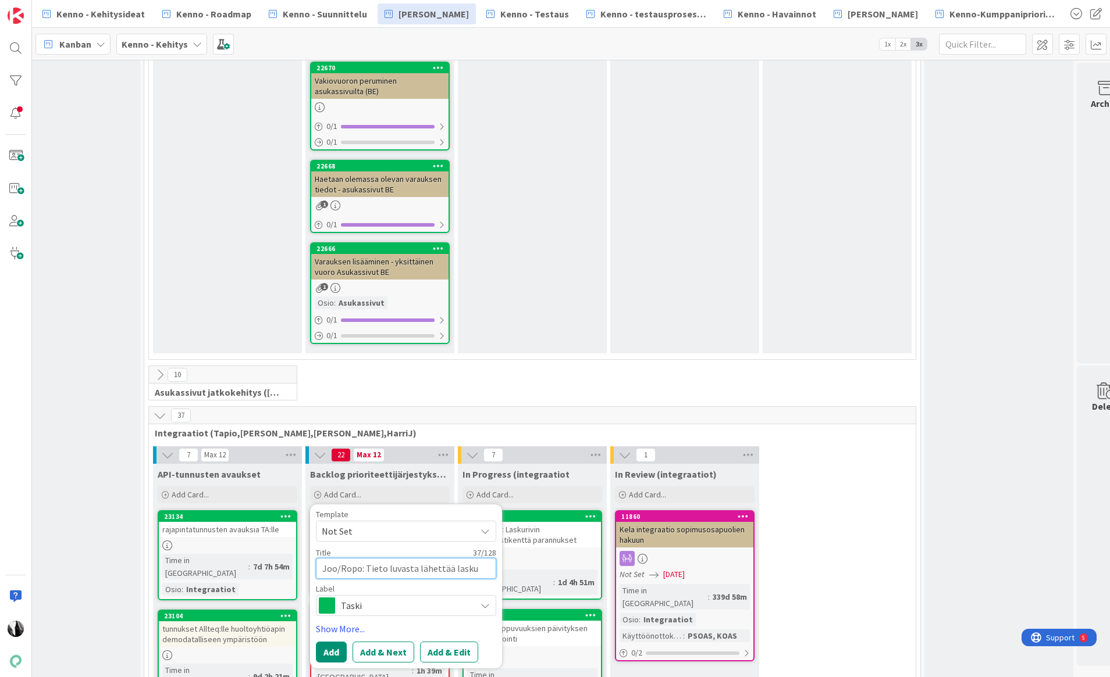
type textarea "Joo/Ropo: Tieto luvasta lähettää lasku"
type textarea "x"
type textarea "Joo/Ropo: Tieto luvasta lähettää lasku s"
type textarea "x"
type textarea "Joo/Ropo: Tieto luvasta lähettää lasku sä"
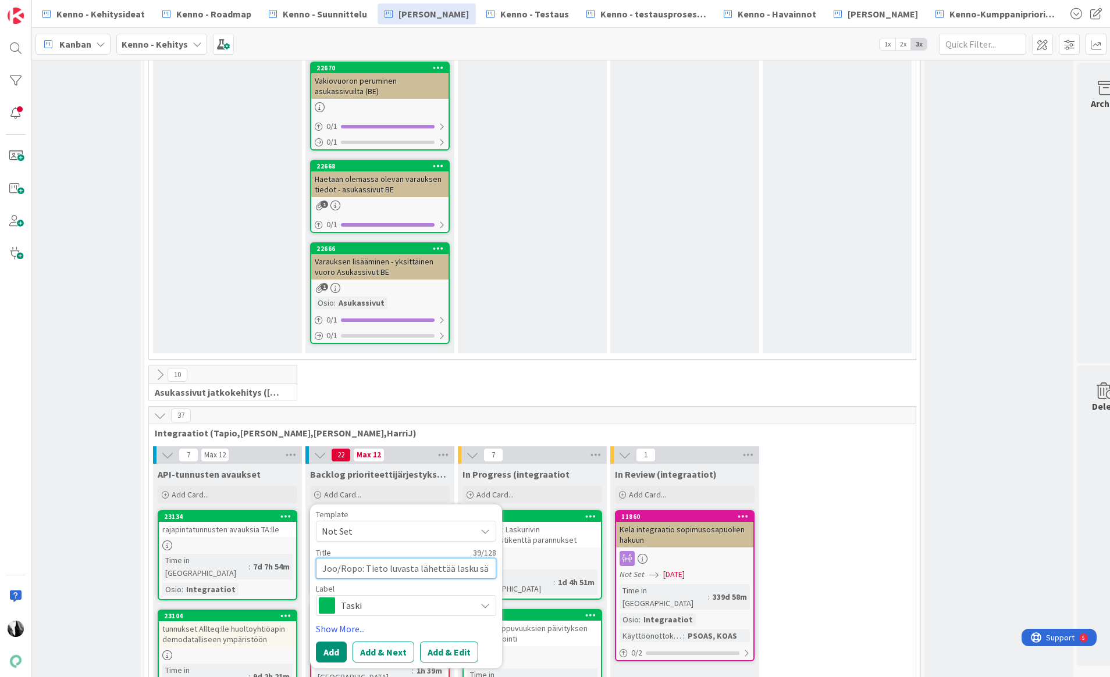
type textarea "x"
type textarea "Joo/Ropo: Tieto luvasta lähettää lasku säh"
type textarea "x"
type textarea "Joo/Ropo: Tieto luvasta lähettää lasku sähk"
type textarea "x"
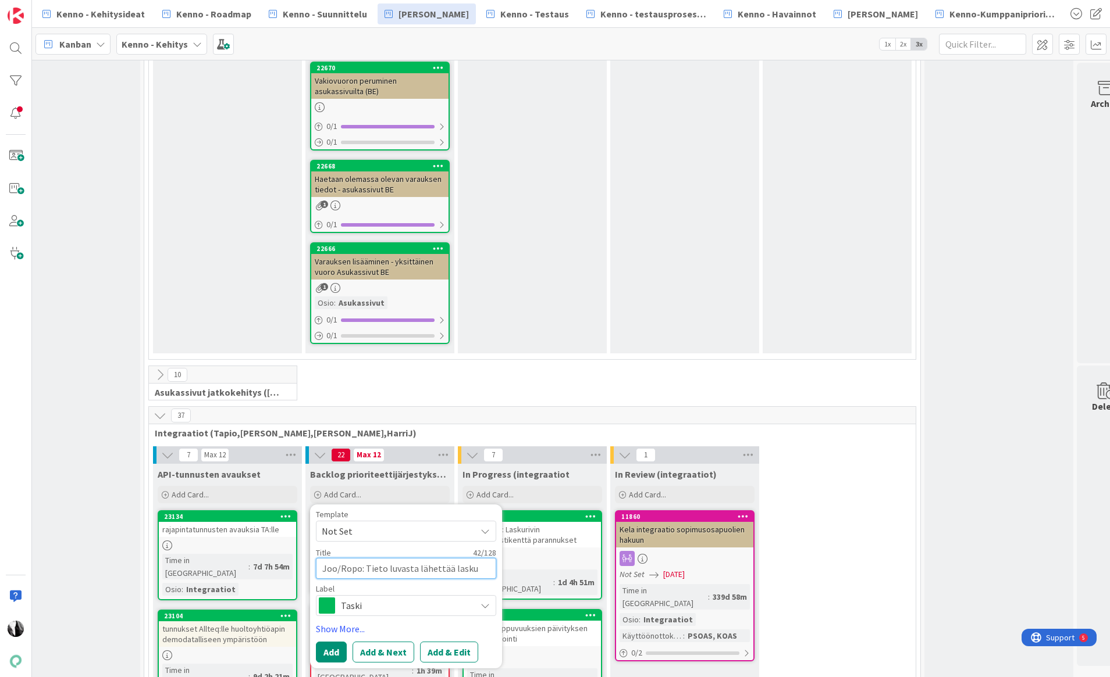
type textarea "Joo/Ropo: Tieto luvasta lähettää lasku sähkö"
type textarea "x"
type textarea "Joo/Ropo: Tieto luvasta lähettää lasku sähköp"
type textarea "x"
type textarea "Joo/Ropo: Tieto luvasta lähettää lasku sähköpo"
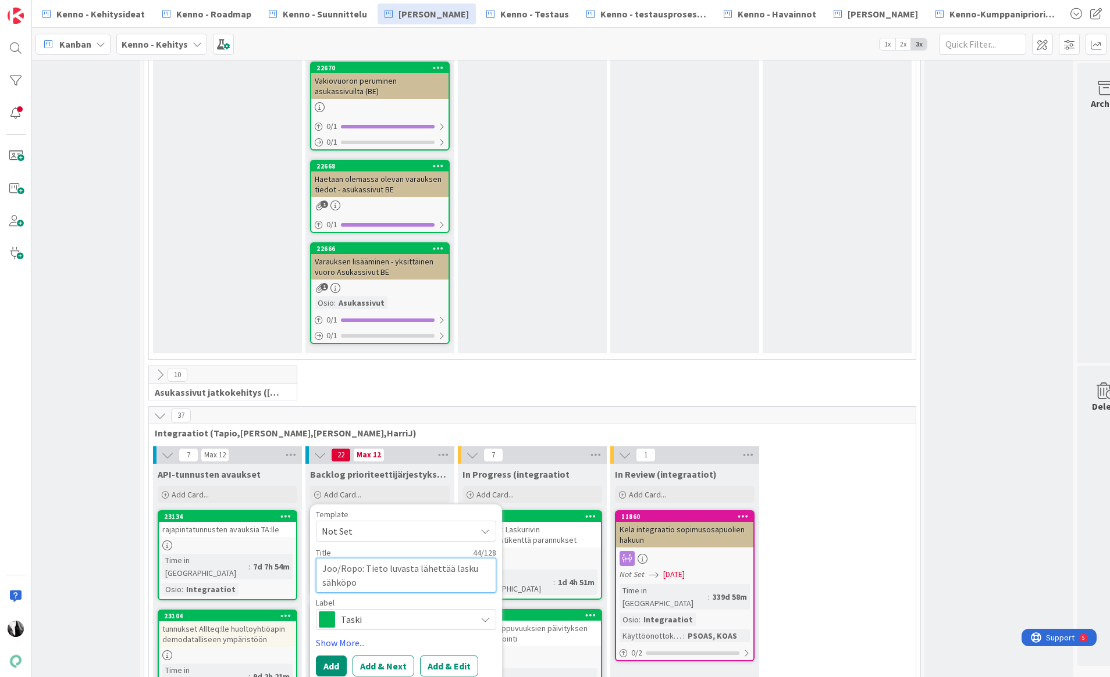
type textarea "x"
type textarea "Joo/Ropo: Tieto luvasta lähettää lasku sähköpos"
type textarea "x"
type textarea "Joo/Ropo: Tieto luvasta lähettää lasku sähköpost"
type textarea "x"
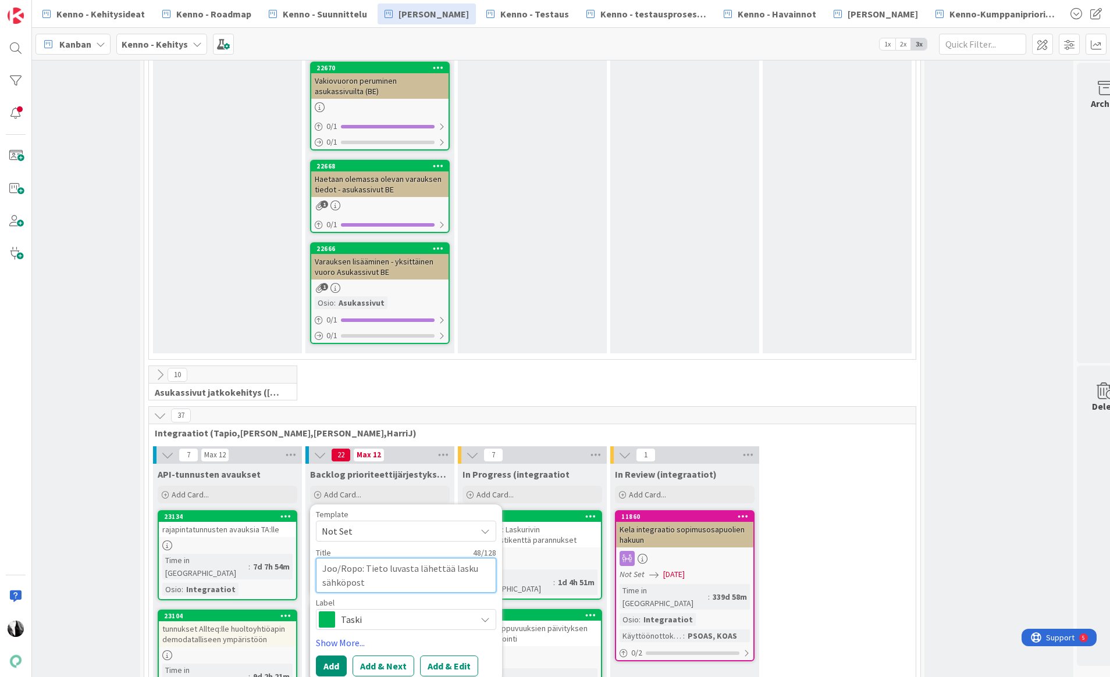
type textarea "Joo/Ropo: Tieto luvasta lähettää lasku sähköposti"
type textarea "x"
type textarea "Joo/Ropo: Tieto luvasta lähettää lasku sähköpostil"
type textarea "x"
type textarea "Joo/Ropo: Tieto luvasta lähettää lasku sähköpostill"
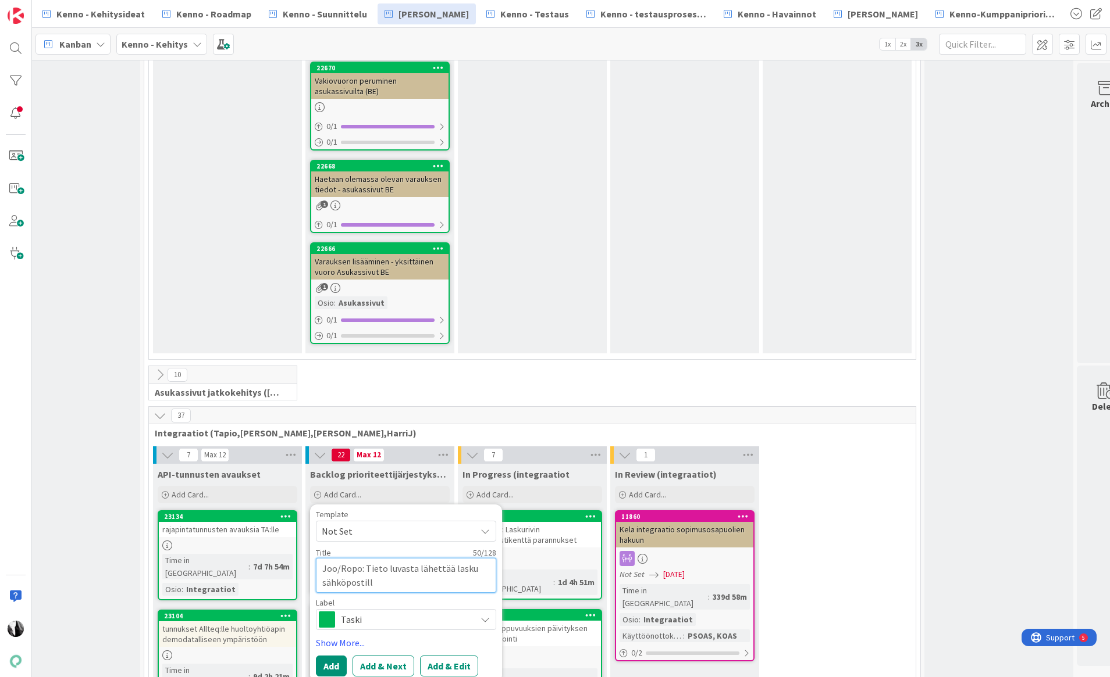
type textarea "x"
type textarea "Joo/Ropo: Tieto luvasta lähettää lasku sähköpostilla"
type textarea "x"
type textarea "Joo/Ropo: Tieto luvasta lähettää lasku sähköpostilla"
click at [343, 636] on link "Show More..." at bounding box center [406, 643] width 180 height 14
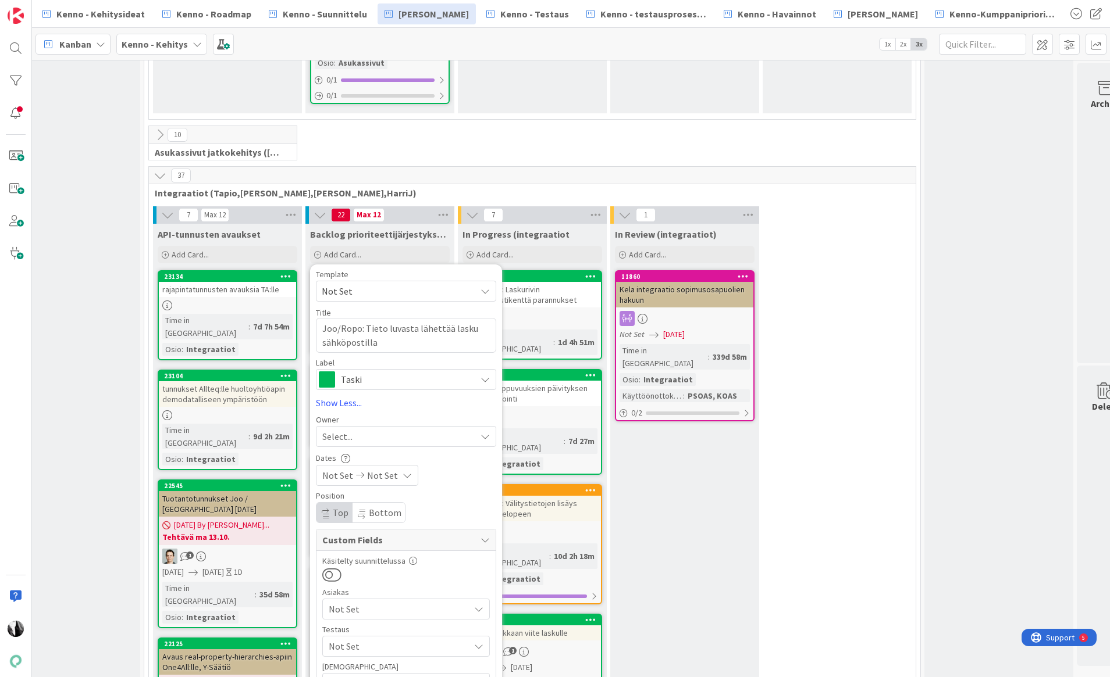
scroll to position [6786, 45]
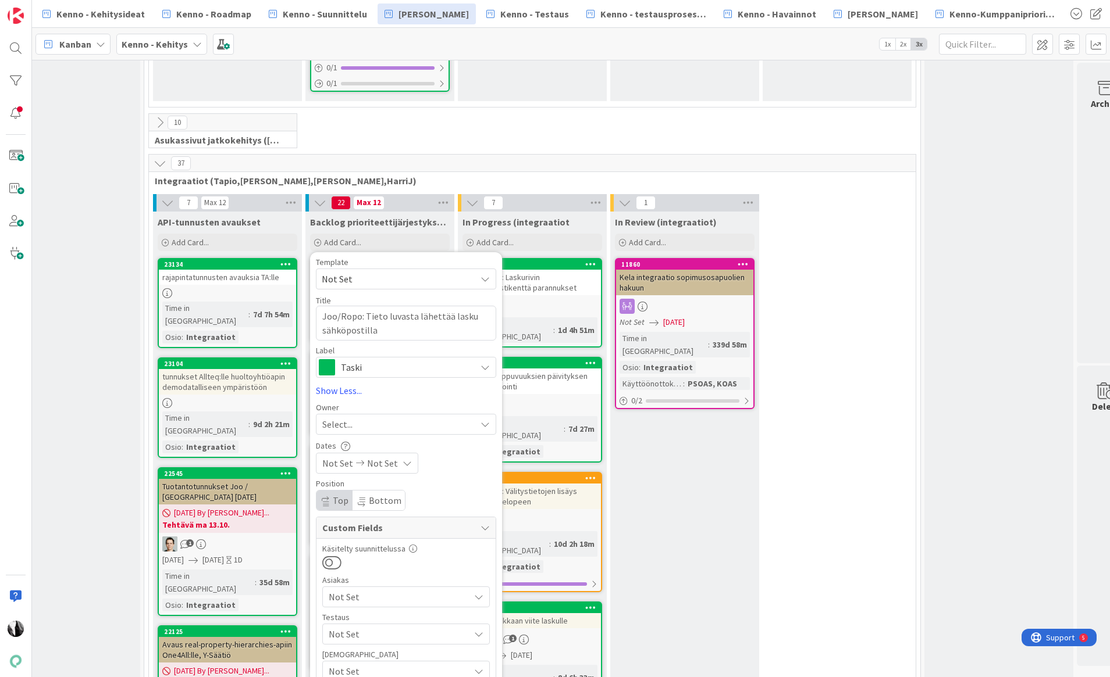
click at [409, 590] on span "Not Set" at bounding box center [399, 597] width 141 height 14
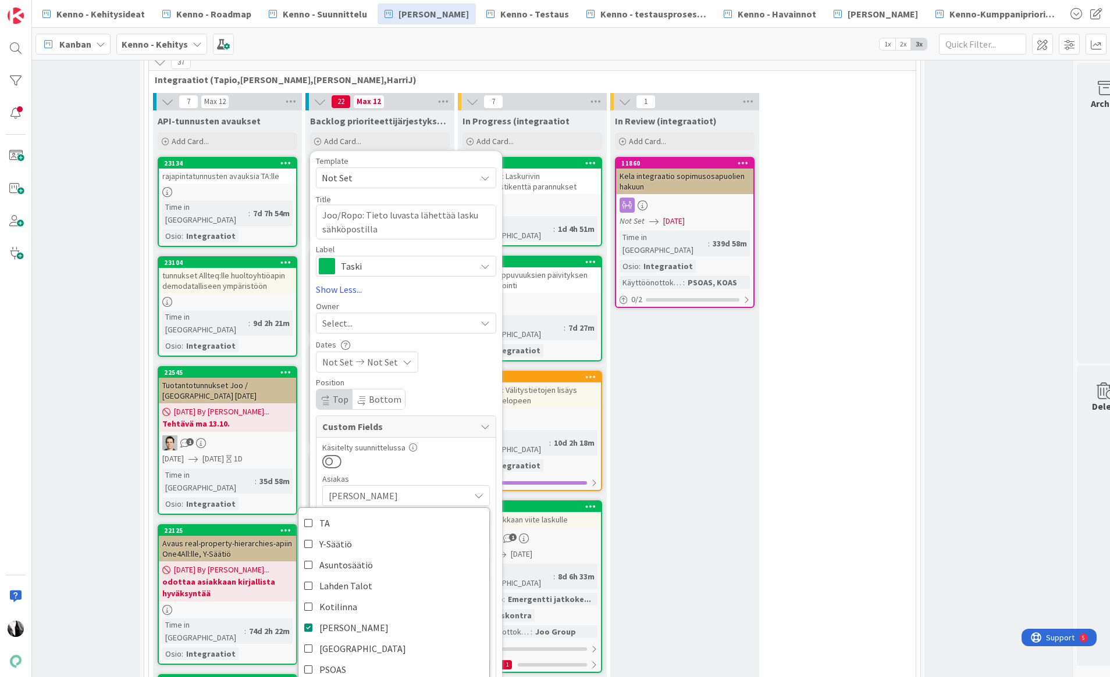
scroll to position [6904, 45]
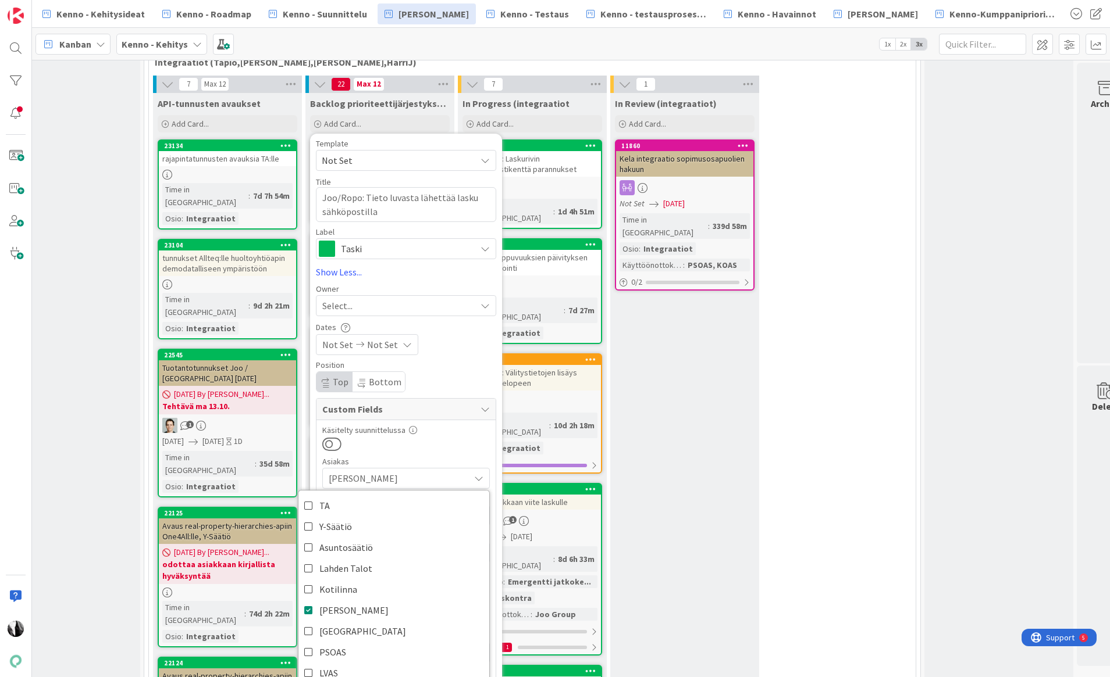
click at [495, 398] on div "Custom Fields Käsitelty suunnittelussa Asiakas JOO TA Y-Säätiö Asuntosäätiö Lah…" at bounding box center [406, 658] width 180 height 520
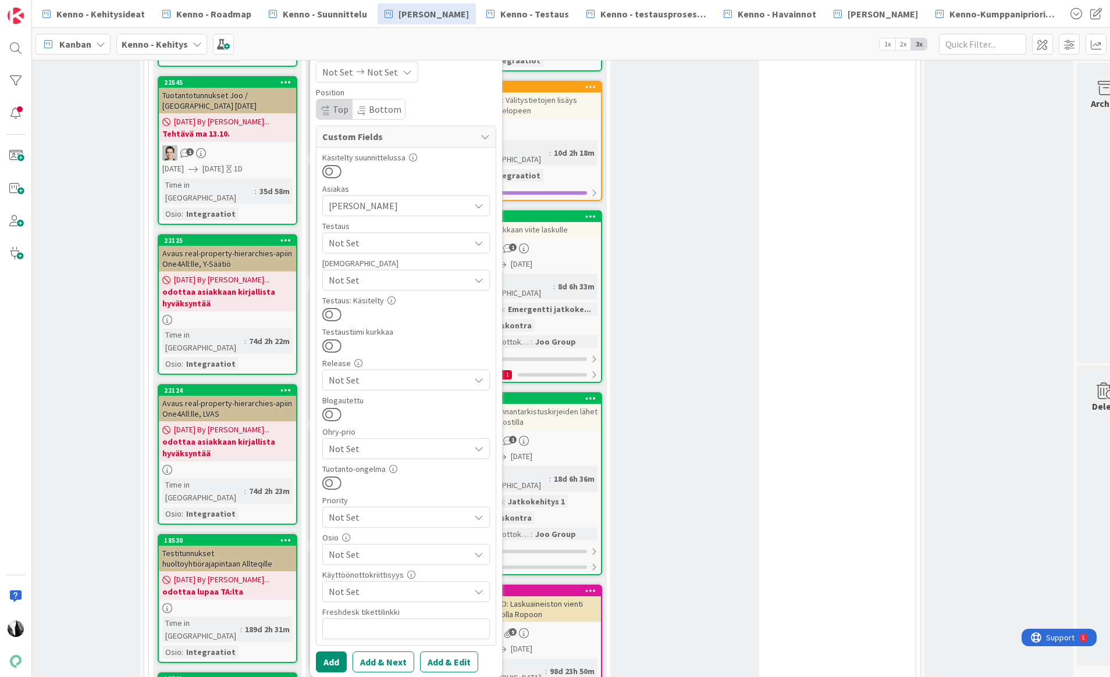
scroll to position [7200, 45]
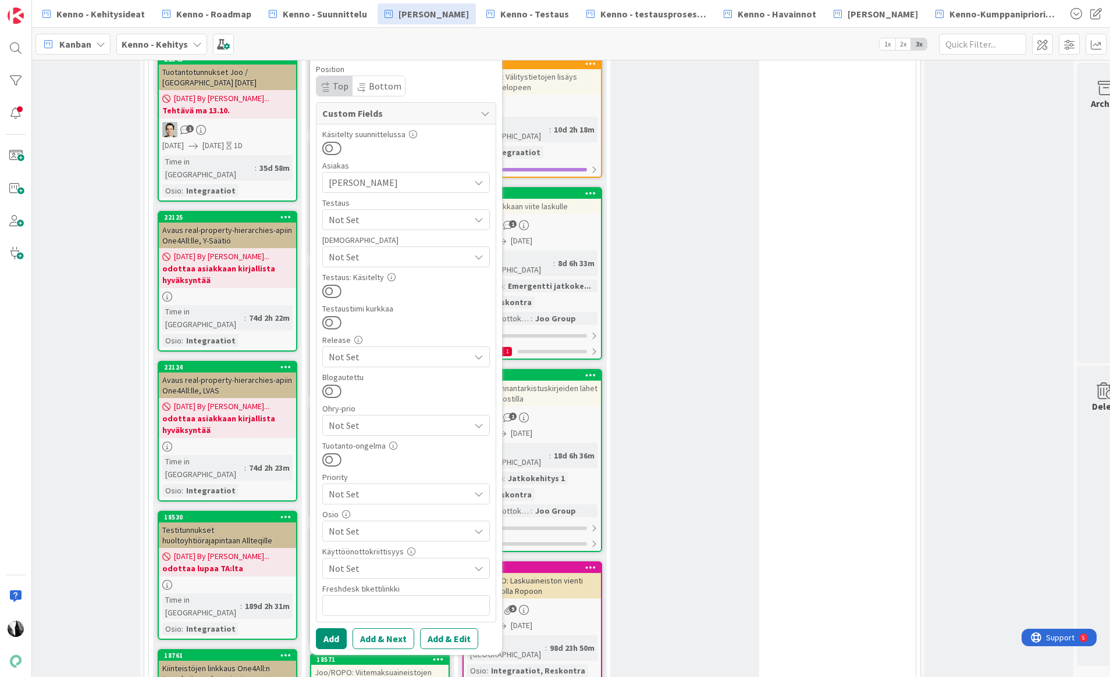
click at [404, 525] on span "Not Set" at bounding box center [399, 532] width 141 height 14
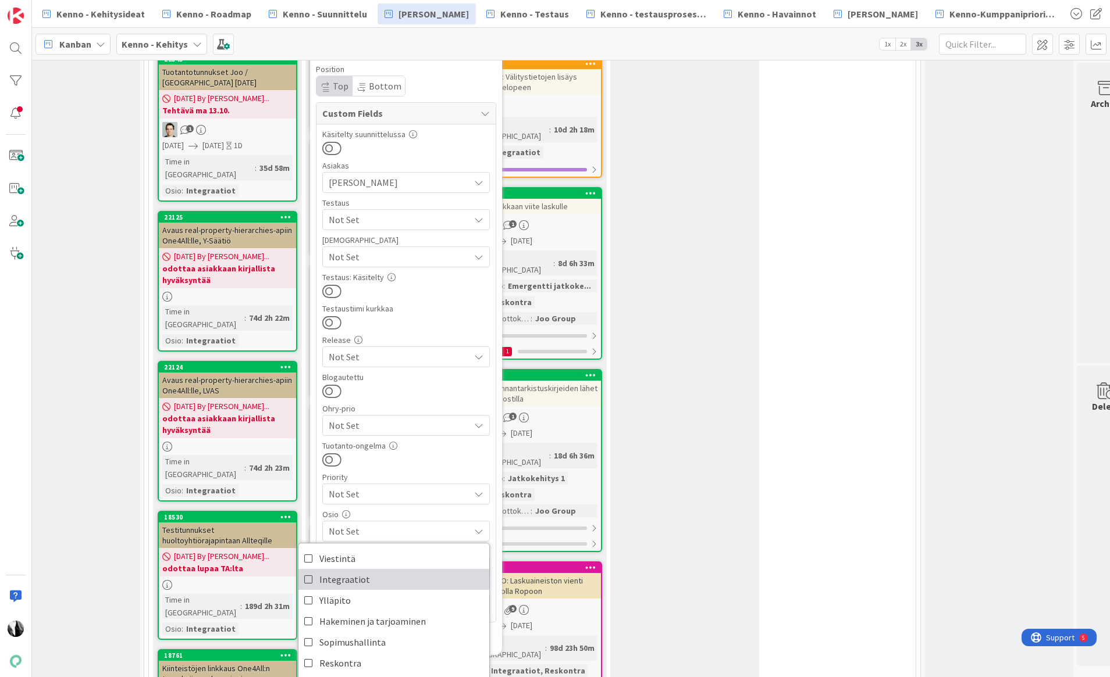
click at [370, 569] on link "Integraatiot" at bounding box center [393, 579] width 191 height 21
click at [497, 405] on div "Template Not Set Title 52 / 128 Joo/Ropo: Tieto luvasta lähettää lasku sähköpos…" at bounding box center [406, 247] width 192 height 818
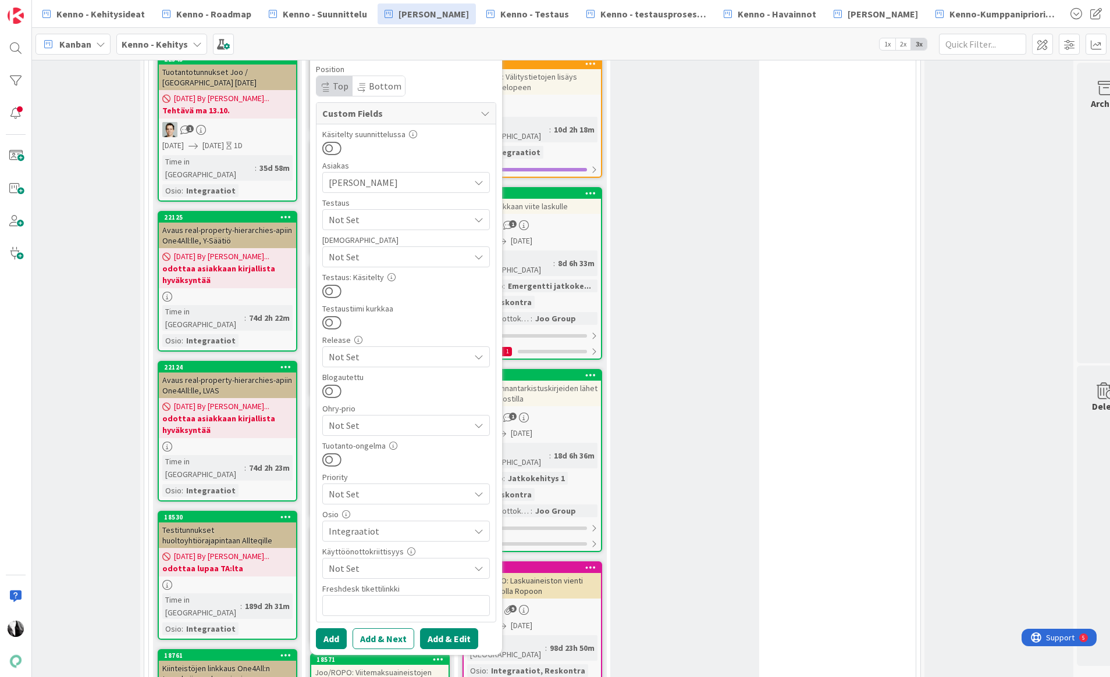
click at [449, 629] on button "Add & Edit" at bounding box center [449, 639] width 58 height 21
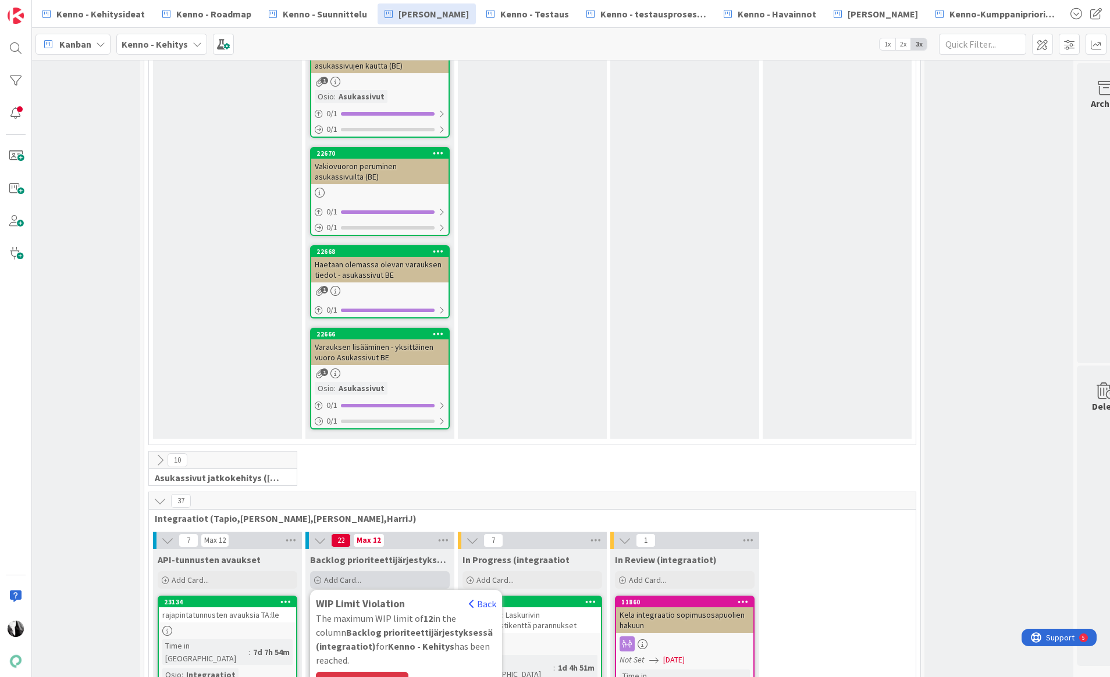
scroll to position [6479, 45]
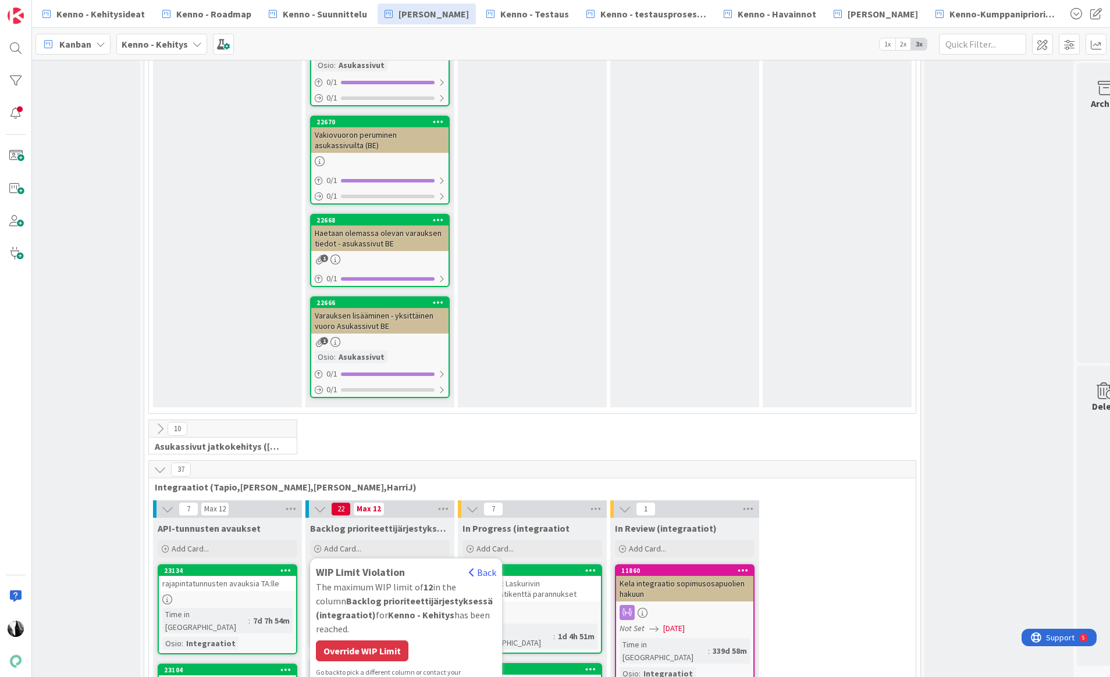
drag, startPoint x: 387, startPoint y: 407, endPoint x: 402, endPoint y: 403, distance: 15.7
click at [387, 641] on div "Override WIP Limit" at bounding box center [362, 651] width 92 height 21
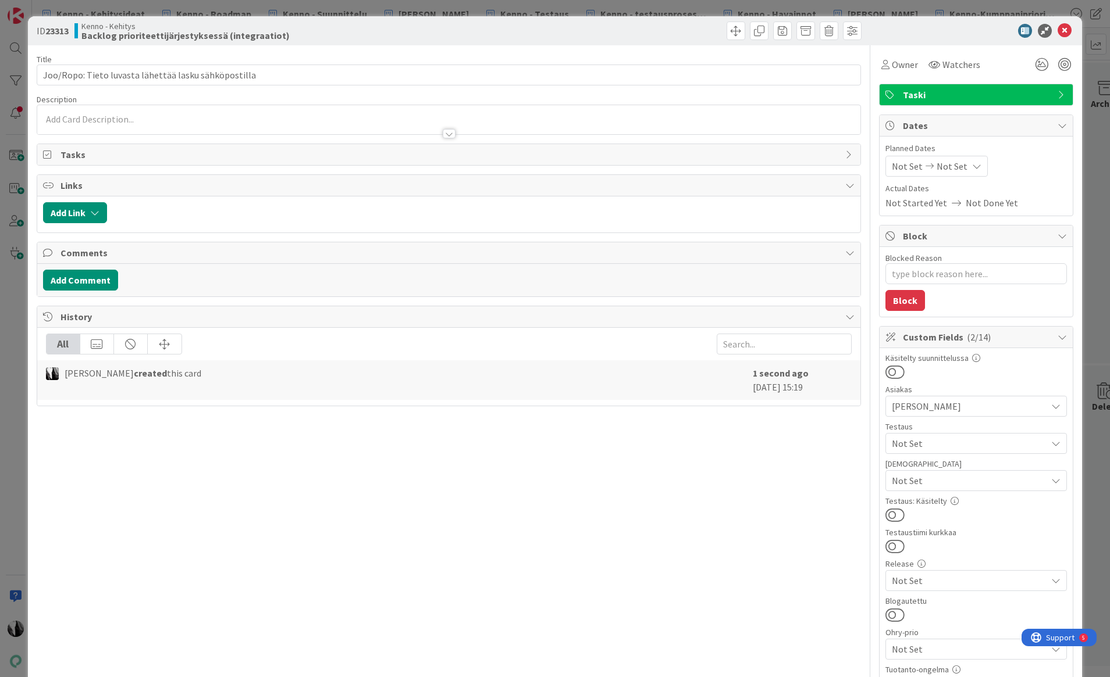
type textarea "x"
click at [254, 123] on div at bounding box center [448, 128] width 823 height 12
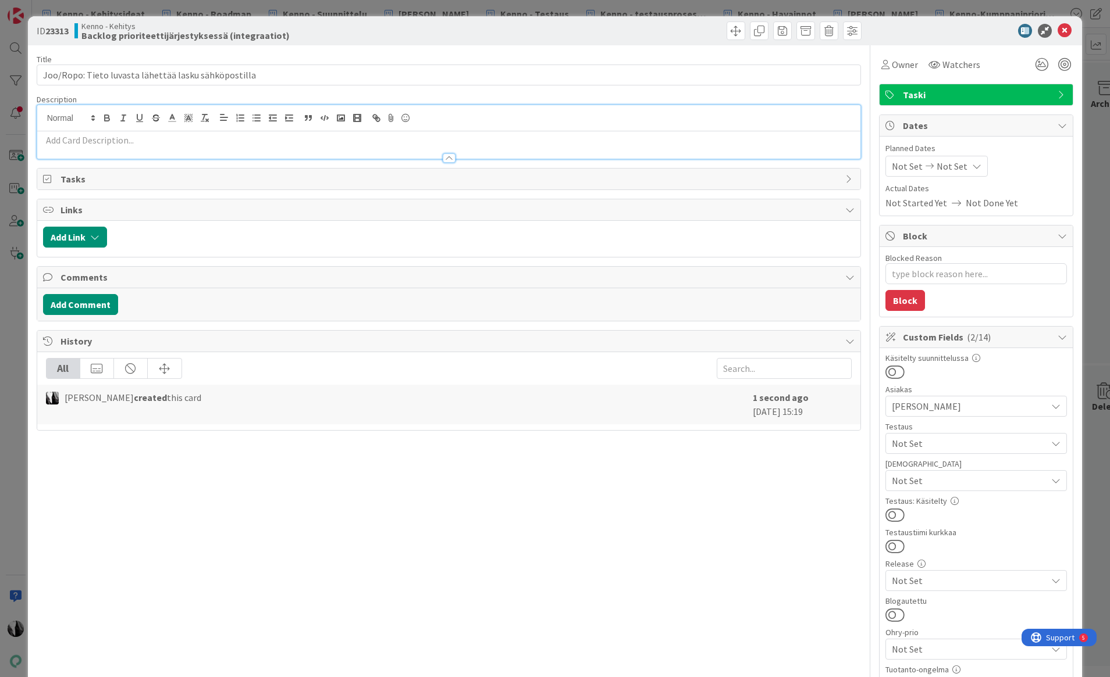
click at [209, 142] on p at bounding box center [449, 140] width 812 height 13
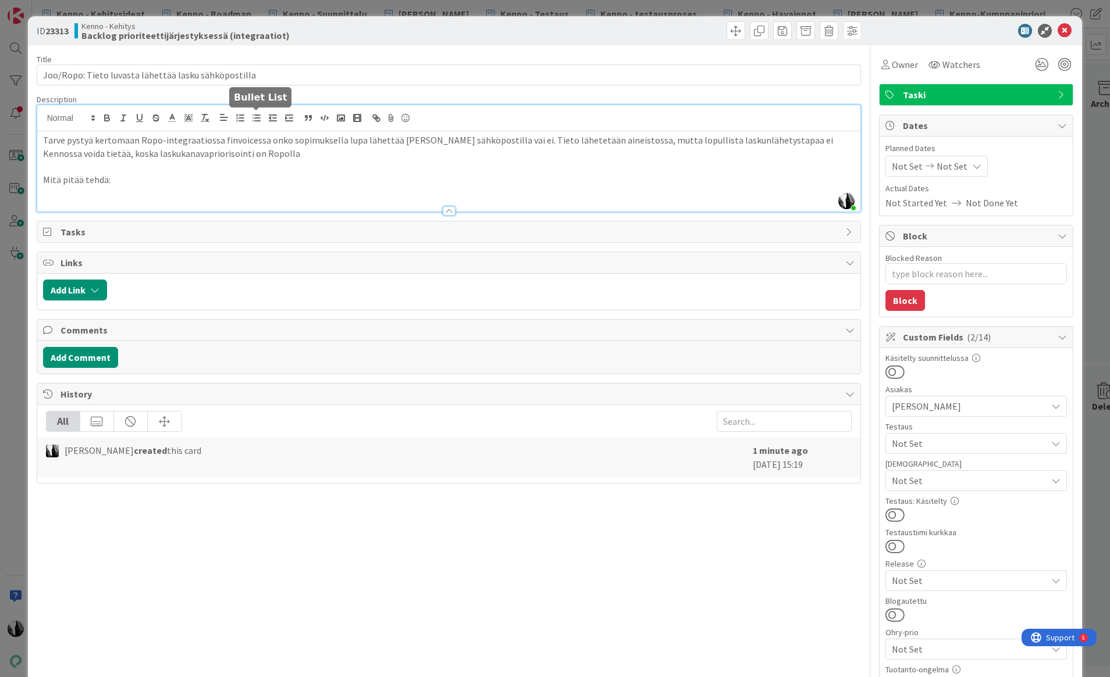
click at [258, 115] on line "button" at bounding box center [257, 115] width 5 height 0
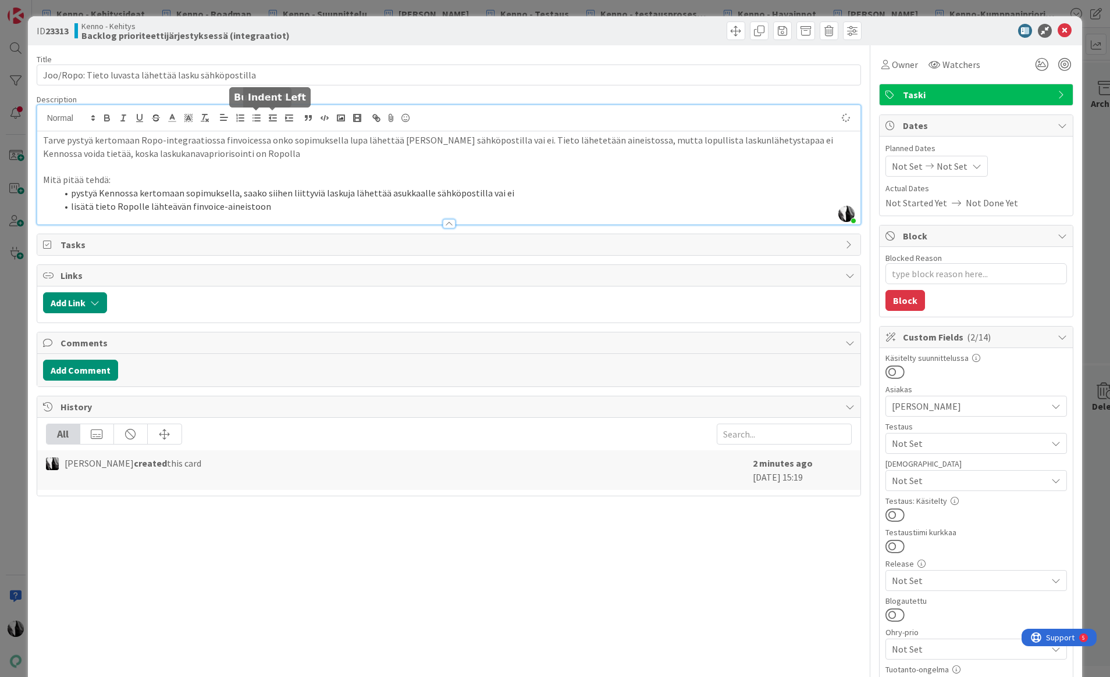
type textarea "x"
